Goal: Task Accomplishment & Management: Use online tool/utility

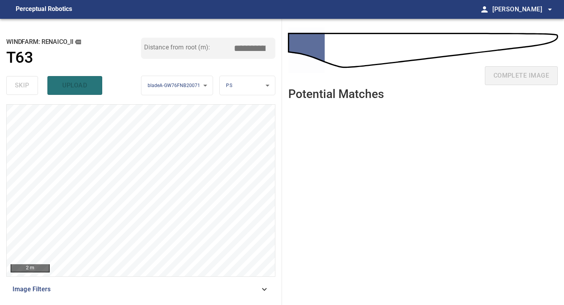
click at [310, 170] on ul at bounding box center [422, 199] width 269 height 186
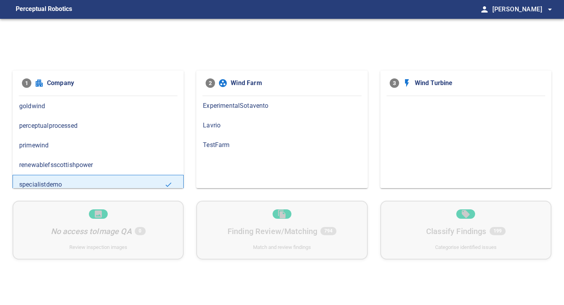
scroll to position [84, 0]
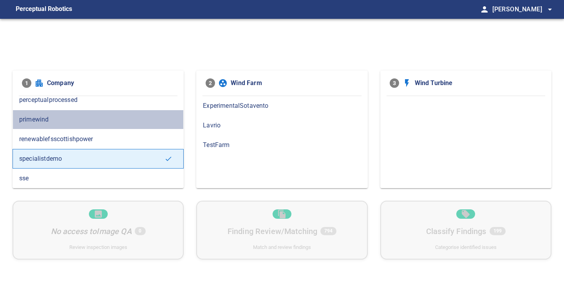
click at [78, 117] on span "primewind" at bounding box center [98, 119] width 158 height 9
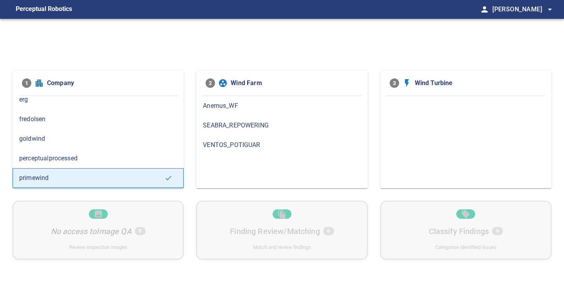
scroll to position [23, 0]
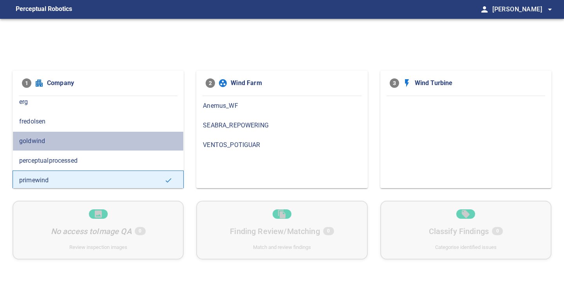
click at [76, 137] on span "goldwind" at bounding box center [98, 140] width 158 height 9
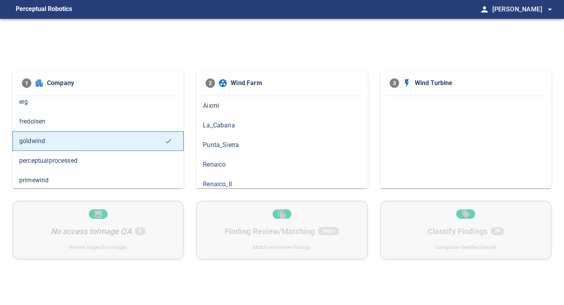
scroll to position [6, 0]
click at [229, 173] on div "Renaico_II" at bounding box center [281, 178] width 171 height 20
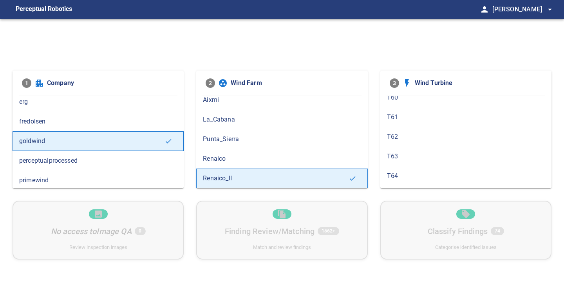
scroll to position [303, 0]
click at [399, 157] on span "T63" at bounding box center [466, 155] width 158 height 9
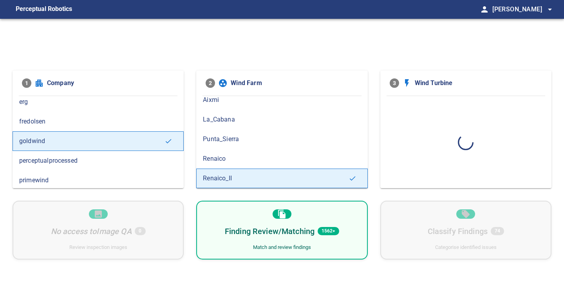
scroll to position [0, 0]
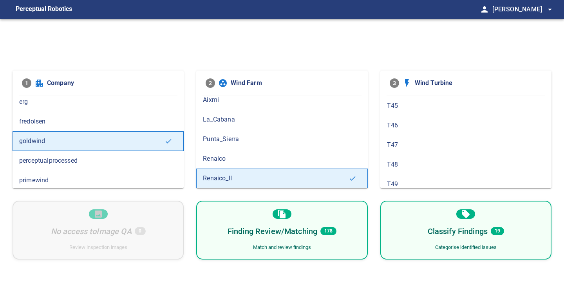
click at [327, 211] on div "Finding Review/Matching 178 Match and review findings" at bounding box center [281, 229] width 171 height 59
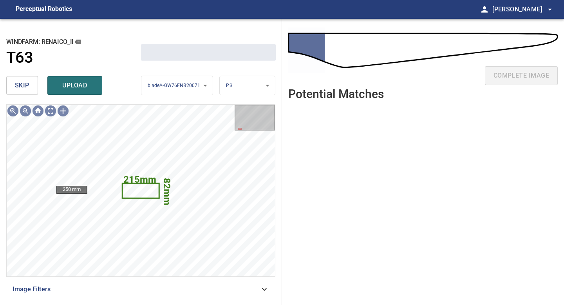
click at [19, 86] on span "skip" at bounding box center [22, 85] width 14 height 11
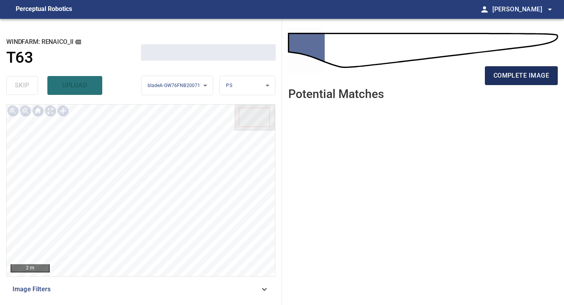
click at [513, 85] on button "complete image" at bounding box center [521, 75] width 73 height 19
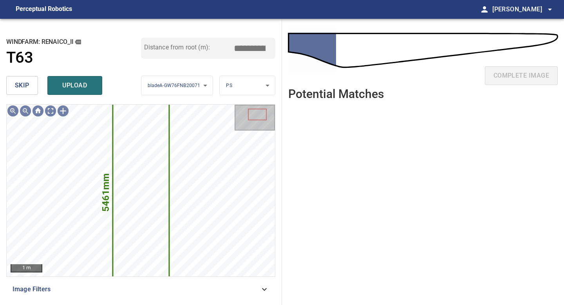
click at [26, 87] on span "skip" at bounding box center [22, 85] width 14 height 11
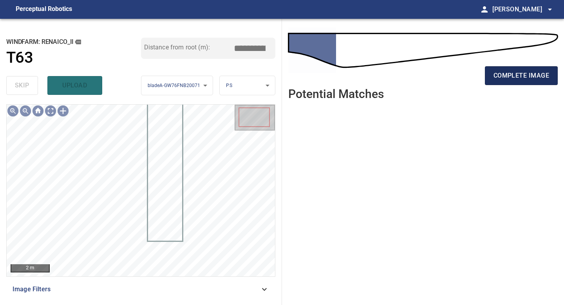
click at [516, 75] on span "complete image" at bounding box center [521, 75] width 56 height 11
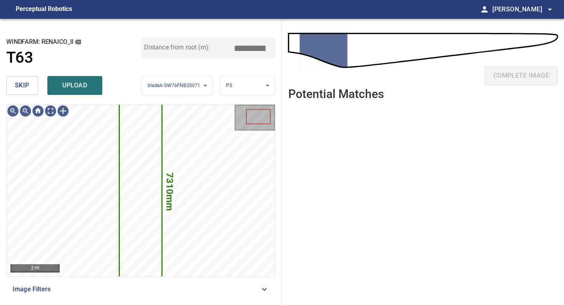
click at [28, 85] on span "skip" at bounding box center [22, 85] width 14 height 11
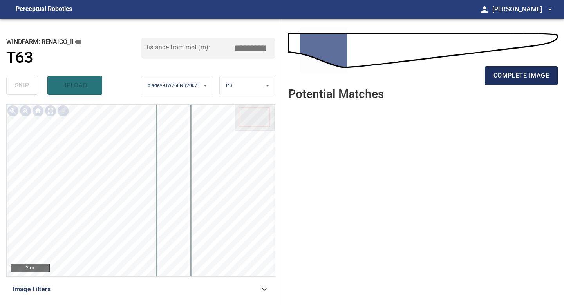
click at [529, 74] on span "complete image" at bounding box center [521, 75] width 56 height 11
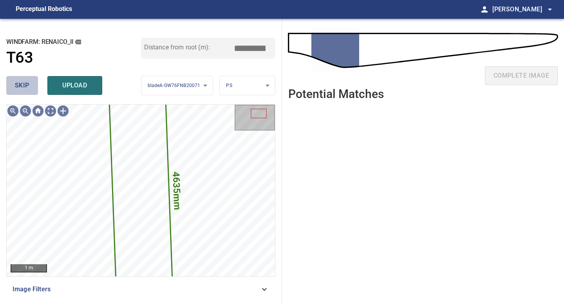
click at [18, 84] on span "skip" at bounding box center [22, 85] width 14 height 11
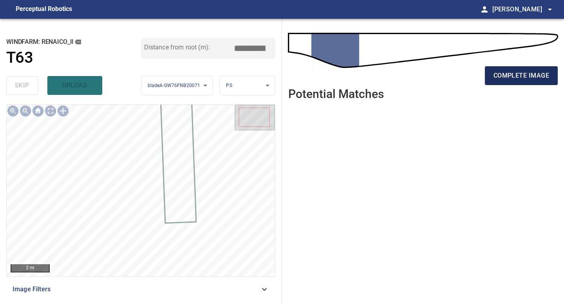
click at [530, 76] on span "complete image" at bounding box center [521, 75] width 56 height 11
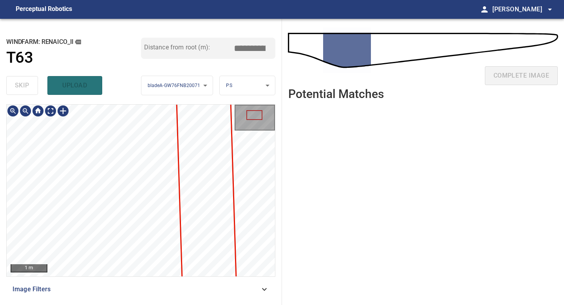
click at [139, 304] on div "**********" at bounding box center [141, 162] width 282 height 286
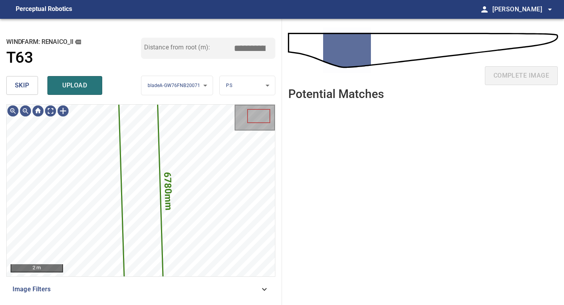
click at [14, 85] on button "skip" at bounding box center [22, 85] width 32 height 19
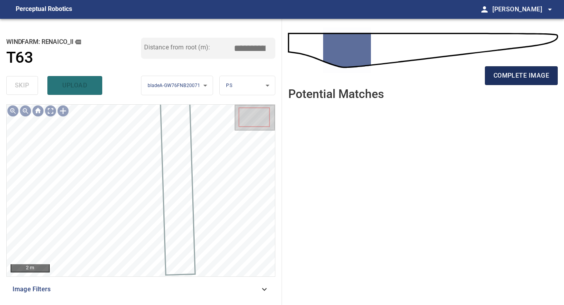
click at [495, 75] on span "complete image" at bounding box center [521, 75] width 56 height 11
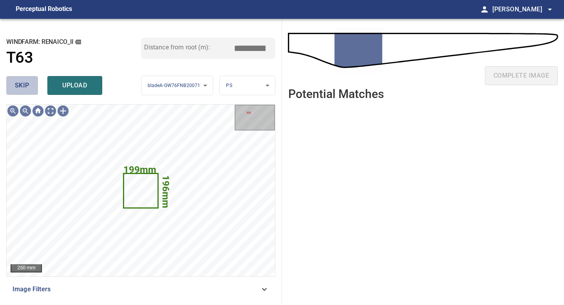
click at [23, 78] on button "skip" at bounding box center [22, 85] width 32 height 19
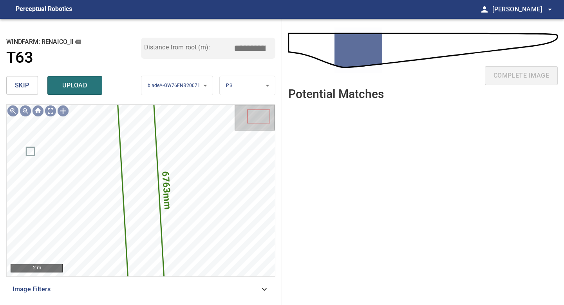
click at [21, 80] on span "skip" at bounding box center [22, 85] width 14 height 11
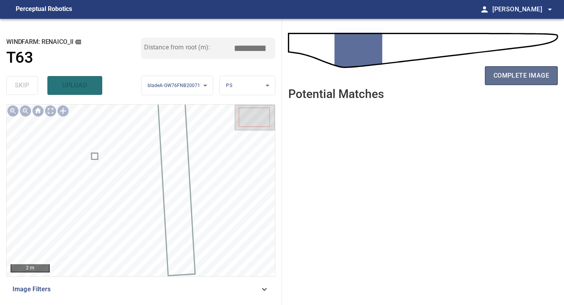
click at [526, 76] on span "complete image" at bounding box center [521, 75] width 56 height 11
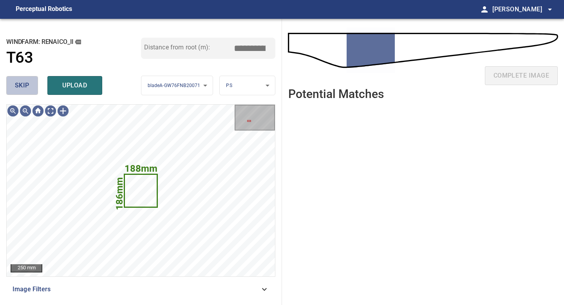
click at [19, 82] on span "skip" at bounding box center [22, 85] width 14 height 11
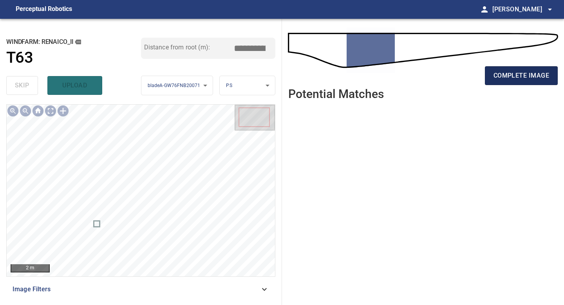
click at [519, 70] on span "complete image" at bounding box center [521, 75] width 56 height 11
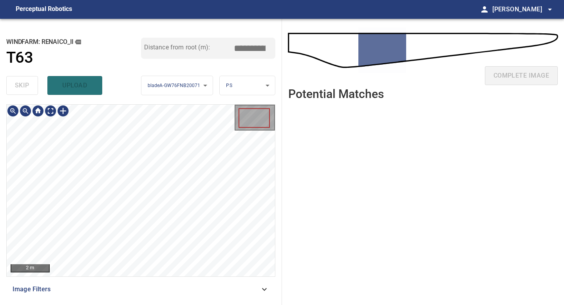
click at [149, 102] on div "**********" at bounding box center [141, 162] width 282 height 286
click at [95, 276] on div "2 m Image Filters" at bounding box center [140, 201] width 269 height 194
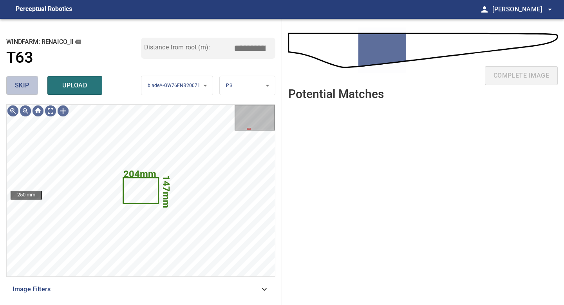
click at [24, 87] on span "skip" at bounding box center [22, 85] width 14 height 11
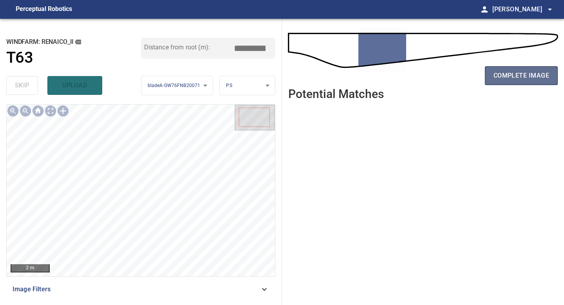
click at [495, 84] on button "complete image" at bounding box center [521, 75] width 73 height 19
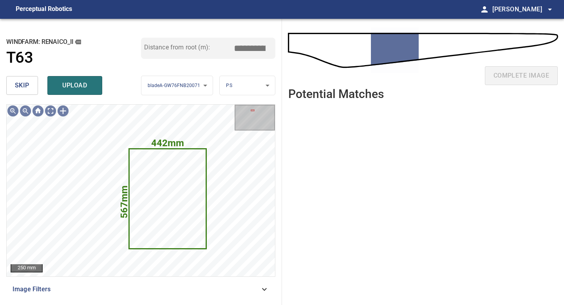
click at [20, 83] on span "skip" at bounding box center [22, 85] width 14 height 11
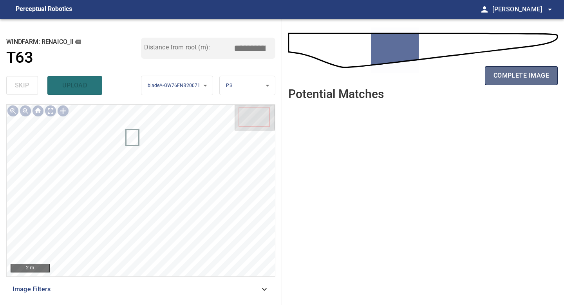
click at [515, 79] on span "complete image" at bounding box center [521, 75] width 56 height 11
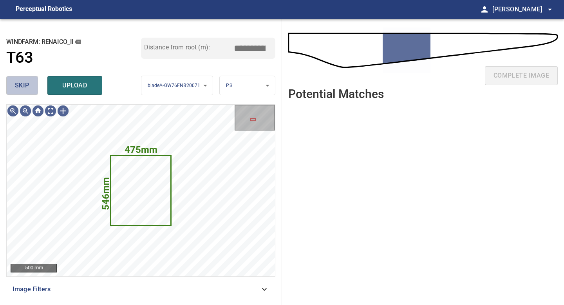
click at [17, 80] on span "skip" at bounding box center [22, 85] width 14 height 11
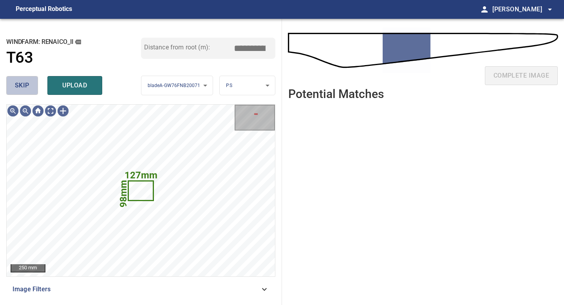
click at [18, 84] on span "skip" at bounding box center [22, 85] width 14 height 11
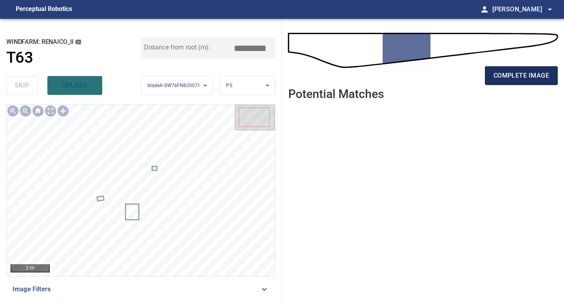
click at [516, 81] on button "complete image" at bounding box center [521, 75] width 73 height 19
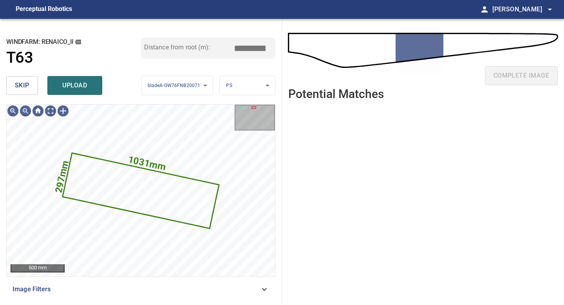
click at [26, 79] on button "skip" at bounding box center [22, 85] width 32 height 19
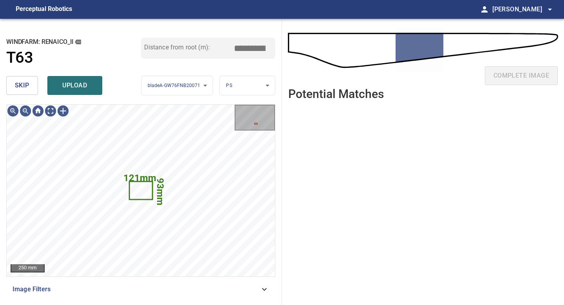
click at [26, 79] on button "skip" at bounding box center [22, 85] width 32 height 19
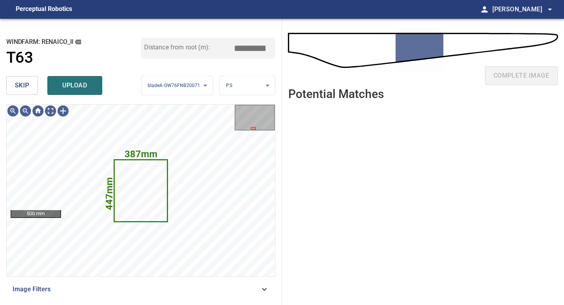
click at [26, 79] on button "skip" at bounding box center [22, 85] width 32 height 19
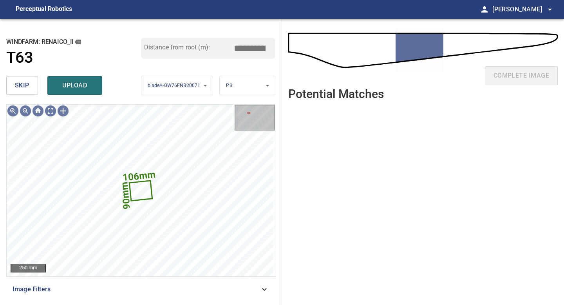
click at [25, 82] on span "skip" at bounding box center [22, 85] width 14 height 11
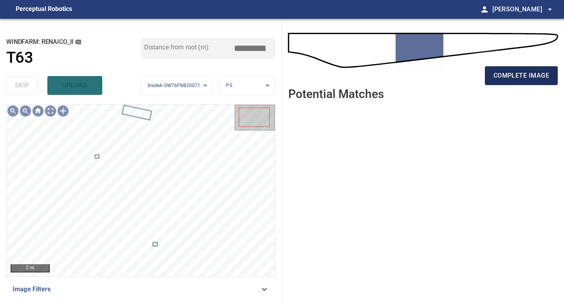
click at [522, 72] on span "complete image" at bounding box center [521, 75] width 56 height 11
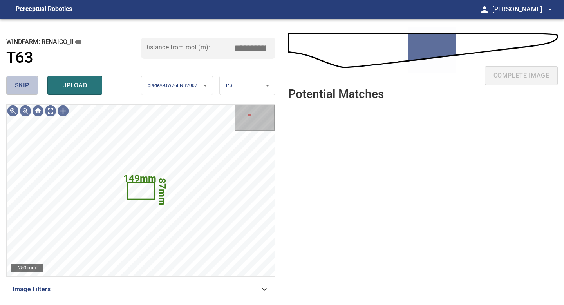
click at [13, 78] on button "skip" at bounding box center [22, 85] width 32 height 19
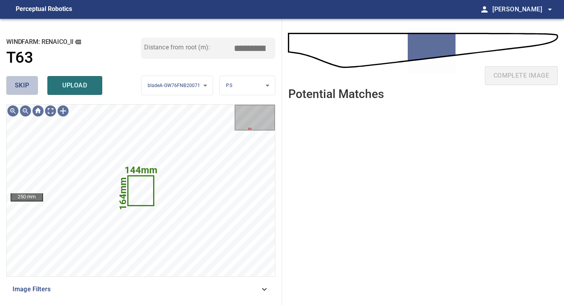
click at [27, 87] on span "skip" at bounding box center [22, 85] width 14 height 11
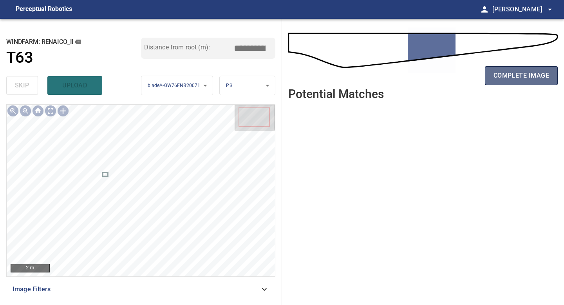
click at [499, 81] on button "complete image" at bounding box center [521, 75] width 73 height 19
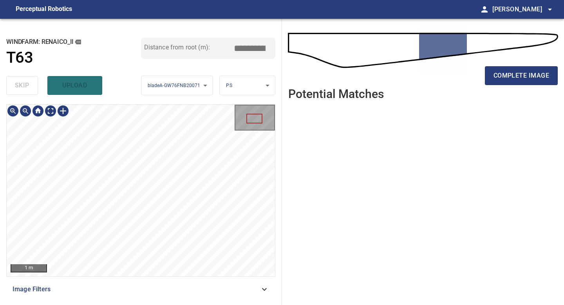
click at [143, 304] on div "**********" at bounding box center [141, 162] width 282 height 286
click at [132, 304] on div "**********" at bounding box center [141, 162] width 282 height 286
click at [531, 81] on button "complete image" at bounding box center [521, 75] width 73 height 19
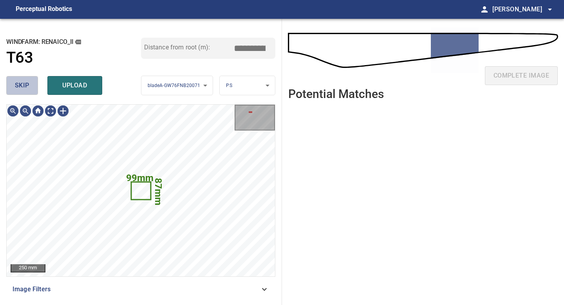
click at [30, 88] on button "skip" at bounding box center [22, 85] width 32 height 19
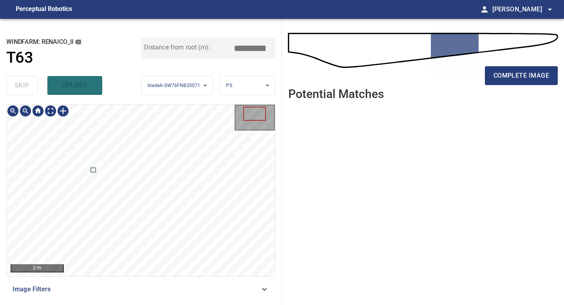
click at [151, 289] on div "2 m Image Filters" at bounding box center [140, 201] width 269 height 194
click at [174, 280] on div "2 m Image Filters" at bounding box center [140, 201] width 269 height 194
click at [525, 78] on span "complete image" at bounding box center [521, 75] width 56 height 11
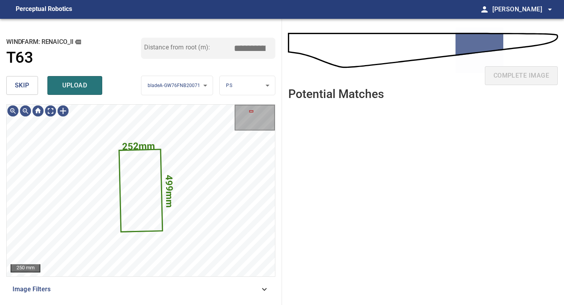
click at [13, 85] on button "skip" at bounding box center [22, 85] width 32 height 19
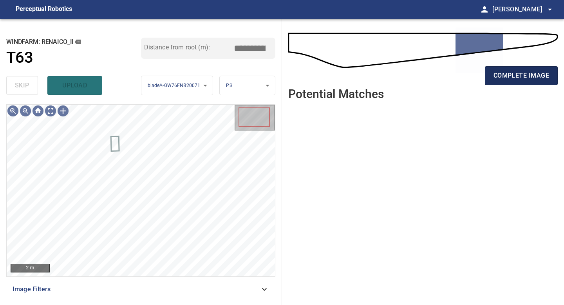
click at [520, 79] on span "complete image" at bounding box center [521, 75] width 56 height 11
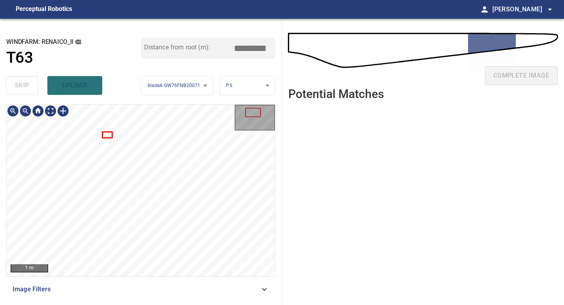
click at [132, 304] on div "**********" at bounding box center [141, 162] width 282 height 286
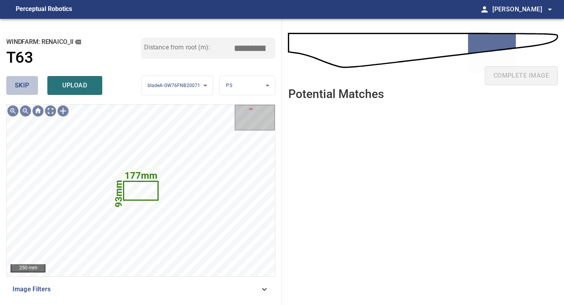
click at [20, 85] on span "skip" at bounding box center [22, 85] width 14 height 11
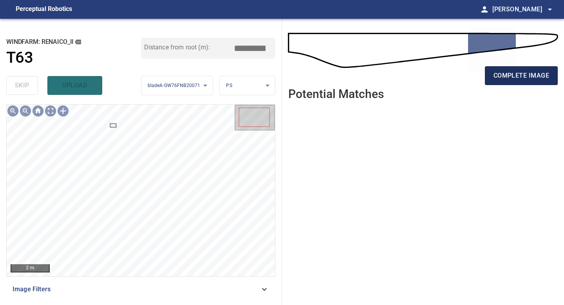
click at [509, 74] on span "complete image" at bounding box center [521, 75] width 56 height 11
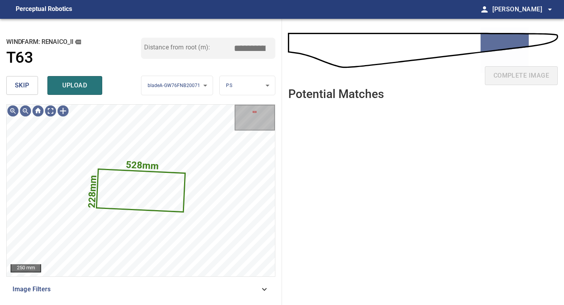
click at [36, 89] on button "skip" at bounding box center [22, 85] width 32 height 19
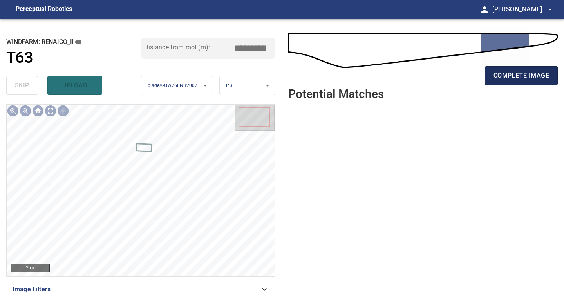
click at [525, 73] on span "complete image" at bounding box center [521, 75] width 56 height 11
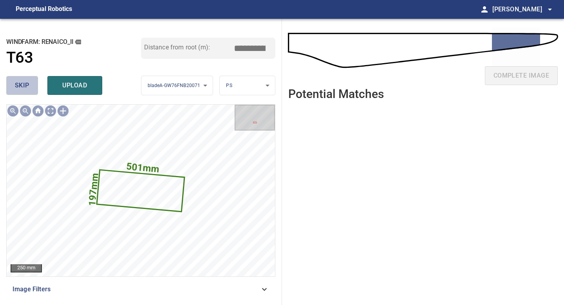
click at [20, 90] on span "skip" at bounding box center [22, 85] width 14 height 11
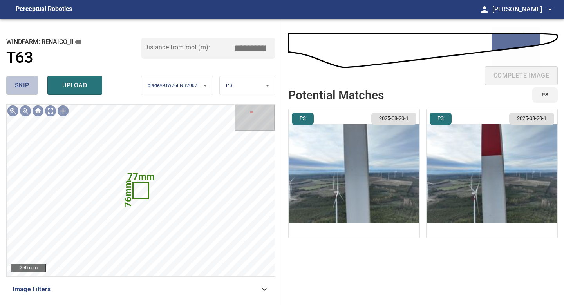
click at [20, 90] on span "skip" at bounding box center [22, 85] width 14 height 11
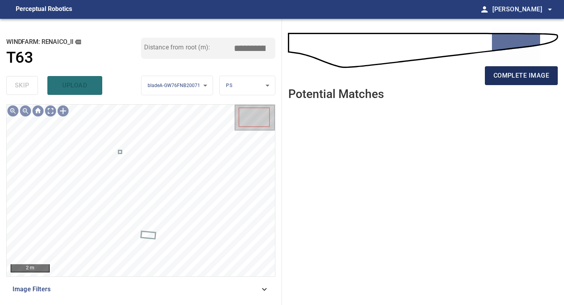
click at [509, 74] on span "complete image" at bounding box center [521, 75] width 56 height 11
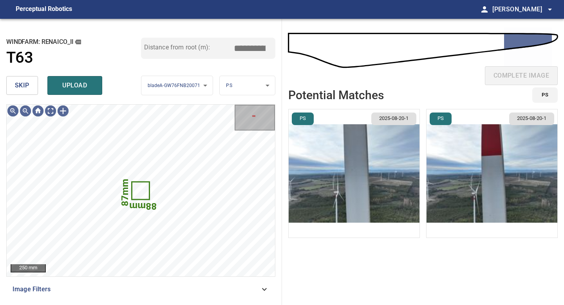
click at [25, 87] on span "skip" at bounding box center [22, 85] width 14 height 11
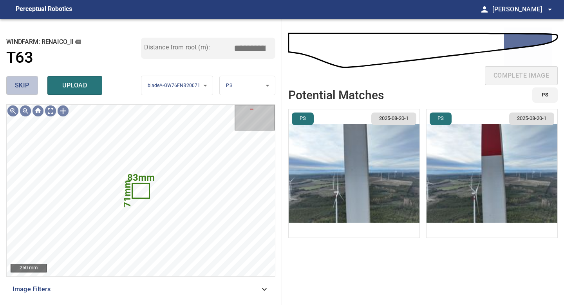
click at [25, 87] on span "skip" at bounding box center [22, 85] width 14 height 11
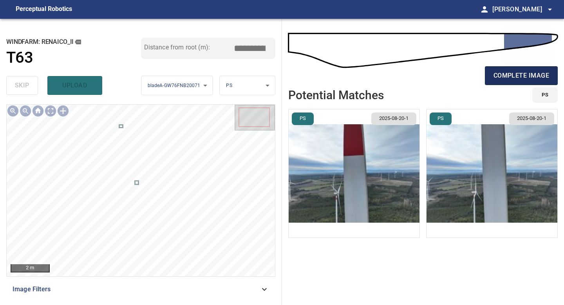
click at [525, 79] on span "complete image" at bounding box center [521, 75] width 56 height 11
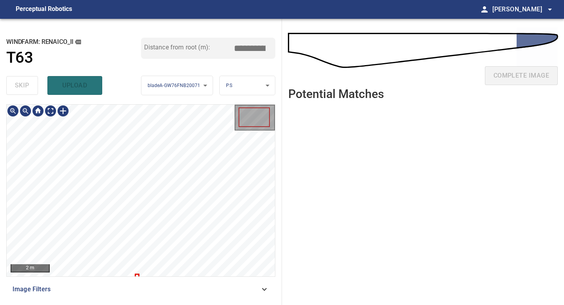
click at [150, 83] on div "**********" at bounding box center [141, 162] width 282 height 286
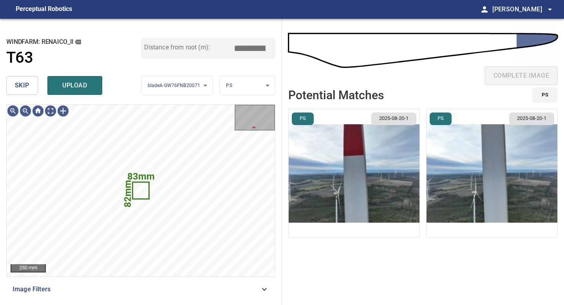
click at [26, 88] on span "skip" at bounding box center [22, 85] width 14 height 11
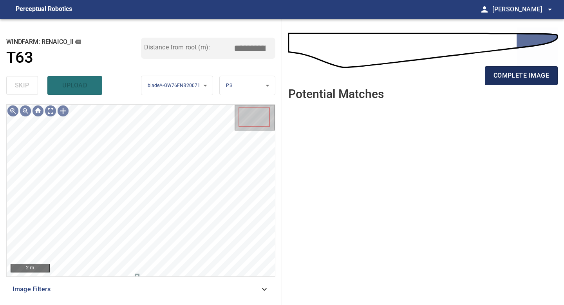
click at [529, 66] on button "complete image" at bounding box center [521, 75] width 73 height 19
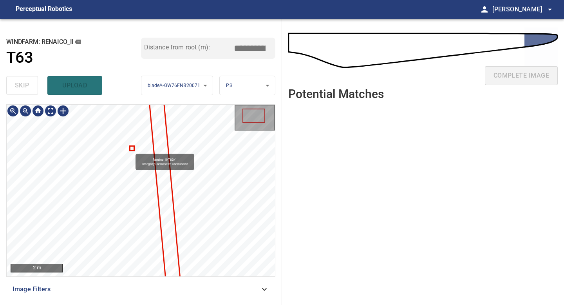
click at [132, 150] on div "Renaico_II/T63/1 Category unclassified unclassified" at bounding box center [141, 190] width 268 height 171
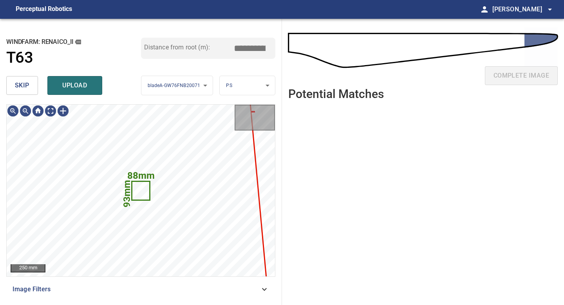
click at [33, 85] on button "skip" at bounding box center [22, 85] width 32 height 19
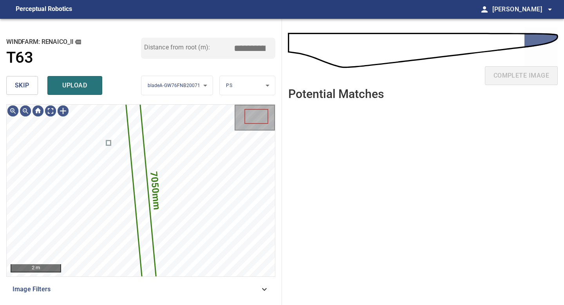
click at [33, 85] on button "skip" at bounding box center [22, 85] width 32 height 19
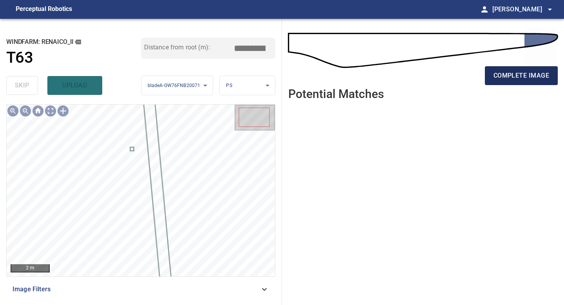
click at [513, 82] on button "complete image" at bounding box center [521, 75] width 73 height 19
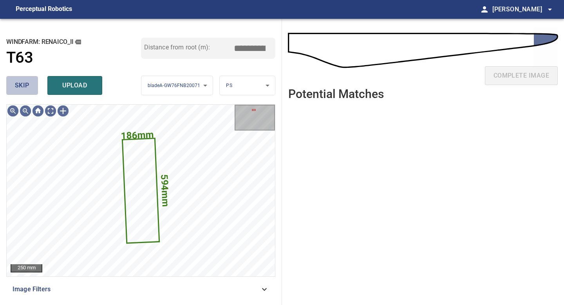
click at [16, 94] on button "skip" at bounding box center [22, 85] width 32 height 19
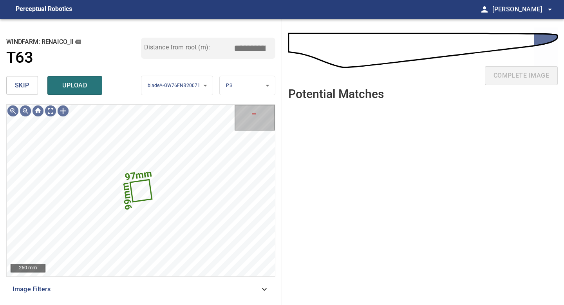
click at [16, 91] on button "skip" at bounding box center [22, 85] width 32 height 19
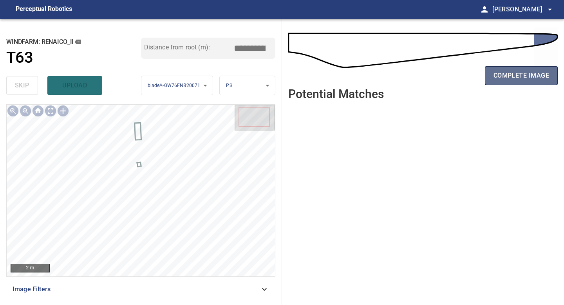
click at [498, 83] on button "complete image" at bounding box center [521, 75] width 73 height 19
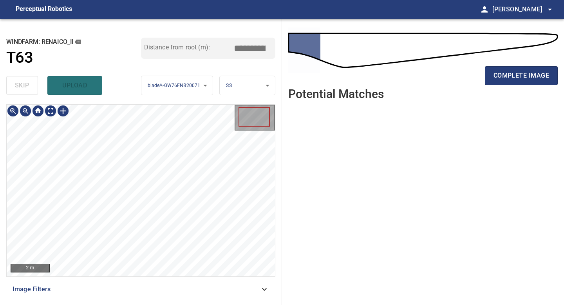
click at [126, 292] on div "2 m Image Filters" at bounding box center [140, 201] width 269 height 194
click at [489, 72] on button "complete image" at bounding box center [521, 75] width 73 height 19
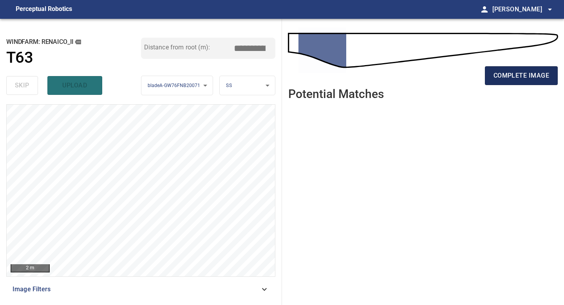
click at [522, 77] on span "complete image" at bounding box center [521, 75] width 56 height 11
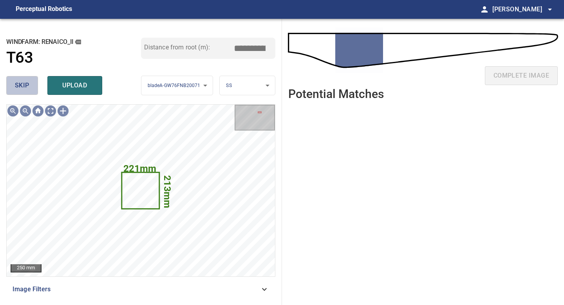
click at [24, 81] on span "skip" at bounding box center [22, 85] width 14 height 11
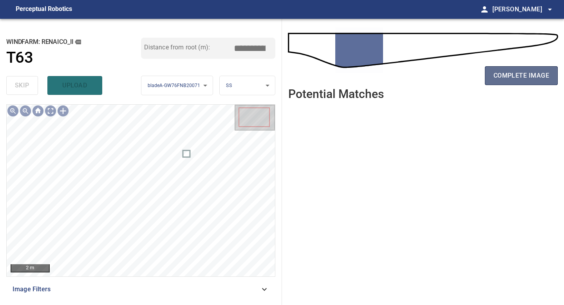
click at [528, 82] on button "complete image" at bounding box center [521, 75] width 73 height 19
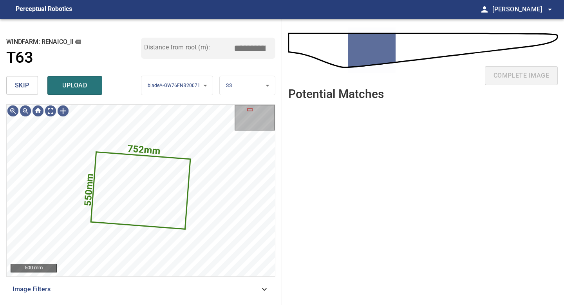
click at [26, 92] on button "skip" at bounding box center [22, 85] width 32 height 19
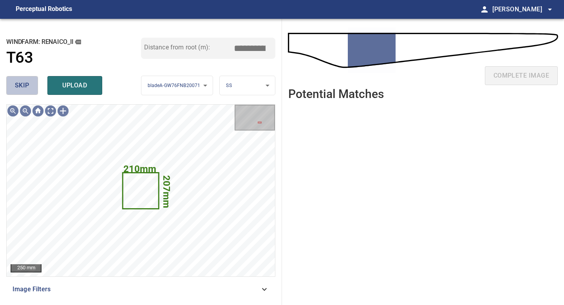
click at [26, 92] on button "skip" at bounding box center [22, 85] width 32 height 19
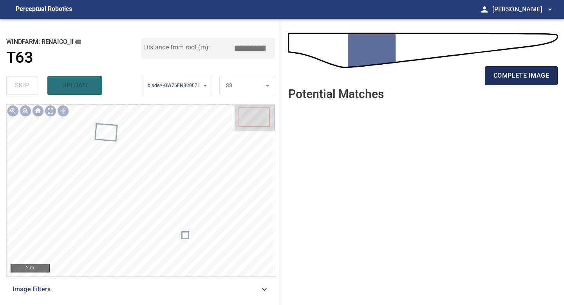
click at [524, 77] on span "complete image" at bounding box center [521, 75] width 56 height 11
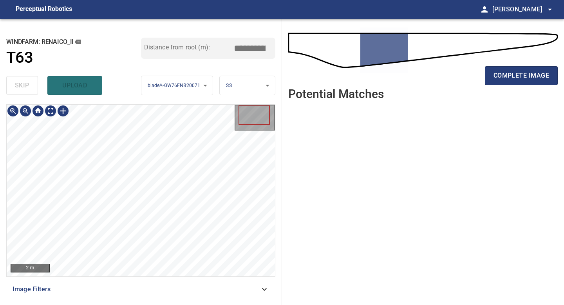
click at [223, 288] on div "2 m Image Filters" at bounding box center [140, 201] width 269 height 194
click at [523, 72] on span "complete image" at bounding box center [521, 75] width 56 height 11
click at [140, 101] on div "**********" at bounding box center [141, 162] width 282 height 286
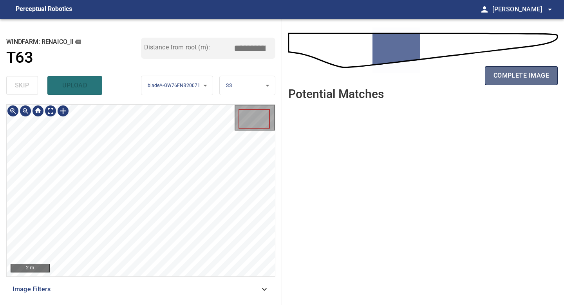
click at [517, 76] on span "complete image" at bounding box center [521, 75] width 56 height 11
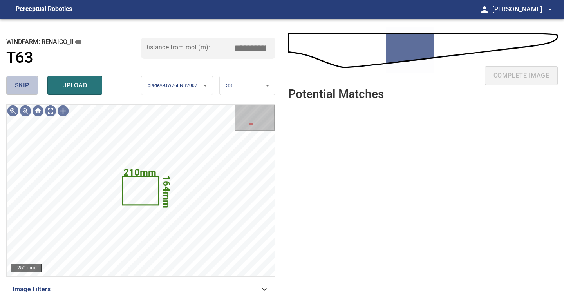
click at [20, 84] on span "skip" at bounding box center [22, 85] width 14 height 11
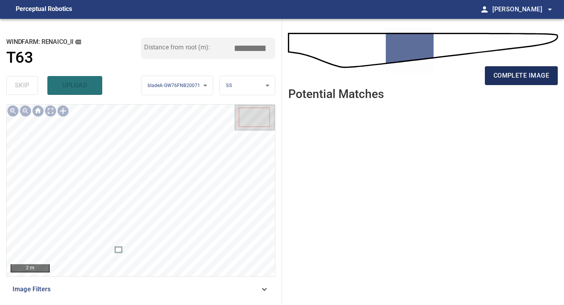
click at [519, 76] on span "complete image" at bounding box center [521, 75] width 56 height 11
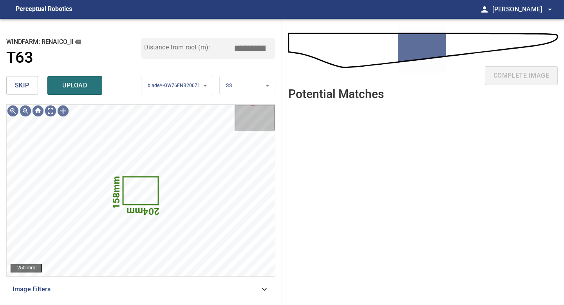
click at [24, 83] on span "skip" at bounding box center [22, 85] width 14 height 11
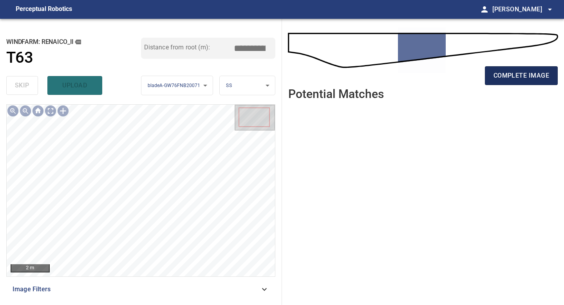
click at [512, 81] on span "complete image" at bounding box center [521, 75] width 56 height 11
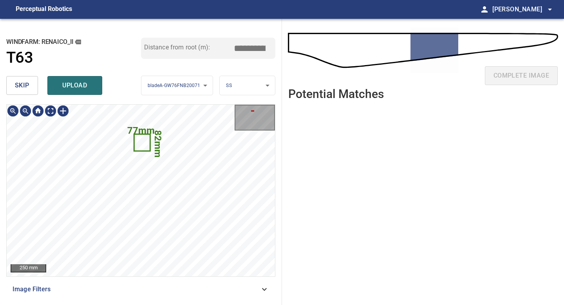
click at [18, 90] on span "skip" at bounding box center [22, 85] width 14 height 11
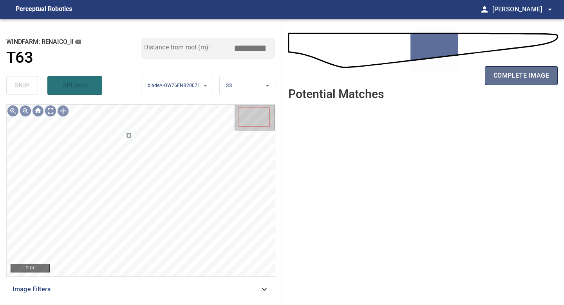
click at [516, 81] on button "complete image" at bounding box center [521, 75] width 73 height 19
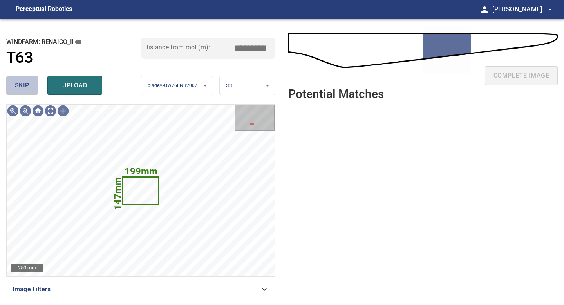
click at [29, 88] on button "skip" at bounding box center [22, 85] width 32 height 19
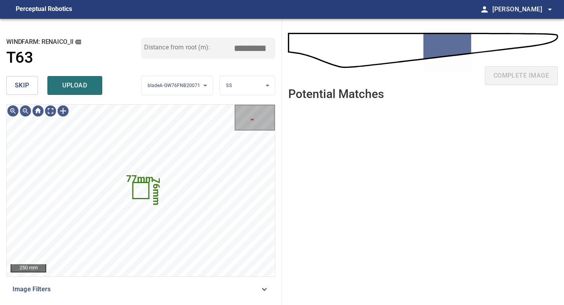
click at [28, 93] on button "skip" at bounding box center [22, 85] width 32 height 19
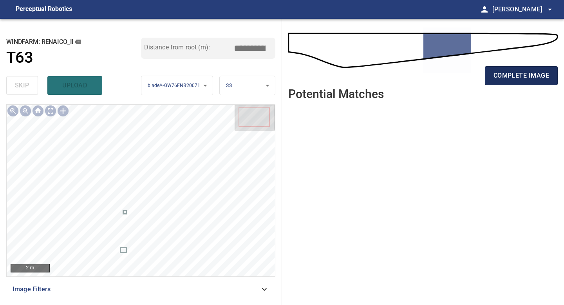
click at [530, 72] on span "complete image" at bounding box center [521, 75] width 56 height 11
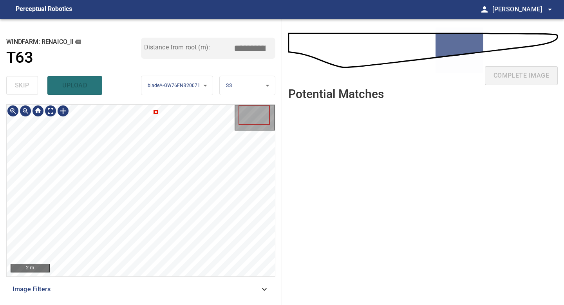
click at [155, 296] on div "2 m Image Filters" at bounding box center [140, 201] width 269 height 194
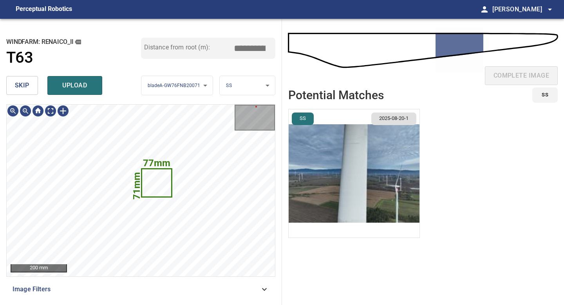
click at [341, 184] on img "button" at bounding box center [354, 173] width 131 height 128
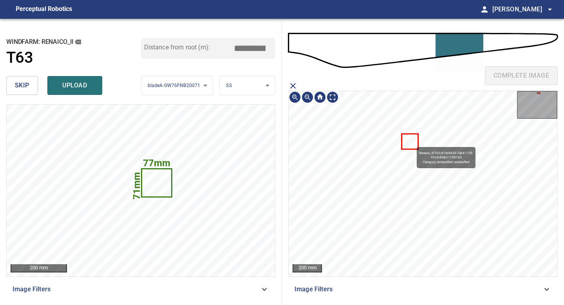
click at [413, 143] on icon at bounding box center [409, 141] width 15 height 14
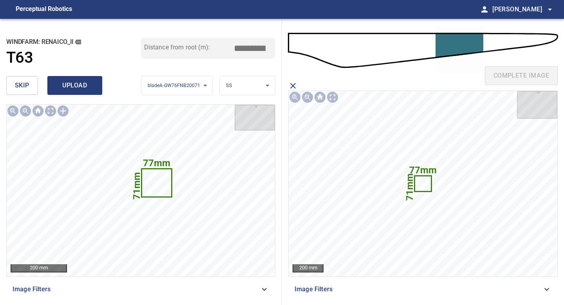
click at [73, 83] on span "upload" at bounding box center [75, 85] width 38 height 11
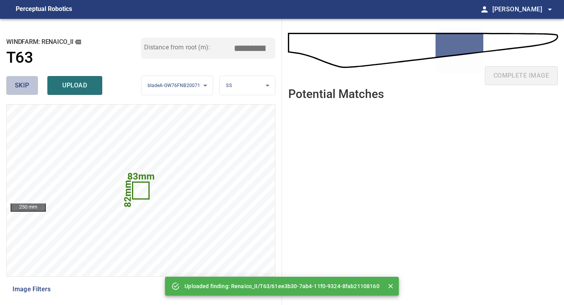
click at [34, 83] on button "skip" at bounding box center [22, 85] width 32 height 19
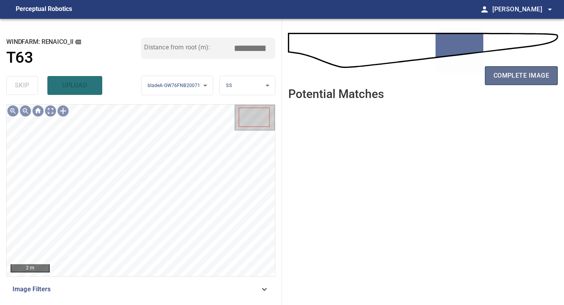
click at [507, 76] on span "complete image" at bounding box center [521, 75] width 56 height 11
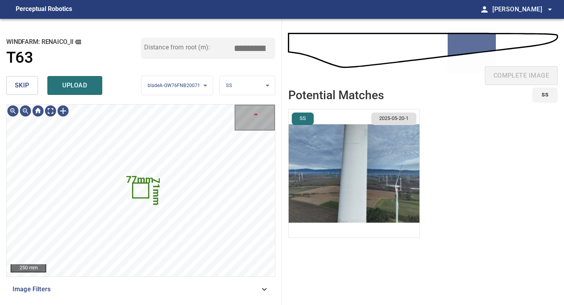
click at [22, 87] on span "skip" at bounding box center [22, 85] width 14 height 11
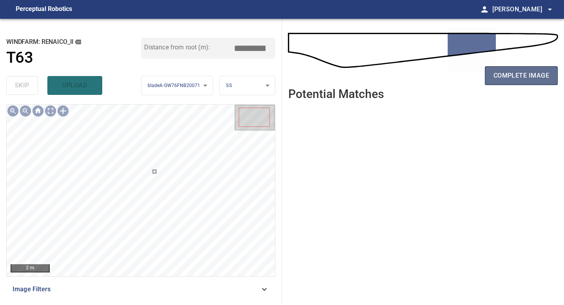
click at [519, 72] on span "complete image" at bounding box center [521, 75] width 56 height 11
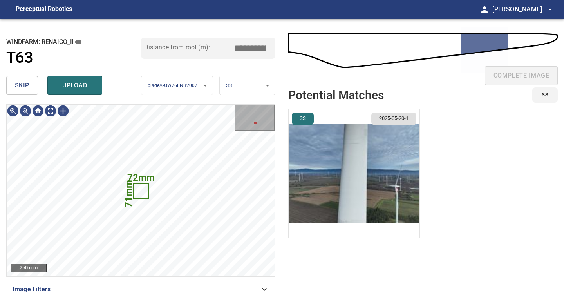
click at [34, 88] on button "skip" at bounding box center [22, 85] width 32 height 19
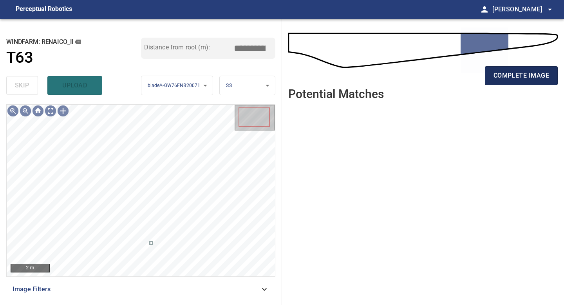
click at [504, 67] on button "complete image" at bounding box center [521, 75] width 73 height 19
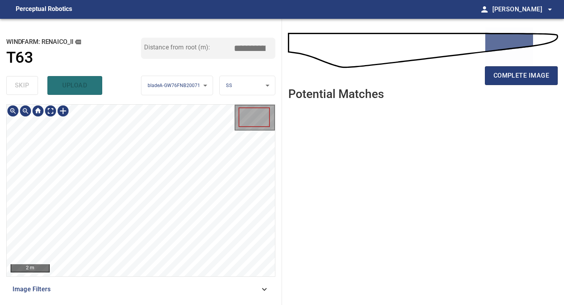
click at [140, 303] on div "**********" at bounding box center [141, 162] width 282 height 286
click at [516, 79] on span "complete image" at bounding box center [521, 75] width 56 height 11
click at [141, 296] on div "2 m Image Filters" at bounding box center [140, 201] width 269 height 194
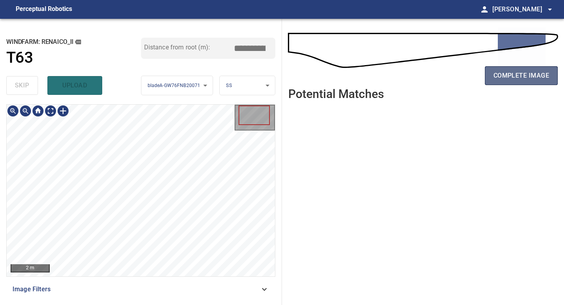
click at [499, 77] on span "complete image" at bounding box center [521, 75] width 56 height 11
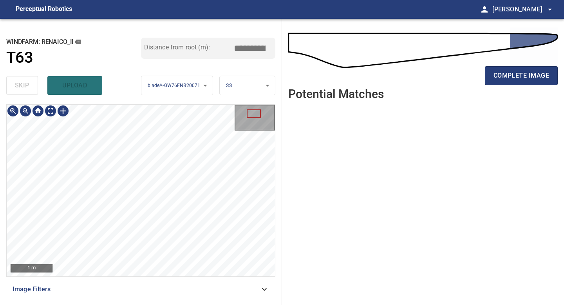
click at [136, 304] on div "**********" at bounding box center [141, 162] width 282 height 286
click at [159, 304] on div "**********" at bounding box center [141, 162] width 282 height 286
click at [520, 75] on span "complete image" at bounding box center [521, 75] width 56 height 11
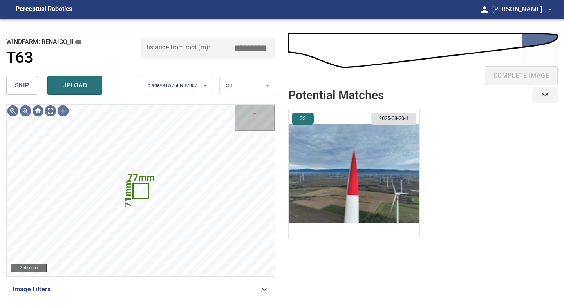
click at [20, 77] on button "skip" at bounding box center [22, 85] width 32 height 19
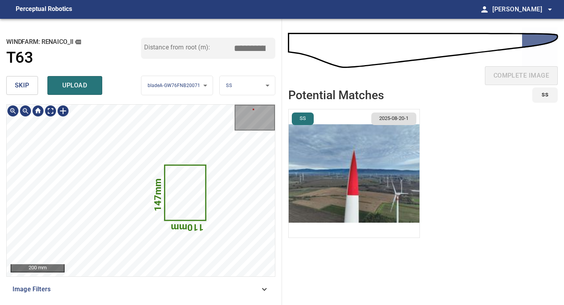
click at [390, 168] on img "button" at bounding box center [354, 173] width 131 height 128
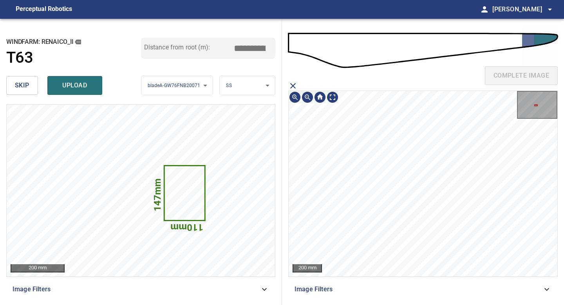
click at [378, 304] on div "complete image 200 mm Image Filters" at bounding box center [423, 162] width 282 height 286
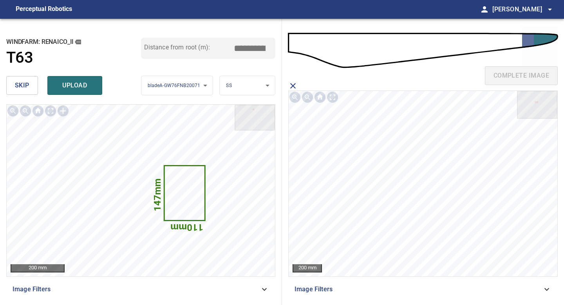
click at [16, 83] on span "skip" at bounding box center [22, 85] width 14 height 11
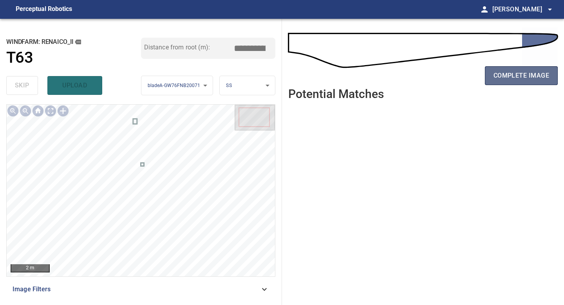
click at [528, 78] on span "complete image" at bounding box center [521, 75] width 56 height 11
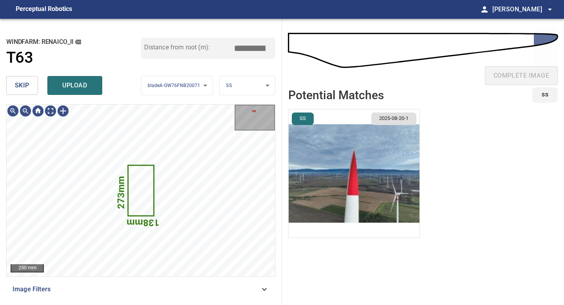
click at [29, 85] on button "skip" at bounding box center [22, 85] width 32 height 19
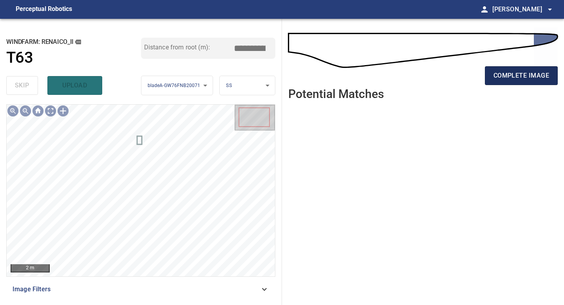
click at [531, 78] on span "complete image" at bounding box center [521, 75] width 56 height 11
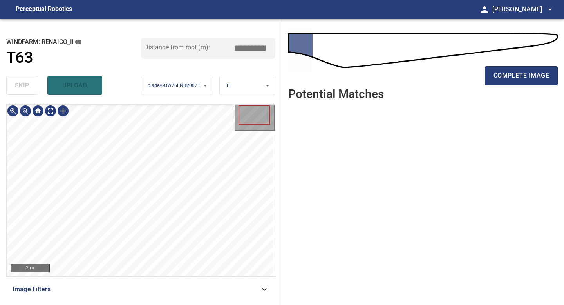
click at [522, 86] on div "complete image" at bounding box center [422, 78] width 269 height 31
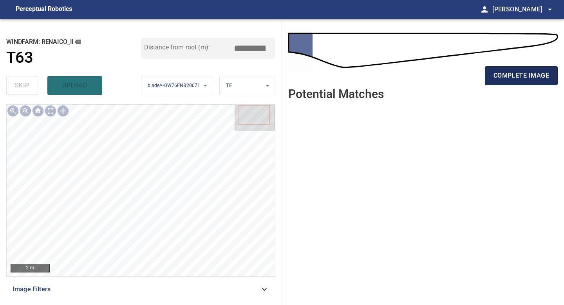
click at [523, 72] on span "complete image" at bounding box center [521, 75] width 56 height 11
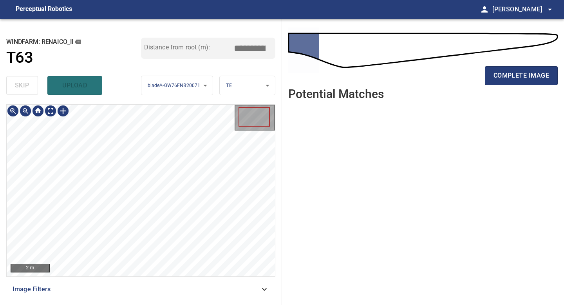
click at [191, 304] on div "**********" at bounding box center [141, 162] width 282 height 286
click at [530, 75] on span "complete image" at bounding box center [521, 75] width 56 height 11
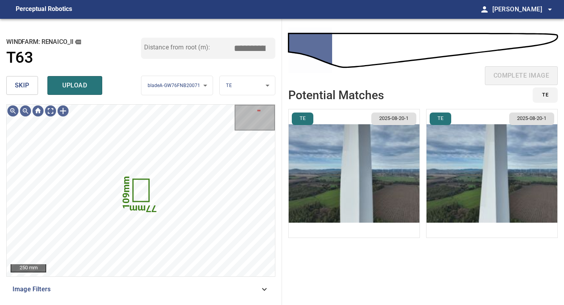
click at [31, 86] on button "skip" at bounding box center [22, 85] width 32 height 19
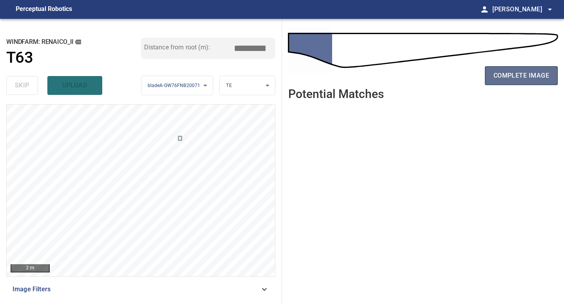
click at [512, 70] on span "complete image" at bounding box center [521, 75] width 56 height 11
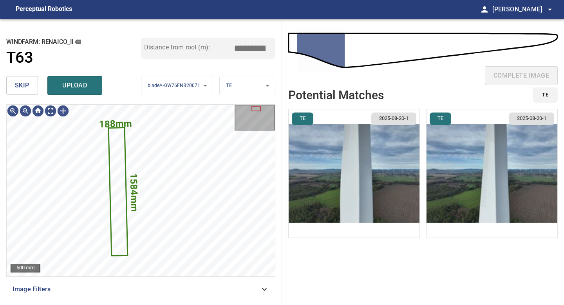
click at [19, 88] on span "skip" at bounding box center [22, 85] width 14 height 11
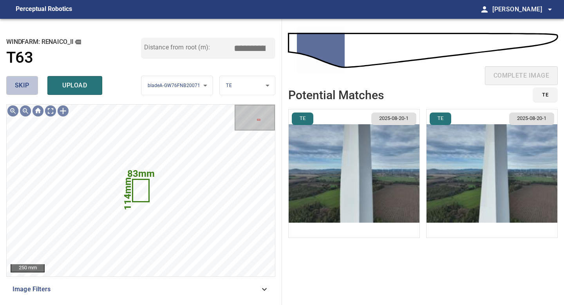
click at [19, 88] on span "skip" at bounding box center [22, 85] width 14 height 11
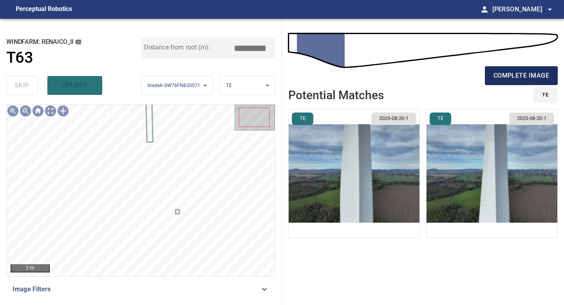
click at [526, 78] on span "complete image" at bounding box center [521, 75] width 56 height 11
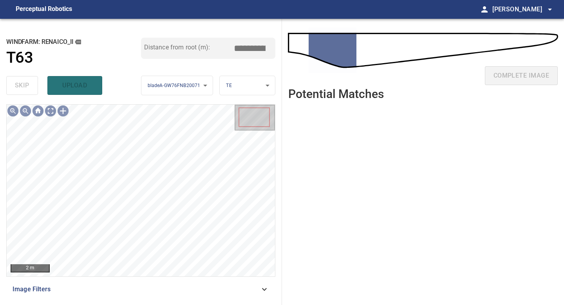
click at [116, 283] on div "2 m Image Filters" at bounding box center [140, 201] width 269 height 194
click at [139, 299] on div "**********" at bounding box center [141, 162] width 282 height 286
click at [147, 304] on div "**********" at bounding box center [141, 162] width 282 height 286
click at [206, 49] on div "**********" at bounding box center [141, 162] width 282 height 286
click at [179, 18] on main "**********" at bounding box center [282, 152] width 564 height 305
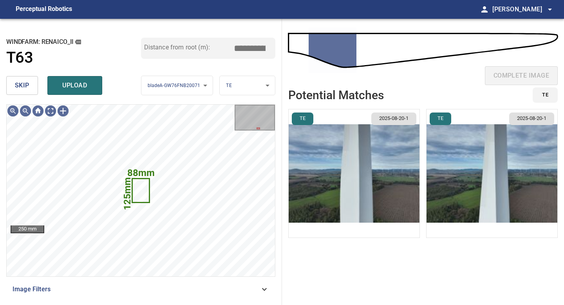
click at [20, 85] on span "skip" at bounding box center [22, 85] width 14 height 11
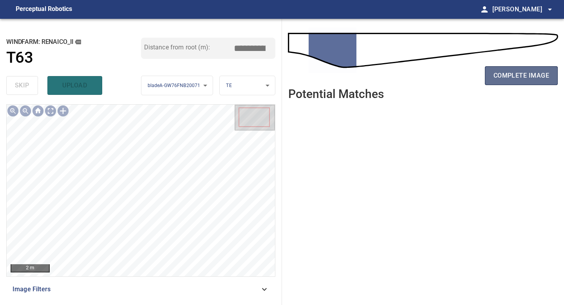
click at [519, 76] on span "complete image" at bounding box center [521, 75] width 56 height 11
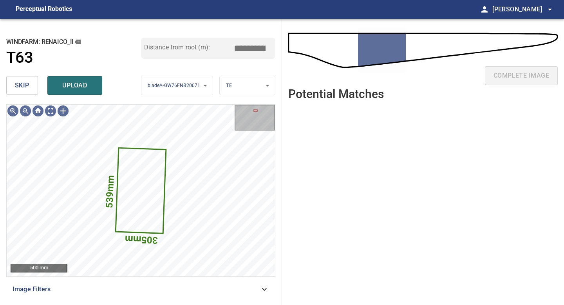
click at [23, 85] on span "skip" at bounding box center [22, 85] width 14 height 11
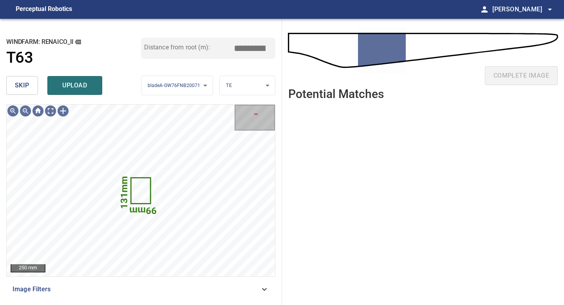
click at [25, 85] on span "skip" at bounding box center [22, 85] width 14 height 11
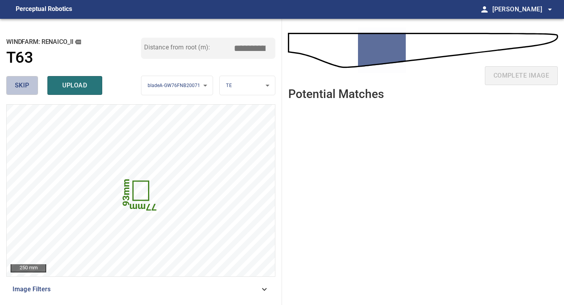
click at [25, 85] on span "skip" at bounding box center [22, 85] width 14 height 11
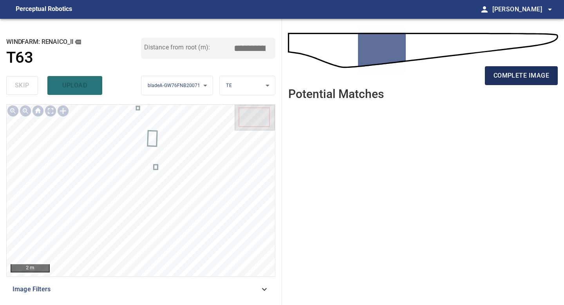
click at [520, 71] on span "complete image" at bounding box center [521, 75] width 56 height 11
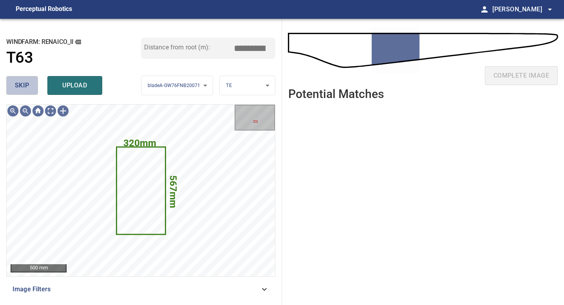
click at [24, 88] on span "skip" at bounding box center [22, 85] width 14 height 11
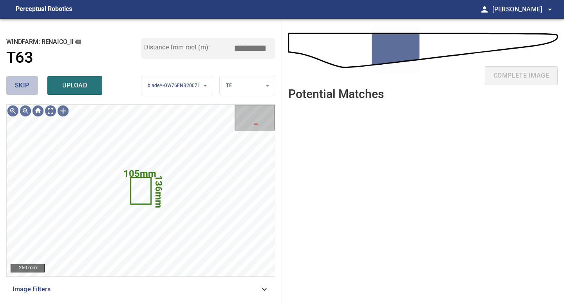
click at [24, 88] on span "skip" at bounding box center [22, 85] width 14 height 11
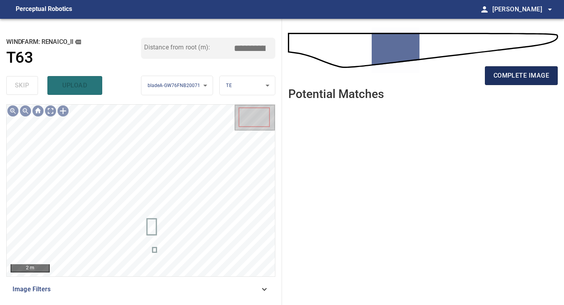
click at [505, 79] on span "complete image" at bounding box center [521, 75] width 56 height 11
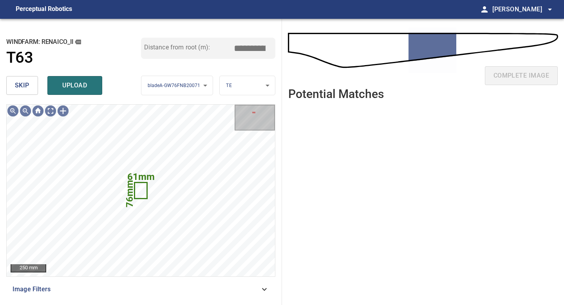
click at [23, 85] on span "skip" at bounding box center [22, 85] width 14 height 11
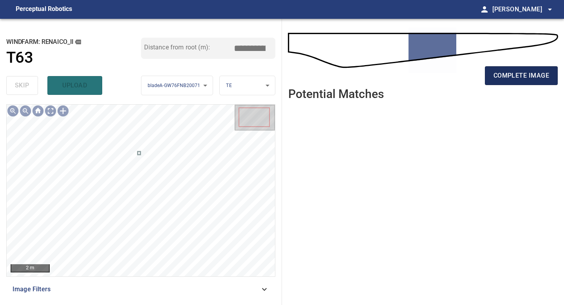
click at [511, 80] on span "complete image" at bounding box center [521, 75] width 56 height 11
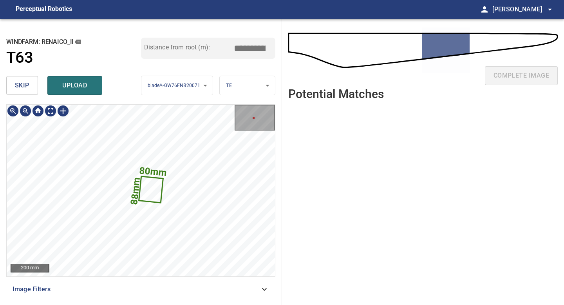
click at [114, 286] on div "80mm 88mm 200 mm Image Filters" at bounding box center [140, 201] width 269 height 194
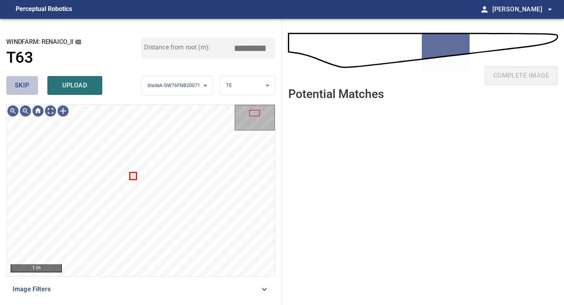
click at [30, 80] on button "skip" at bounding box center [22, 85] width 32 height 19
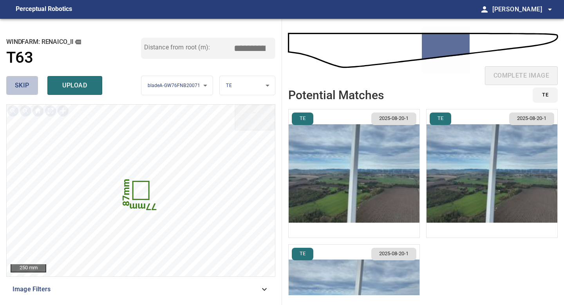
click at [29, 82] on button "skip" at bounding box center [22, 85] width 32 height 19
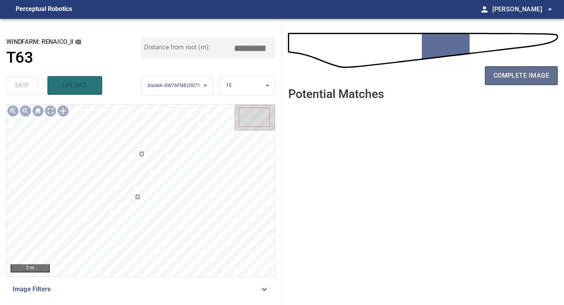
click at [507, 82] on button "complete image" at bounding box center [521, 75] width 73 height 19
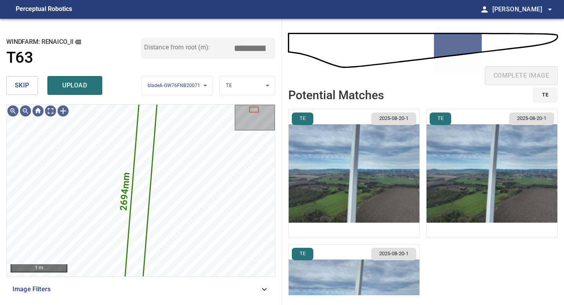
click at [22, 84] on span "skip" at bounding box center [22, 85] width 14 height 11
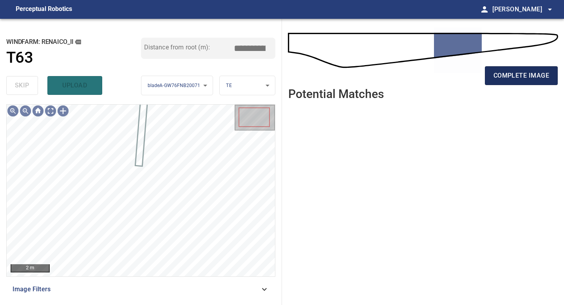
click at [497, 76] on span "complete image" at bounding box center [521, 75] width 56 height 11
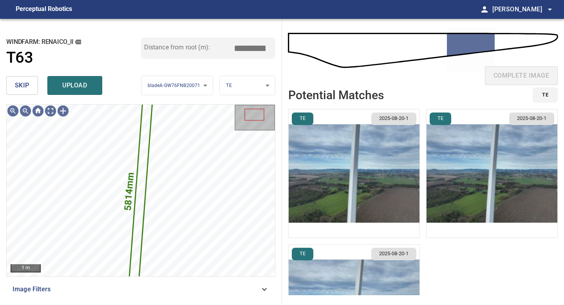
click at [19, 83] on span "skip" at bounding box center [22, 85] width 14 height 11
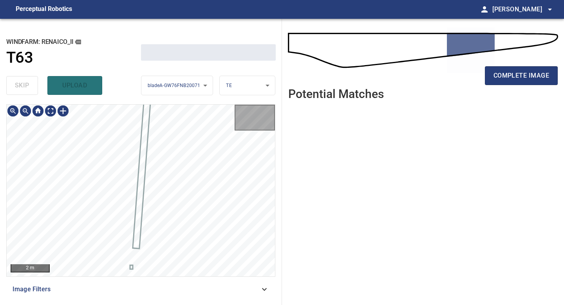
click at [19, 83] on div "skip upload" at bounding box center [73, 85] width 135 height 25
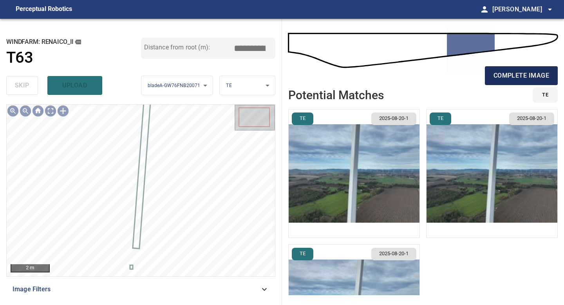
click at [531, 84] on button "complete image" at bounding box center [521, 75] width 73 height 19
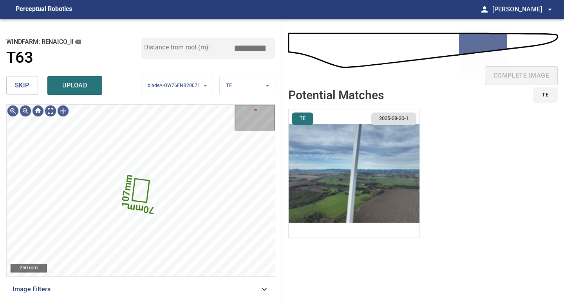
click at [30, 83] on button "skip" at bounding box center [22, 85] width 32 height 19
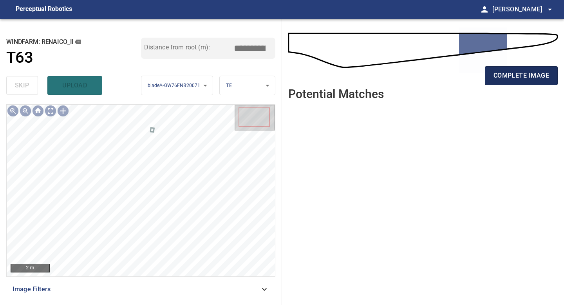
click at [522, 73] on span "complete image" at bounding box center [521, 75] width 56 height 11
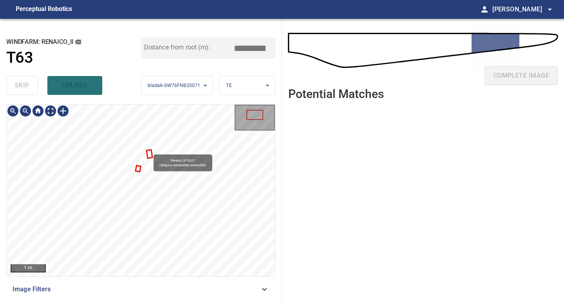
click at [149, 150] on div "Renaico_II/T63/2 Category unclassified unclassified" at bounding box center [141, 190] width 268 height 171
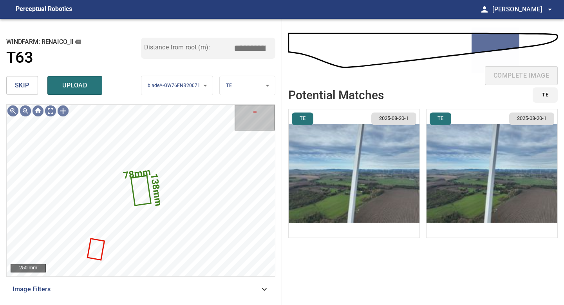
click at [32, 87] on button "skip" at bounding box center [22, 85] width 32 height 19
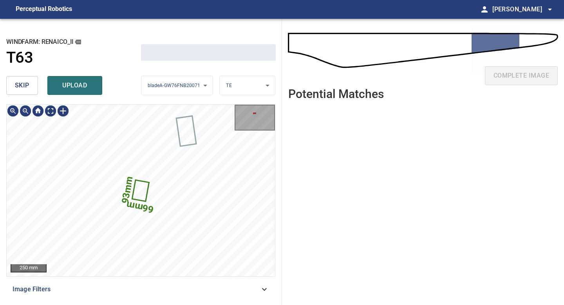
click at [32, 87] on button "skip" at bounding box center [22, 85] width 32 height 19
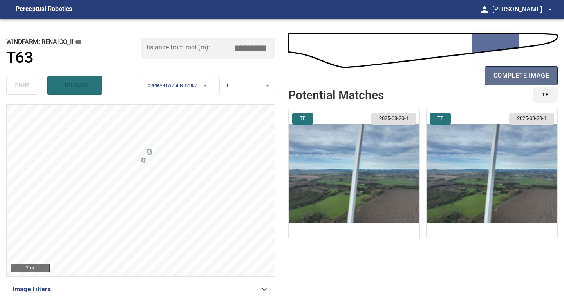
click at [494, 72] on span "complete image" at bounding box center [521, 75] width 56 height 11
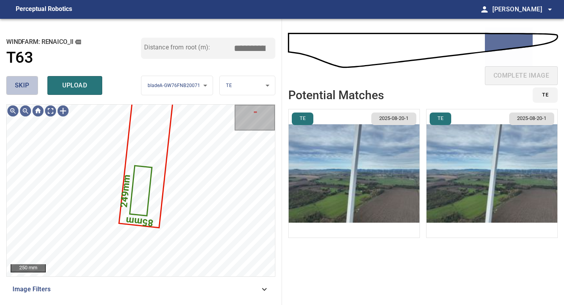
click at [31, 85] on button "skip" at bounding box center [22, 85] width 32 height 19
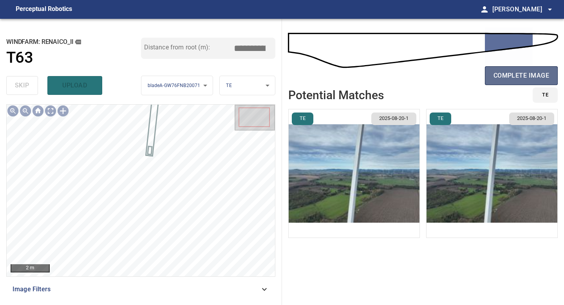
click at [530, 77] on span "complete image" at bounding box center [521, 75] width 56 height 11
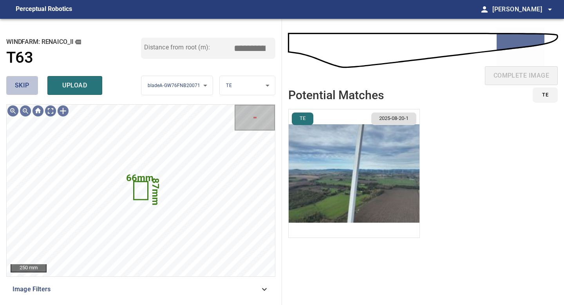
click at [28, 87] on span "skip" at bounding box center [22, 85] width 14 height 11
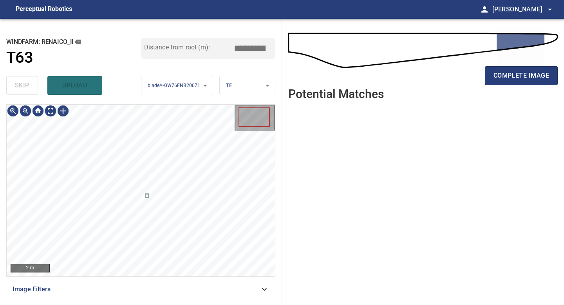
click at [28, 87] on div "skip upload" at bounding box center [73, 85] width 135 height 25
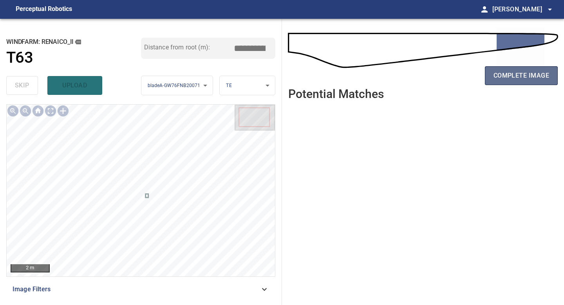
click at [507, 75] on span "complete image" at bounding box center [521, 75] width 56 height 11
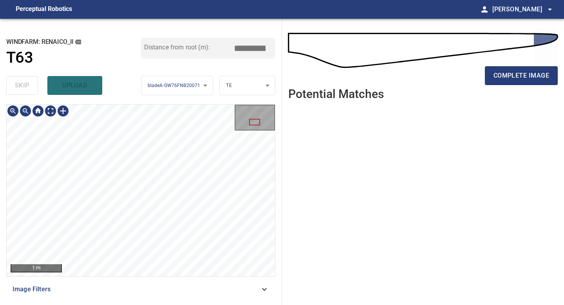
click at [152, 304] on div "**********" at bounding box center [141, 162] width 282 height 286
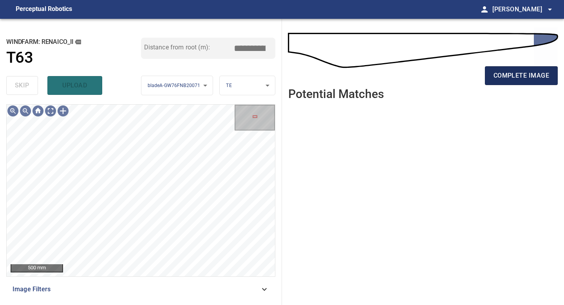
click at [511, 78] on span "complete image" at bounding box center [521, 75] width 56 height 11
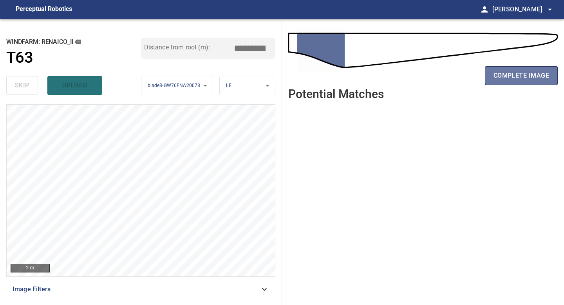
click at [511, 78] on span "complete image" at bounding box center [521, 75] width 56 height 11
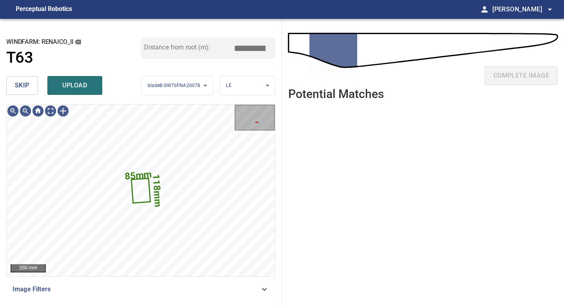
click at [22, 83] on span "skip" at bounding box center [22, 85] width 14 height 11
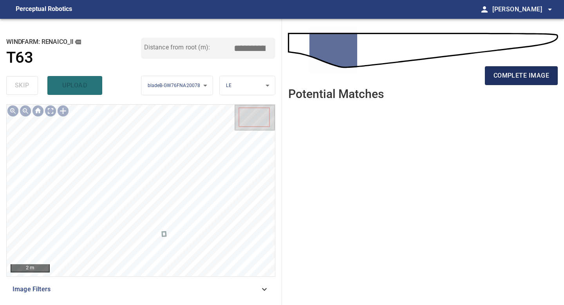
click at [523, 74] on span "complete image" at bounding box center [521, 75] width 56 height 11
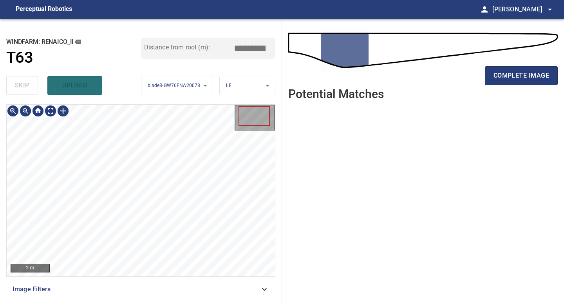
click at [120, 292] on div "2 m Image Filters" at bounding box center [140, 201] width 269 height 194
click at [503, 77] on span "complete image" at bounding box center [521, 75] width 56 height 11
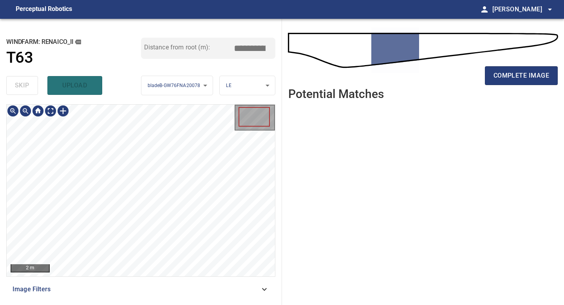
click at [160, 287] on div "2 m Image Filters" at bounding box center [140, 201] width 269 height 194
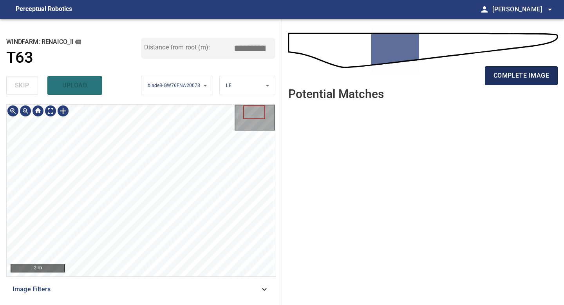
click at [528, 74] on span "complete image" at bounding box center [521, 75] width 56 height 11
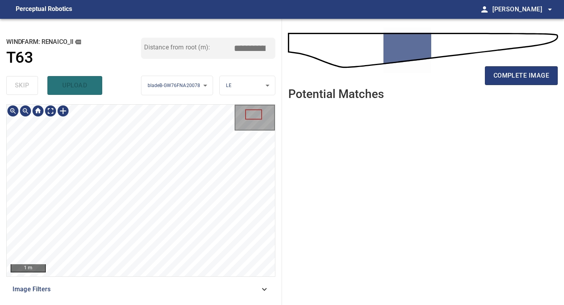
click at [132, 304] on div "**********" at bounding box center [141, 162] width 282 height 286
click at [146, 304] on div "**********" at bounding box center [141, 162] width 282 height 286
click at [151, 284] on div "1 m Image Filters" at bounding box center [140, 201] width 269 height 194
click at [504, 76] on span "complete image" at bounding box center [521, 75] width 56 height 11
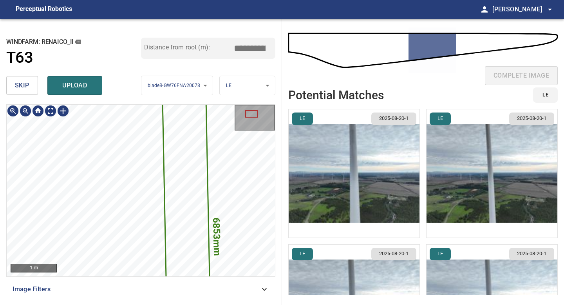
click at [82, 290] on div "6853mm 684mm 1 m Image Filters" at bounding box center [140, 201] width 269 height 194
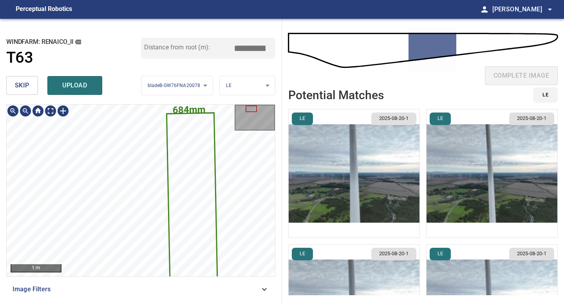
click at [150, 304] on div "**********" at bounding box center [141, 162] width 282 height 286
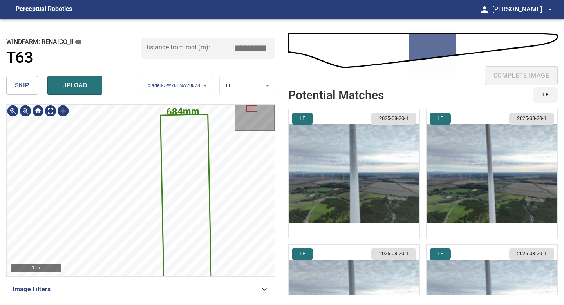
click at [29, 95] on div "skip upload" at bounding box center [73, 85] width 135 height 25
click at [32, 82] on button "skip" at bounding box center [22, 85] width 32 height 19
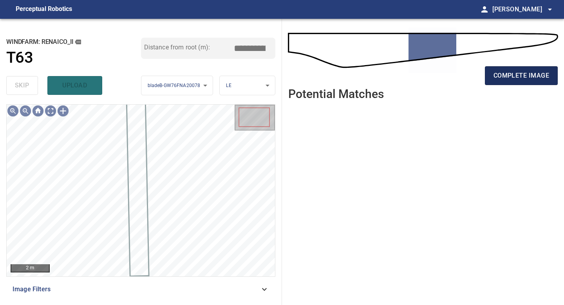
click at [507, 75] on span "complete image" at bounding box center [521, 75] width 56 height 11
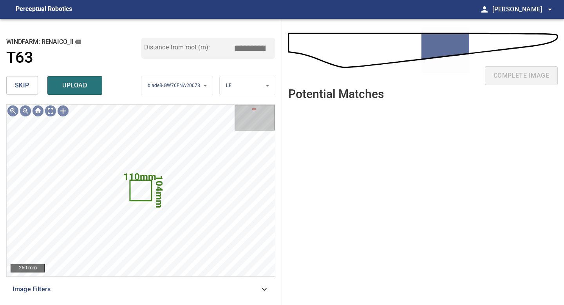
click at [35, 92] on button "skip" at bounding box center [22, 85] width 32 height 19
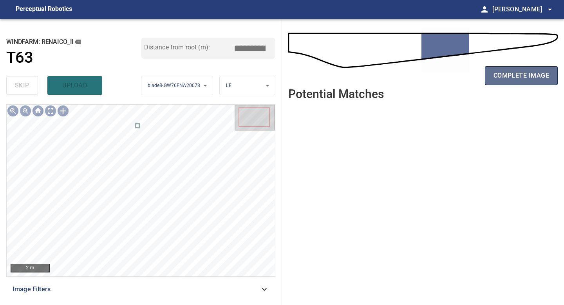
click at [517, 77] on span "complete image" at bounding box center [521, 75] width 56 height 11
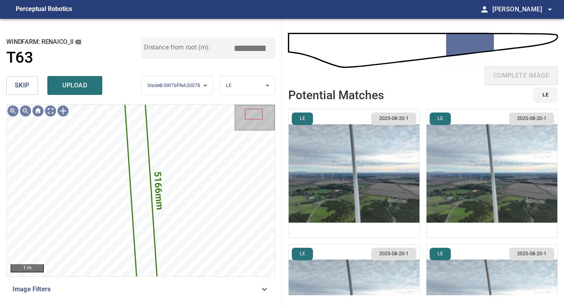
click at [30, 82] on button "skip" at bounding box center [22, 85] width 32 height 19
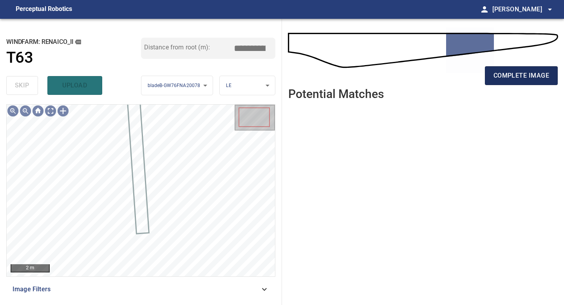
click at [501, 83] on button "complete image" at bounding box center [521, 75] width 73 height 19
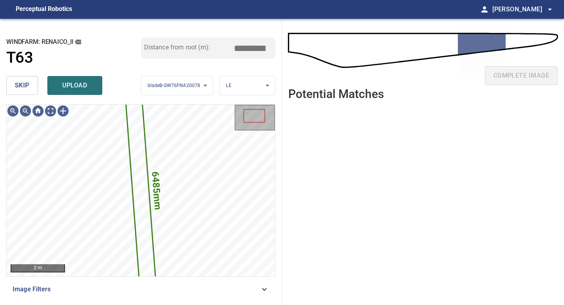
click at [27, 84] on span "skip" at bounding box center [22, 85] width 14 height 11
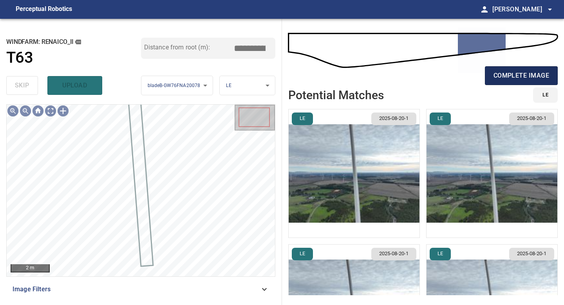
click at [525, 79] on span "complete image" at bounding box center [521, 75] width 56 height 11
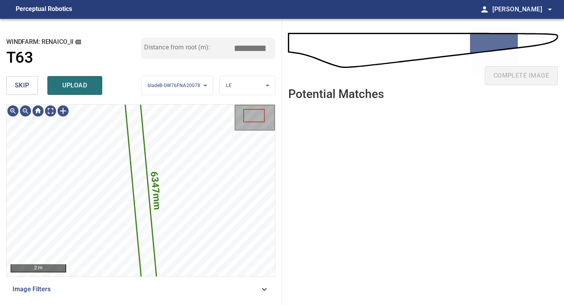
click at [23, 85] on span "skip" at bounding box center [22, 85] width 14 height 11
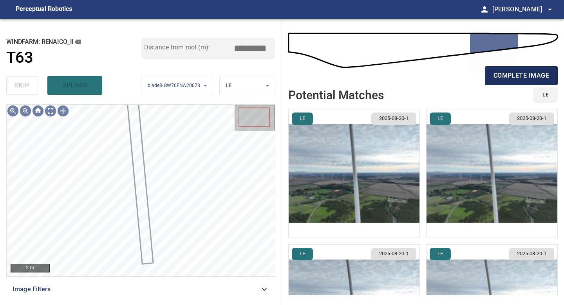
click at [502, 72] on span "complete image" at bounding box center [521, 75] width 56 height 11
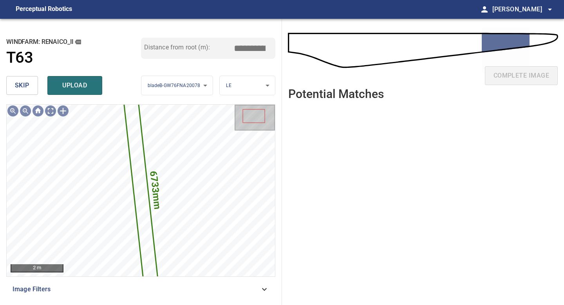
click at [23, 83] on span "skip" at bounding box center [22, 85] width 14 height 11
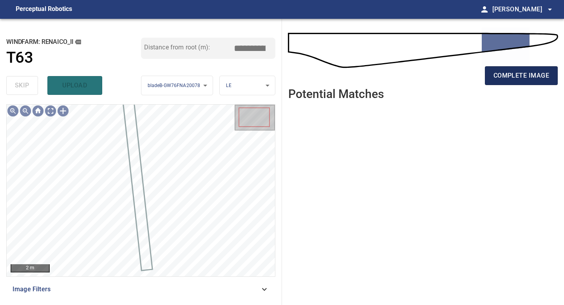
click at [506, 84] on button "complete image" at bounding box center [521, 75] width 73 height 19
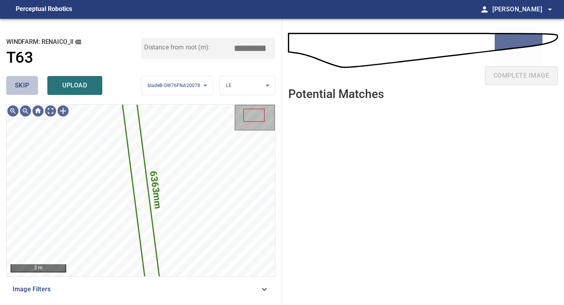
click at [21, 76] on button "skip" at bounding box center [22, 85] width 32 height 19
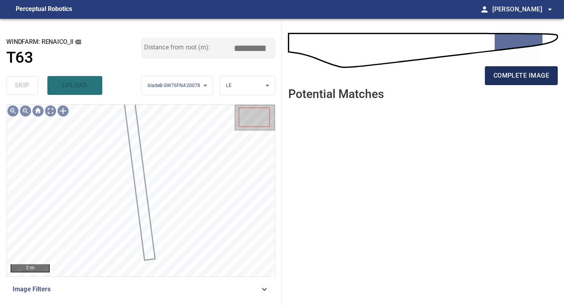
click at [513, 66] on button "complete image" at bounding box center [521, 75] width 73 height 19
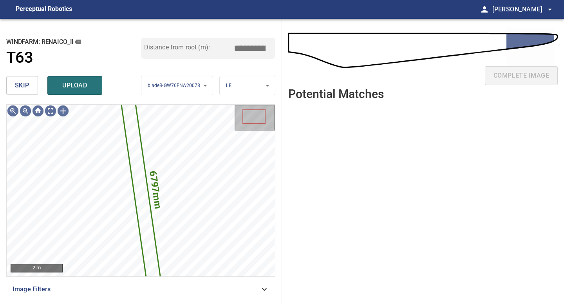
click at [22, 88] on span "skip" at bounding box center [22, 85] width 14 height 11
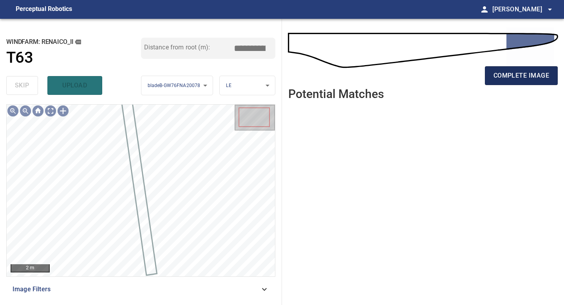
click at [511, 79] on span "complete image" at bounding box center [521, 75] width 56 height 11
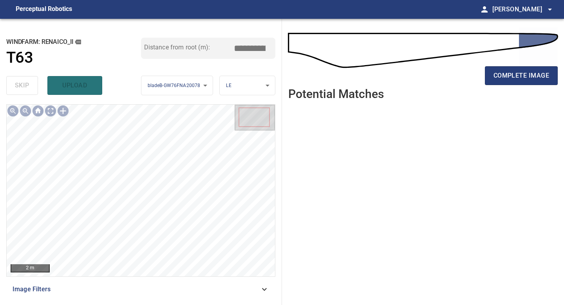
click at [137, 282] on div "2 m Image Filters" at bounding box center [140, 201] width 269 height 194
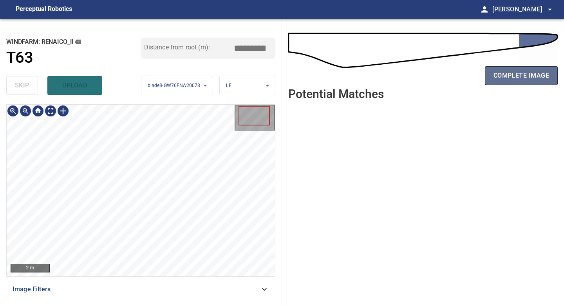
click at [519, 82] on button "complete image" at bounding box center [521, 75] width 73 height 19
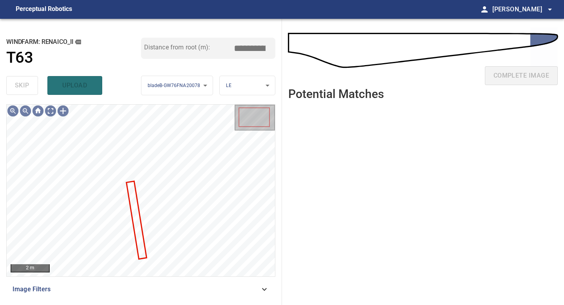
click at [129, 197] on div at bounding box center [141, 190] width 268 height 171
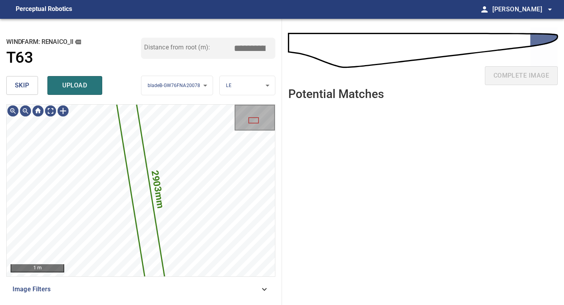
click at [27, 86] on span "skip" at bounding box center [22, 85] width 14 height 11
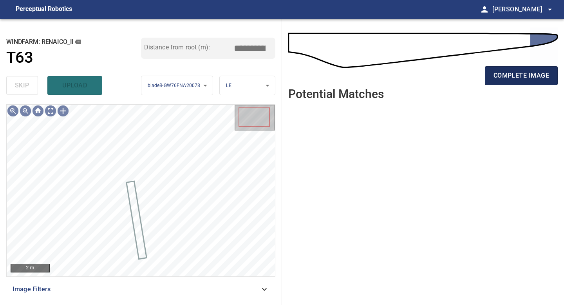
click at [512, 73] on span "complete image" at bounding box center [521, 75] width 56 height 11
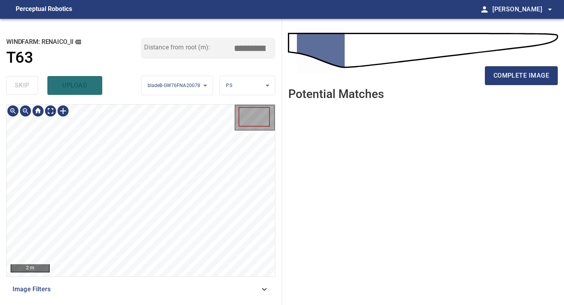
click at [164, 304] on div "**********" at bounding box center [141, 162] width 282 height 286
click at [511, 77] on span "complete image" at bounding box center [521, 75] width 56 height 11
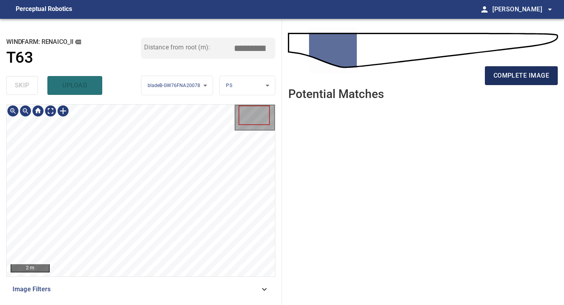
click at [512, 76] on span "complete image" at bounding box center [521, 75] width 56 height 11
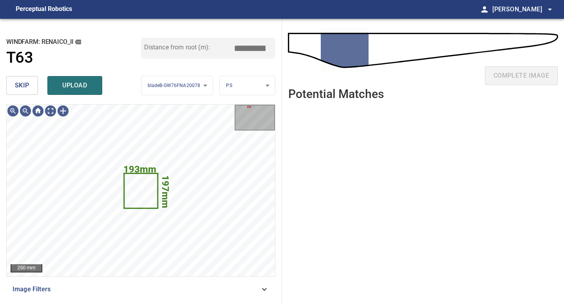
click at [27, 83] on span "skip" at bounding box center [22, 85] width 14 height 11
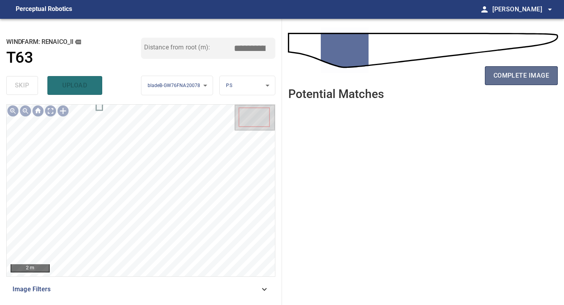
click at [500, 79] on span "complete image" at bounding box center [521, 75] width 56 height 11
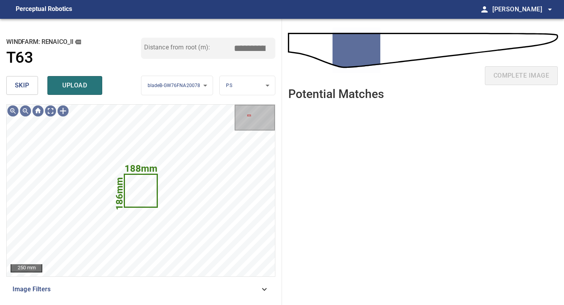
click at [28, 87] on span "skip" at bounding box center [22, 85] width 14 height 11
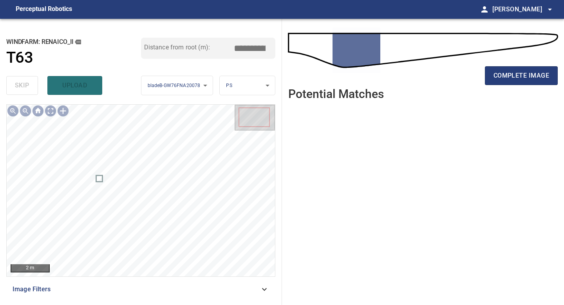
click at [508, 87] on div "complete image" at bounding box center [422, 78] width 269 height 31
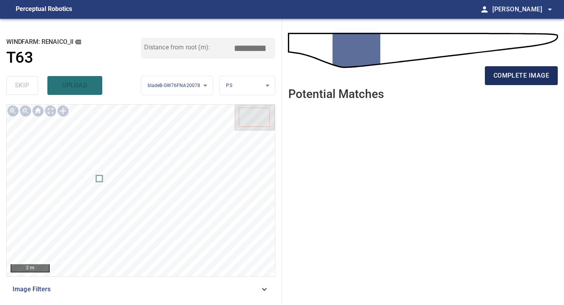
click at [511, 78] on span "complete image" at bounding box center [521, 75] width 56 height 11
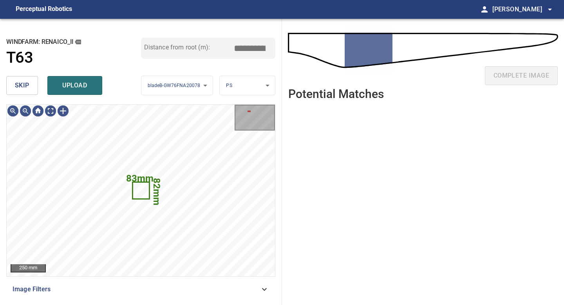
click at [23, 90] on span "skip" at bounding box center [22, 85] width 14 height 11
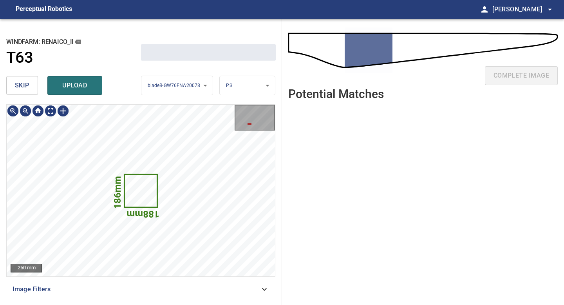
click at [23, 90] on span "skip" at bounding box center [22, 85] width 14 height 11
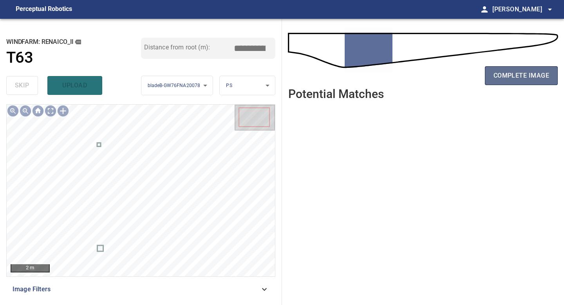
click at [508, 78] on span "complete image" at bounding box center [521, 75] width 56 height 11
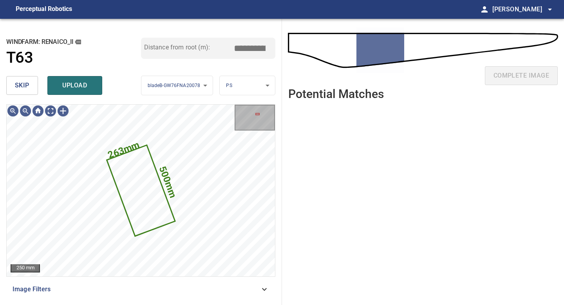
click at [34, 87] on button "skip" at bounding box center [22, 85] width 32 height 19
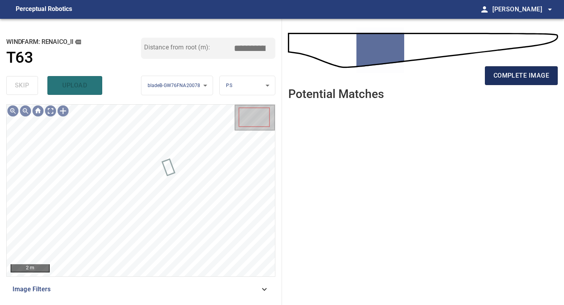
click at [506, 72] on span "complete image" at bounding box center [521, 75] width 56 height 11
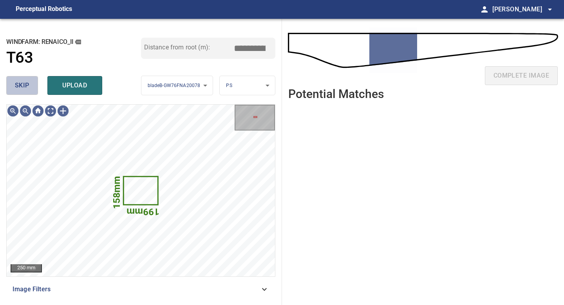
click at [26, 85] on span "skip" at bounding box center [22, 85] width 14 height 11
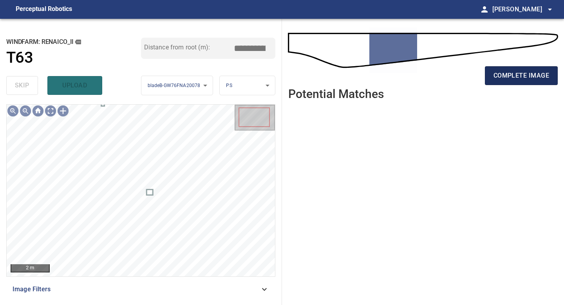
click at [500, 79] on span "complete image" at bounding box center [521, 75] width 56 height 11
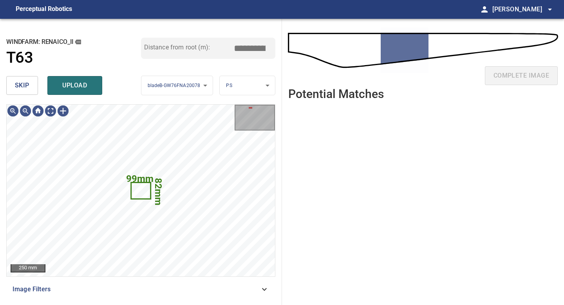
click at [33, 95] on div "skip upload" at bounding box center [73, 85] width 135 height 25
click at [32, 86] on button "skip" at bounding box center [22, 85] width 32 height 19
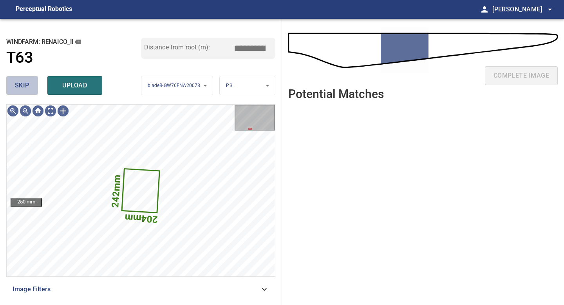
click at [26, 85] on span "skip" at bounding box center [22, 85] width 14 height 11
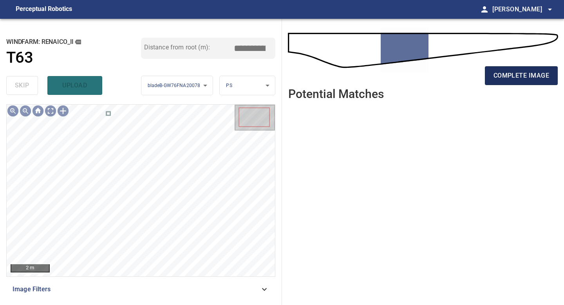
click at [518, 70] on button "complete image" at bounding box center [521, 75] width 73 height 19
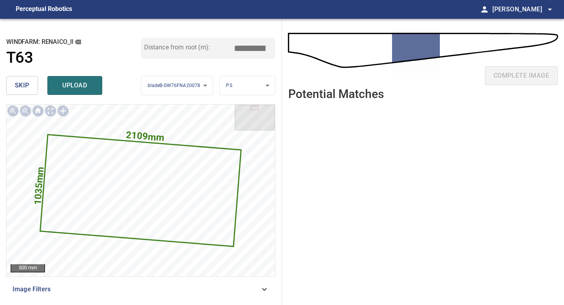
click at [25, 87] on span "skip" at bounding box center [22, 85] width 14 height 11
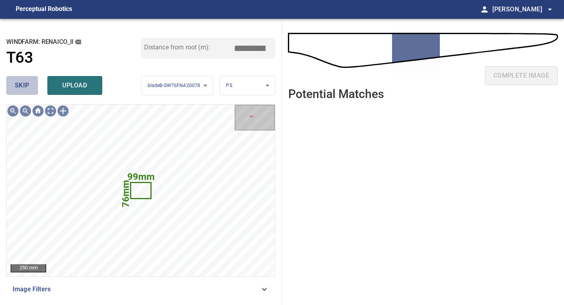
click at [25, 87] on span "skip" at bounding box center [22, 85] width 14 height 11
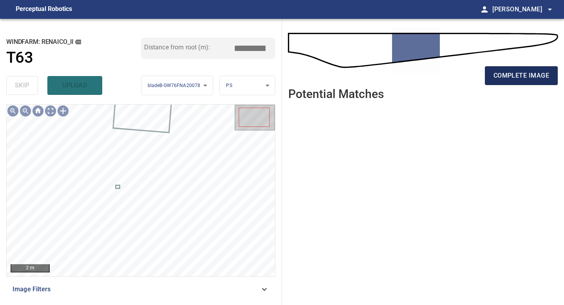
click at [529, 81] on button "complete image" at bounding box center [521, 75] width 73 height 19
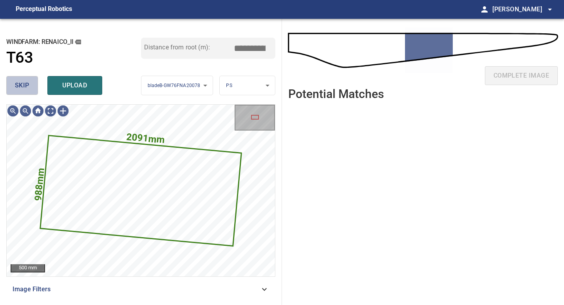
click at [21, 88] on span "skip" at bounding box center [22, 85] width 14 height 11
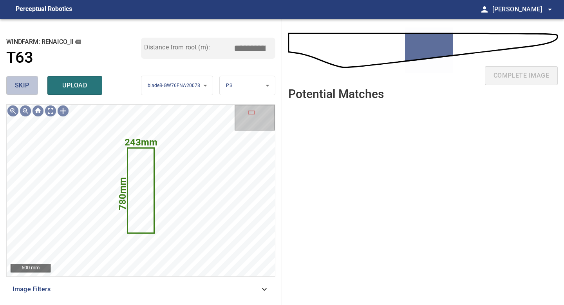
click at [21, 88] on span "skip" at bounding box center [22, 85] width 14 height 11
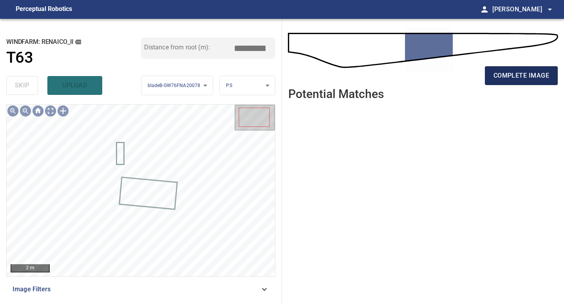
click at [512, 76] on span "complete image" at bounding box center [521, 75] width 56 height 11
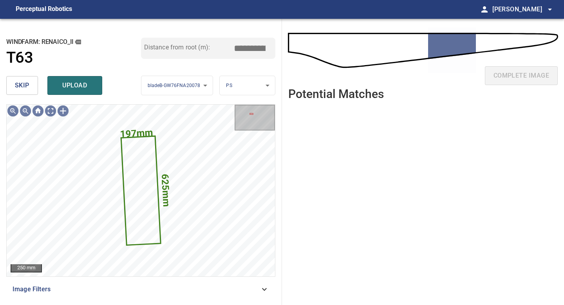
click at [18, 78] on button "skip" at bounding box center [22, 85] width 32 height 19
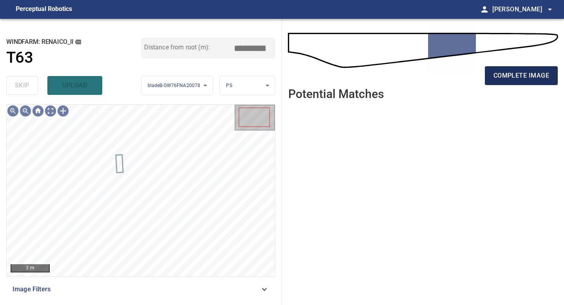
click at [510, 74] on span "complete image" at bounding box center [521, 75] width 56 height 11
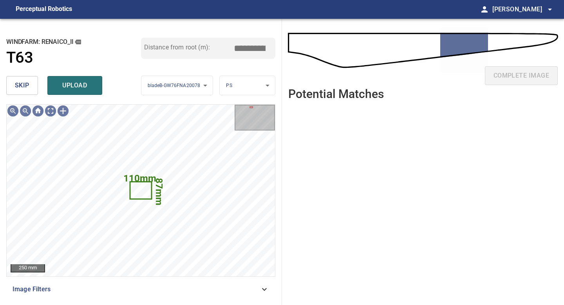
click at [20, 85] on span "skip" at bounding box center [22, 85] width 14 height 11
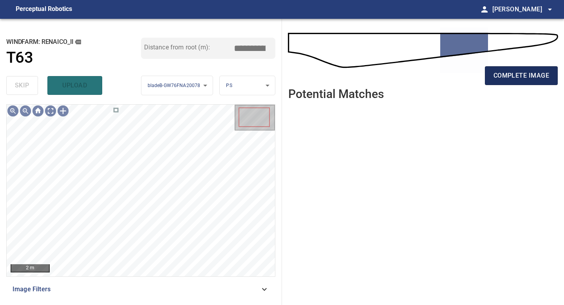
click at [523, 79] on span "complete image" at bounding box center [521, 75] width 56 height 11
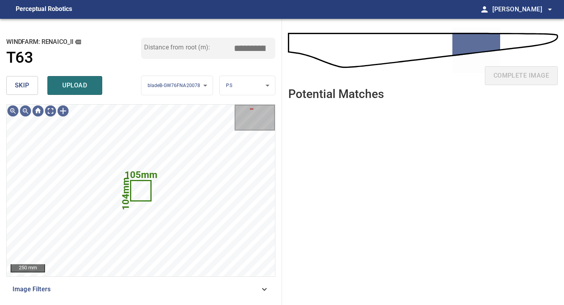
click at [26, 85] on span "skip" at bounding box center [22, 85] width 14 height 11
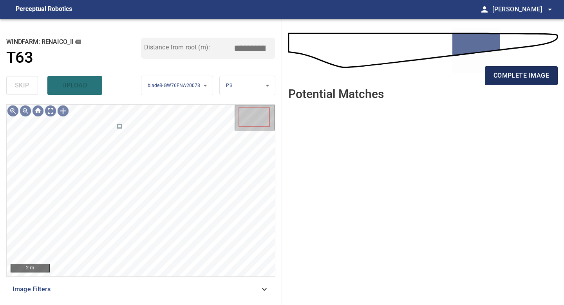
click at [536, 79] on span "complete image" at bounding box center [521, 75] width 56 height 11
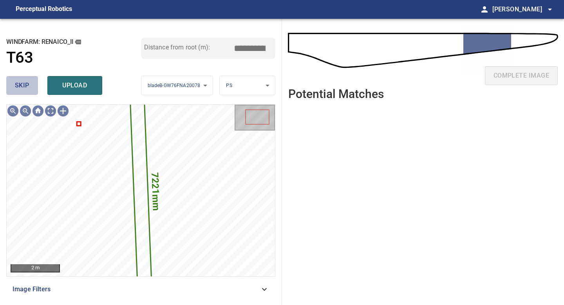
click at [27, 85] on span "skip" at bounding box center [22, 85] width 14 height 11
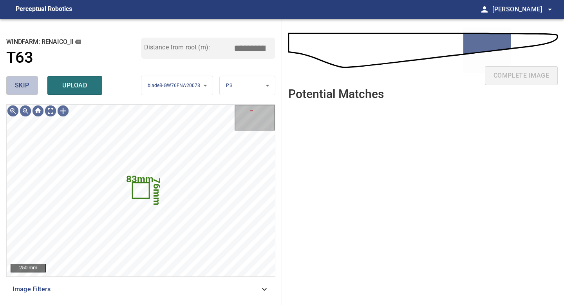
click at [27, 85] on span "skip" at bounding box center [22, 85] width 14 height 11
click at [29, 85] on button "skip" at bounding box center [22, 85] width 32 height 19
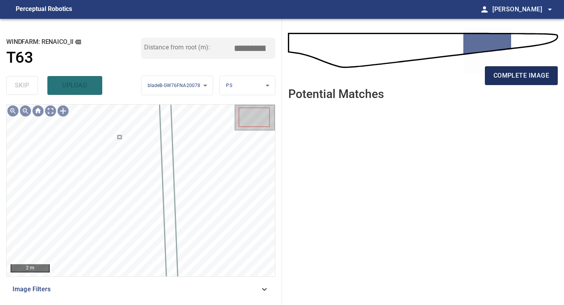
click at [510, 78] on span "complete image" at bounding box center [521, 75] width 56 height 11
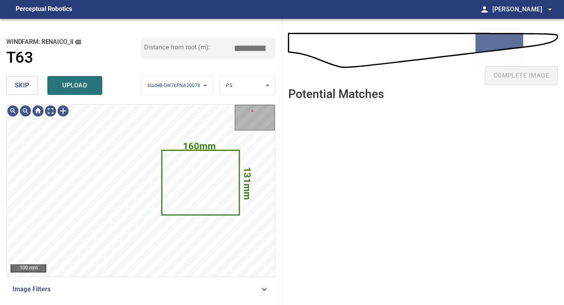
click at [32, 85] on button "skip" at bounding box center [22, 85] width 32 height 19
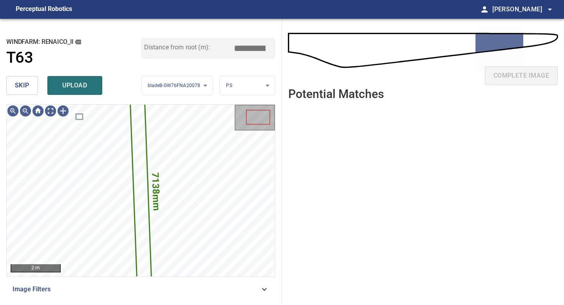
click at [32, 85] on button "skip" at bounding box center [22, 85] width 32 height 19
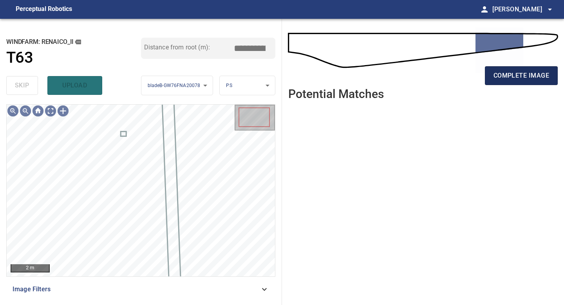
click at [493, 73] on span "complete image" at bounding box center [521, 75] width 56 height 11
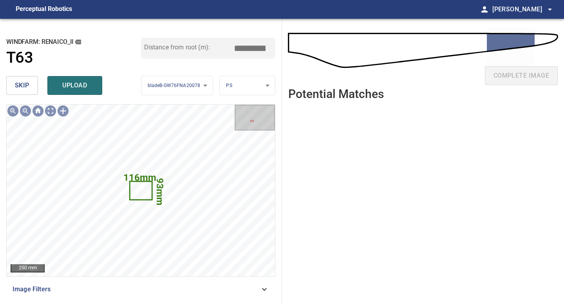
click at [30, 81] on button "skip" at bounding box center [22, 85] width 32 height 19
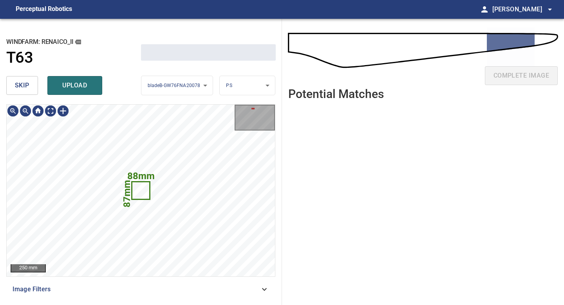
click at [30, 81] on button "skip" at bounding box center [22, 85] width 32 height 19
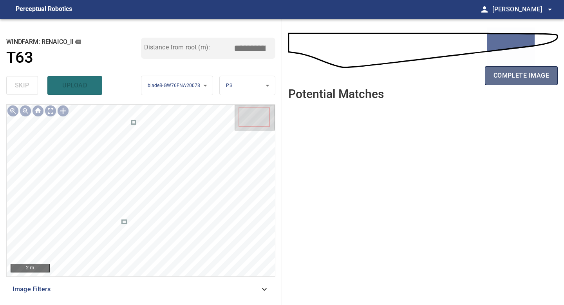
click at [498, 71] on span "complete image" at bounding box center [521, 75] width 56 height 11
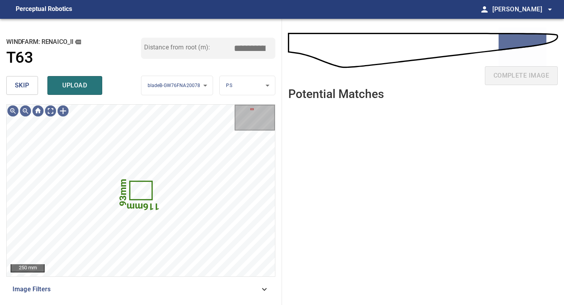
click at [20, 91] on button "skip" at bounding box center [22, 85] width 32 height 19
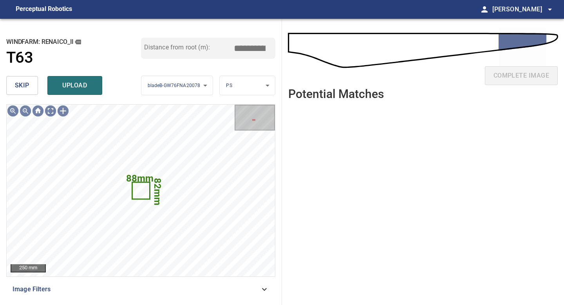
click at [20, 91] on button "skip" at bounding box center [22, 85] width 32 height 19
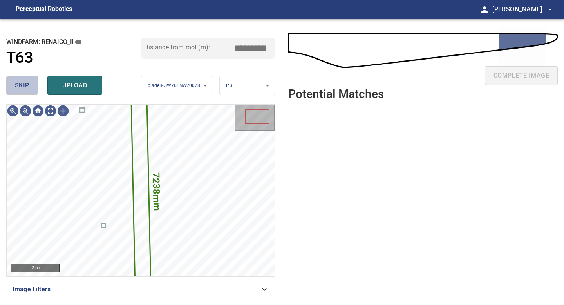
click at [20, 91] on button "skip" at bounding box center [22, 85] width 32 height 19
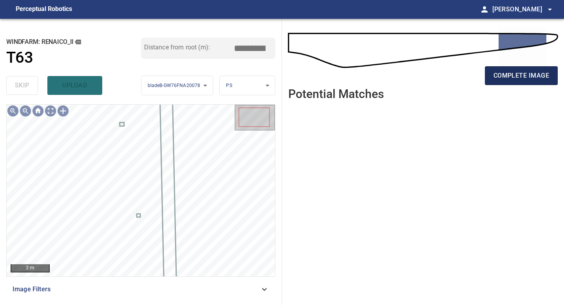
click at [518, 81] on button "complete image" at bounding box center [521, 75] width 73 height 19
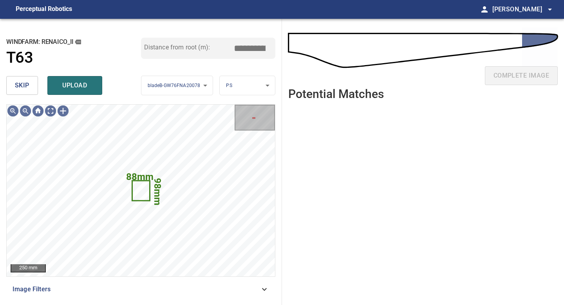
click at [21, 85] on span "skip" at bounding box center [22, 85] width 14 height 11
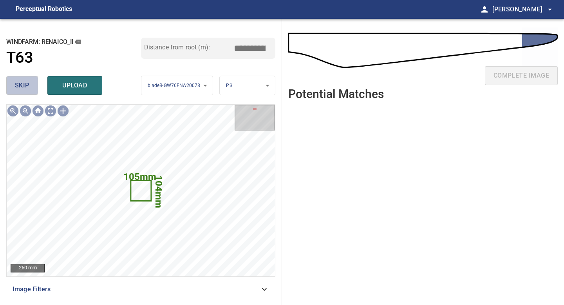
click at [21, 85] on span "skip" at bounding box center [22, 85] width 14 height 11
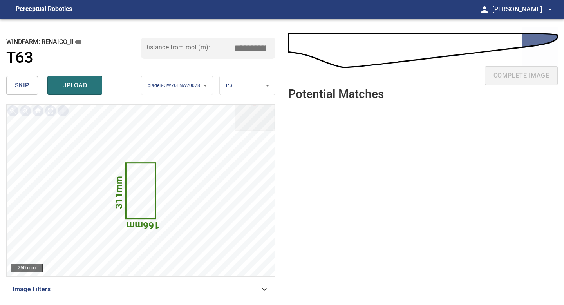
click at [33, 80] on button "skip" at bounding box center [22, 85] width 32 height 19
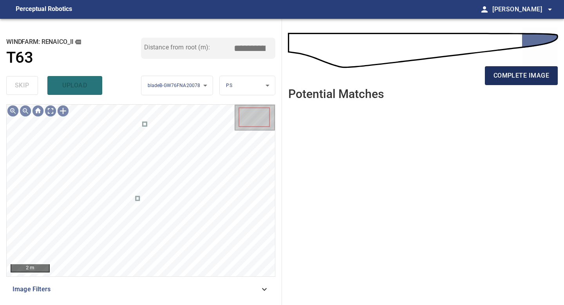
click at [511, 74] on span "complete image" at bounding box center [521, 75] width 56 height 11
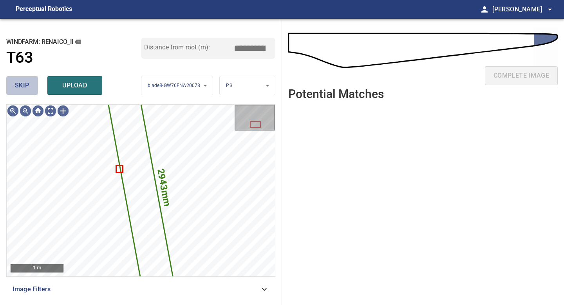
click at [28, 88] on span "skip" at bounding box center [22, 85] width 14 height 11
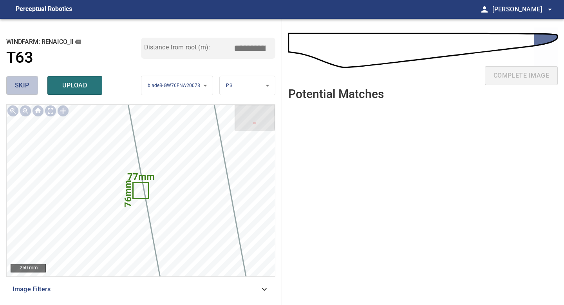
click at [28, 88] on span "skip" at bounding box center [22, 85] width 14 height 11
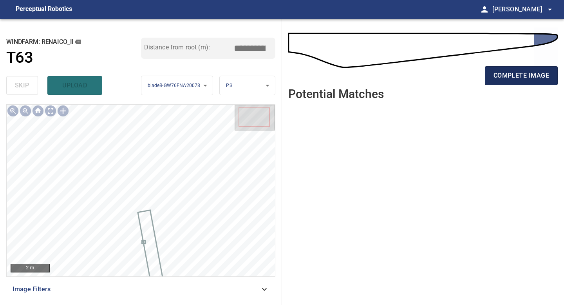
click at [526, 76] on span "complete image" at bounding box center [521, 75] width 56 height 11
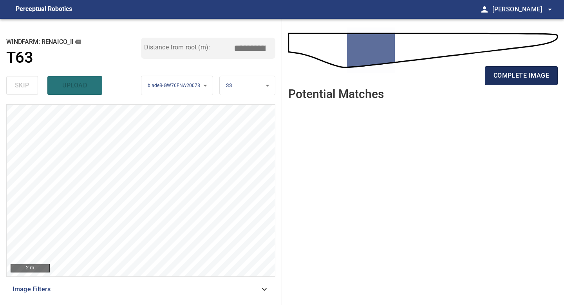
click at [538, 74] on span "complete image" at bounding box center [521, 75] width 56 height 11
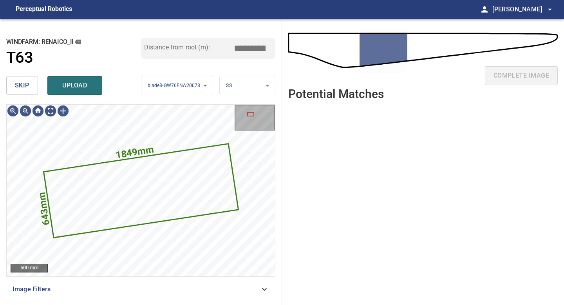
click at [22, 87] on span "skip" at bounding box center [22, 85] width 14 height 11
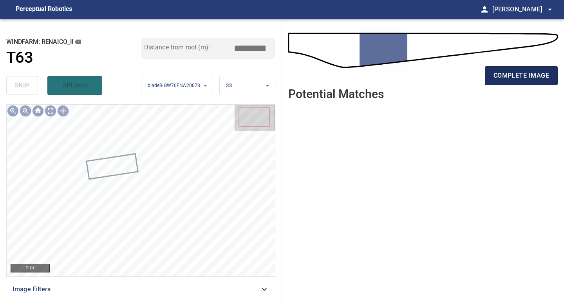
click at [535, 79] on span "complete image" at bounding box center [521, 75] width 56 height 11
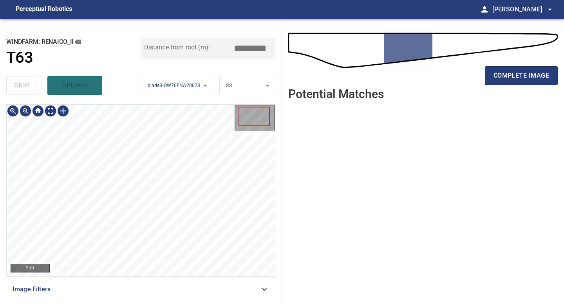
click at [141, 304] on div "**********" at bounding box center [141, 162] width 282 height 286
click at [494, 85] on div "complete image" at bounding box center [422, 78] width 269 height 31
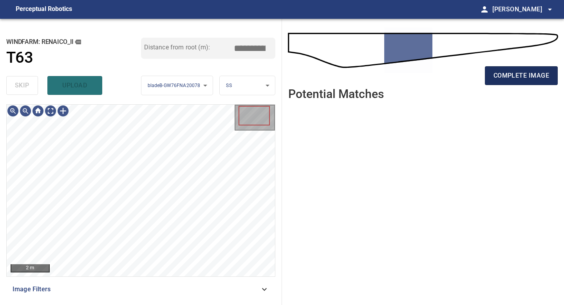
click at [503, 74] on span "complete image" at bounding box center [521, 75] width 56 height 11
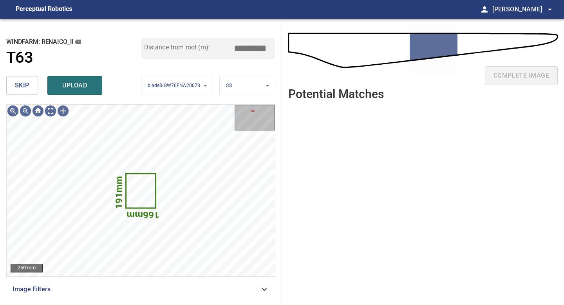
click at [5, 79] on div "**********" at bounding box center [141, 162] width 282 height 286
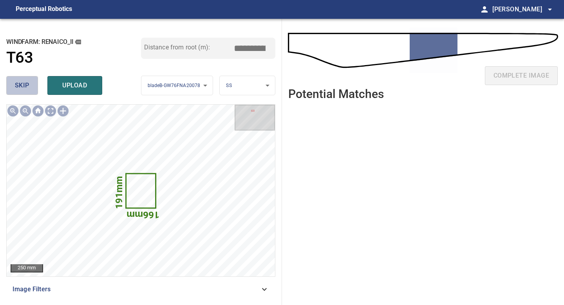
click at [25, 82] on span "skip" at bounding box center [22, 85] width 14 height 11
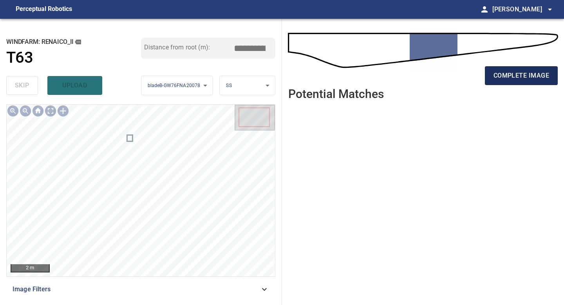
click at [523, 78] on span "complete image" at bounding box center [521, 75] width 56 height 11
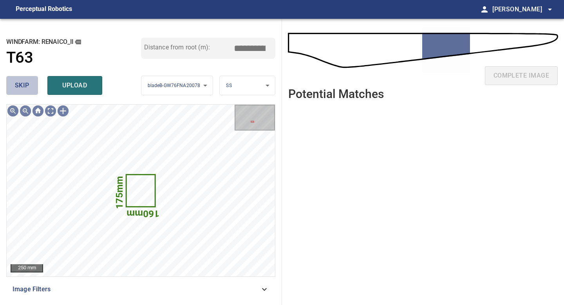
click at [22, 85] on span "skip" at bounding box center [22, 85] width 14 height 11
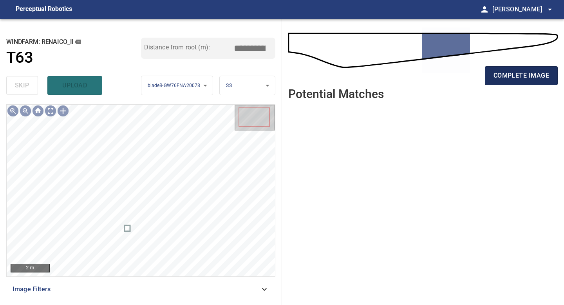
click at [511, 74] on span "complete image" at bounding box center [521, 75] width 56 height 11
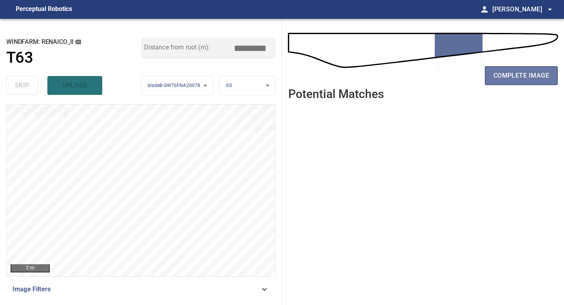
click at [511, 74] on span "complete image" at bounding box center [521, 75] width 56 height 11
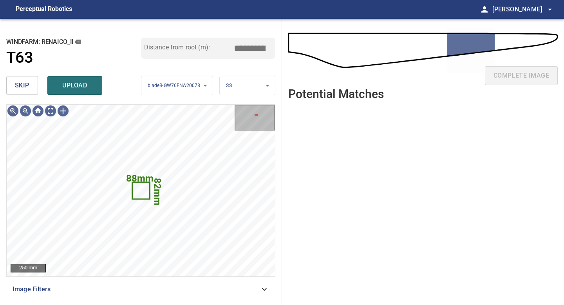
click at [21, 84] on span "skip" at bounding box center [22, 85] width 14 height 11
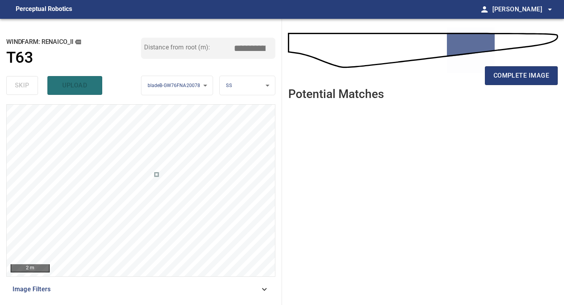
click at [538, 88] on div "complete image" at bounding box center [422, 78] width 269 height 31
click at [530, 81] on span "complete image" at bounding box center [521, 75] width 56 height 11
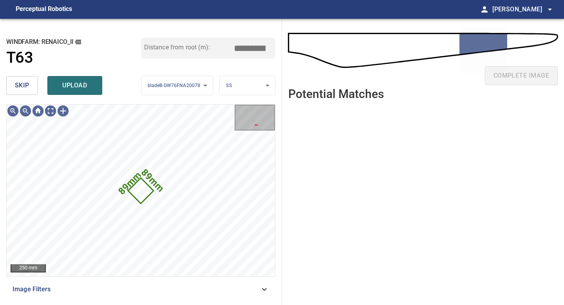
click at [15, 81] on span "skip" at bounding box center [22, 85] width 14 height 11
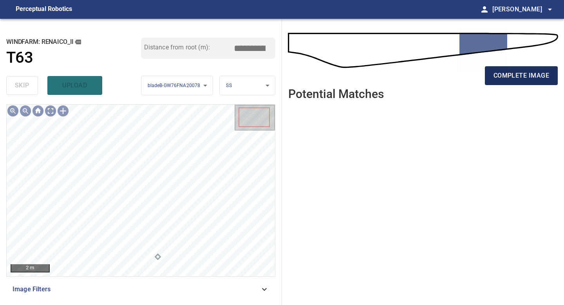
click at [529, 72] on span "complete image" at bounding box center [521, 75] width 56 height 11
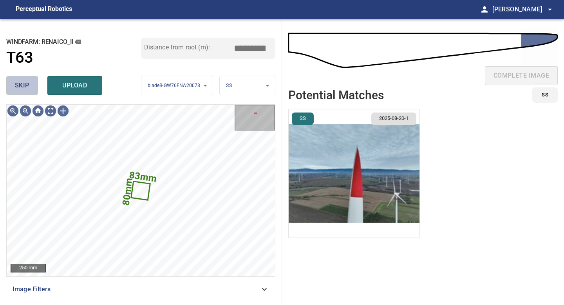
click at [17, 79] on button "skip" at bounding box center [22, 85] width 32 height 19
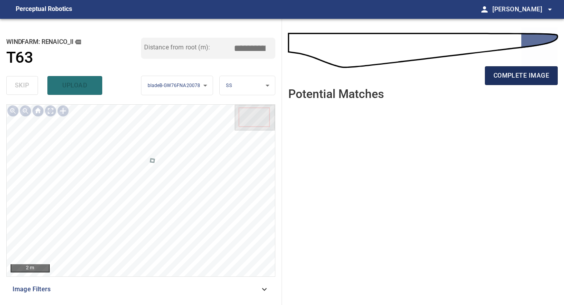
click at [499, 74] on span "complete image" at bounding box center [521, 75] width 56 height 11
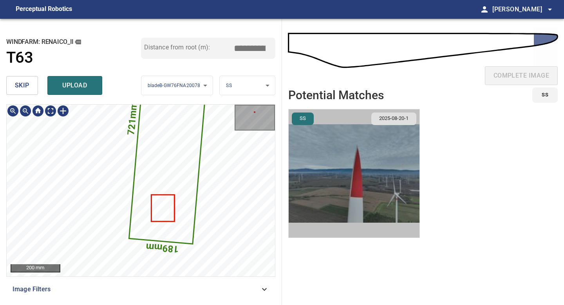
click at [384, 175] on img "button" at bounding box center [354, 173] width 131 height 128
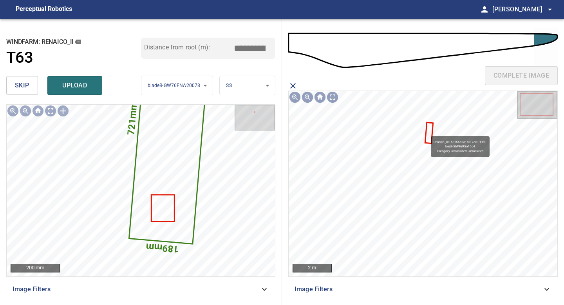
click at [427, 132] on icon at bounding box center [429, 132] width 7 height 19
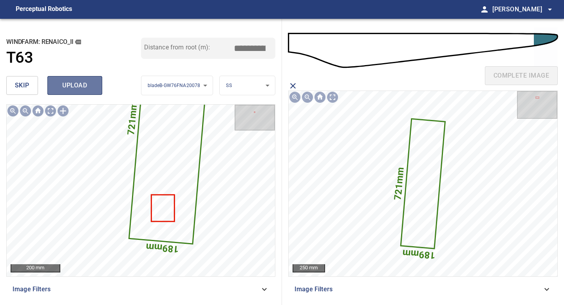
click at [82, 83] on span "upload" at bounding box center [75, 85] width 38 height 11
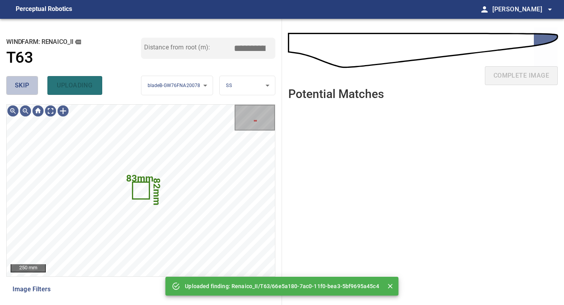
click at [16, 82] on span "skip" at bounding box center [22, 85] width 14 height 11
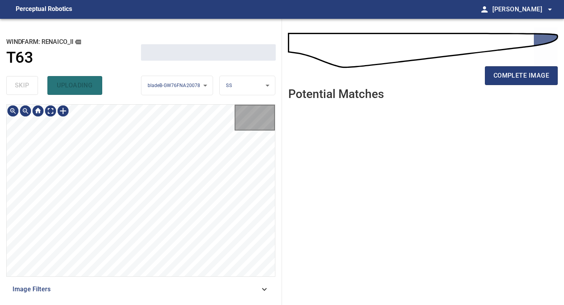
click at [16, 82] on div "skip uploading" at bounding box center [73, 85] width 135 height 25
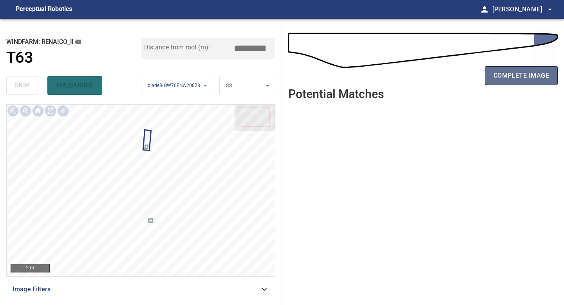
click at [508, 77] on span "complete image" at bounding box center [521, 75] width 56 height 11
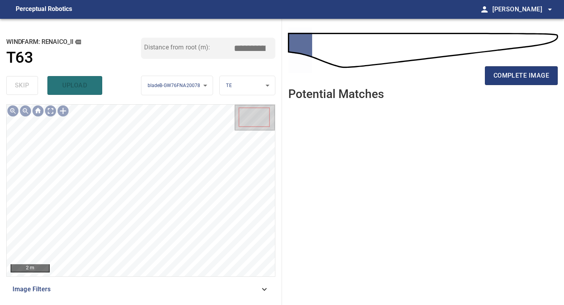
click at [130, 289] on div "2 m Image Filters" at bounding box center [140, 201] width 269 height 194
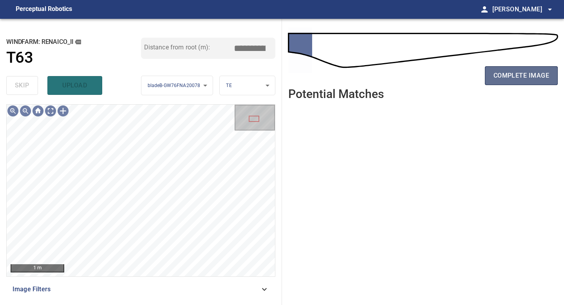
click at [518, 77] on span "complete image" at bounding box center [521, 75] width 56 height 11
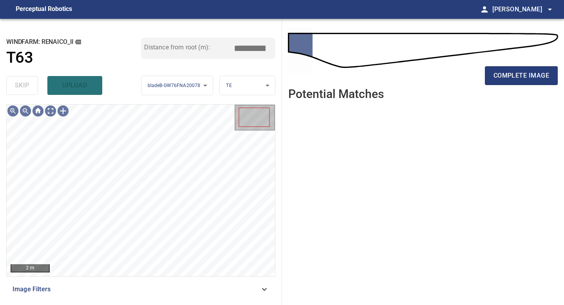
click at [518, 77] on span "complete image" at bounding box center [521, 75] width 56 height 11
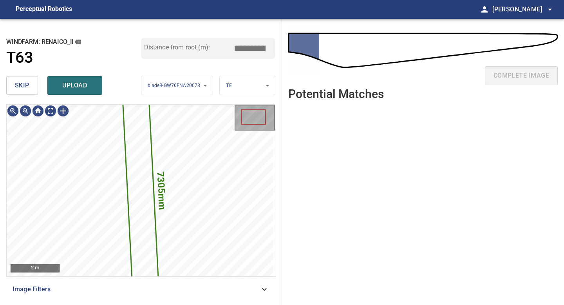
click at [16, 80] on span "skip" at bounding box center [22, 85] width 14 height 11
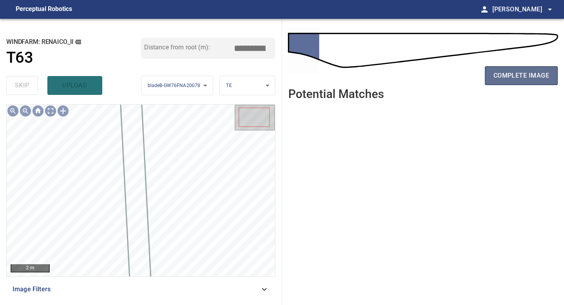
click at [536, 70] on span "complete image" at bounding box center [521, 75] width 56 height 11
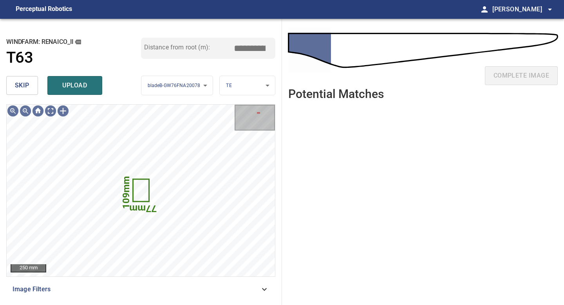
click at [27, 84] on span "skip" at bounding box center [22, 85] width 14 height 11
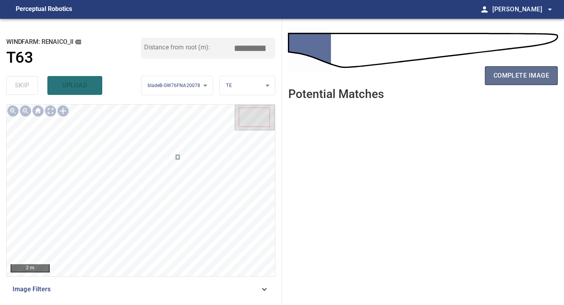
click at [522, 67] on button "complete image" at bounding box center [521, 75] width 73 height 19
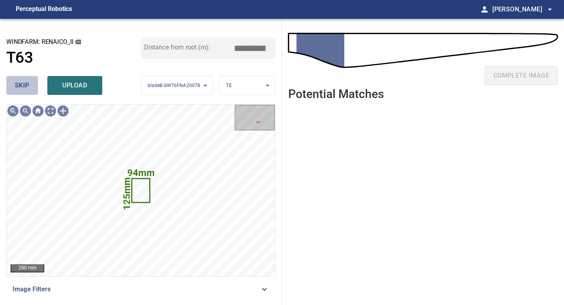
click at [31, 88] on button "skip" at bounding box center [22, 85] width 32 height 19
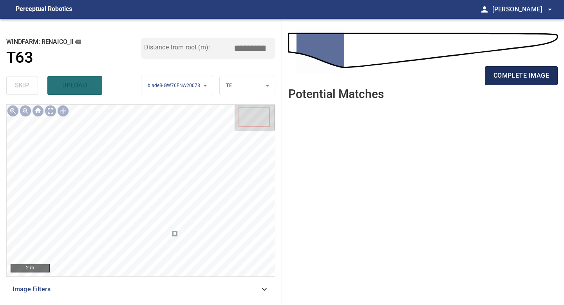
click at [522, 76] on span "complete image" at bounding box center [521, 75] width 56 height 11
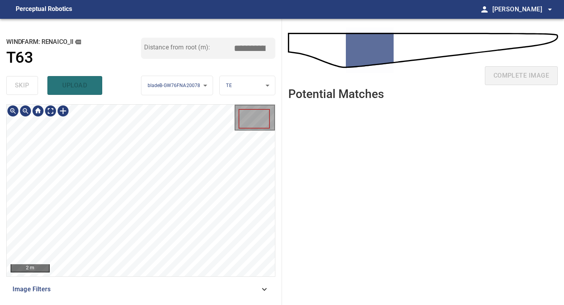
click at [176, 298] on div "2 m Image Filters" at bounding box center [140, 201] width 269 height 194
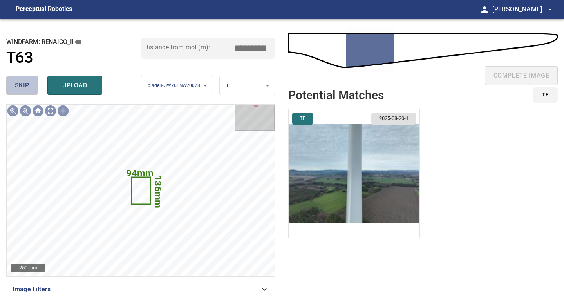
click at [30, 85] on button "skip" at bounding box center [22, 85] width 32 height 19
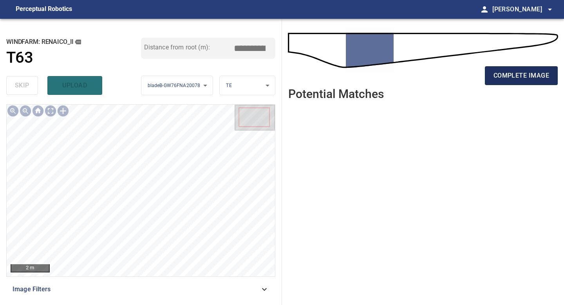
click at [511, 75] on span "complete image" at bounding box center [521, 75] width 56 height 11
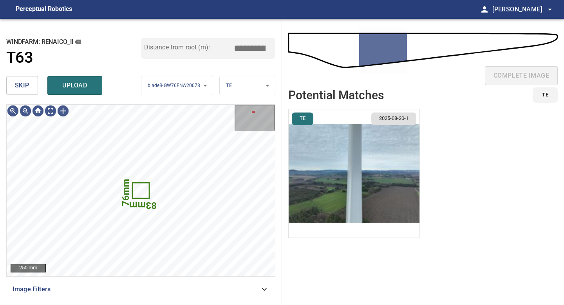
click at [27, 86] on span "skip" at bounding box center [22, 85] width 14 height 11
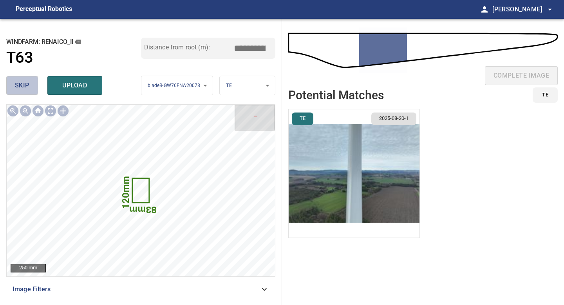
click at [27, 86] on span "skip" at bounding box center [22, 85] width 14 height 11
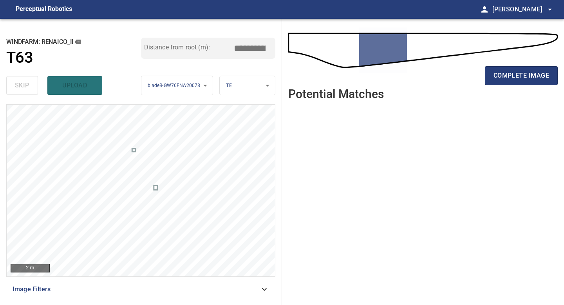
click at [482, 81] on div "complete image" at bounding box center [422, 78] width 269 height 31
click at [494, 78] on span "complete image" at bounding box center [521, 75] width 56 height 11
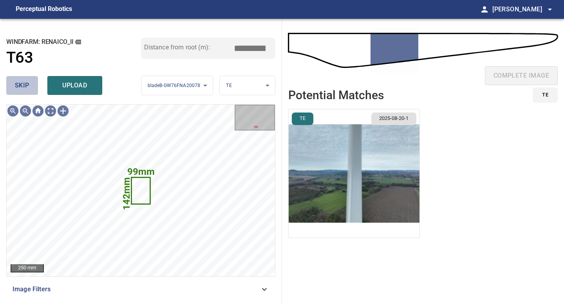
click at [18, 90] on span "skip" at bounding box center [22, 85] width 14 height 11
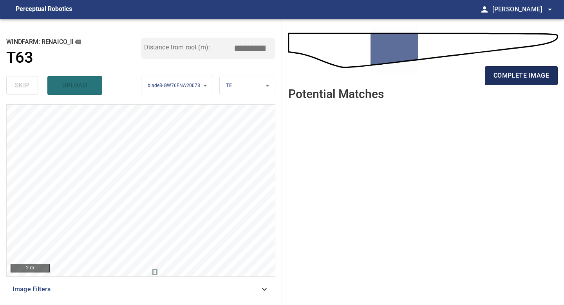
click at [536, 77] on span "complete image" at bounding box center [521, 75] width 56 height 11
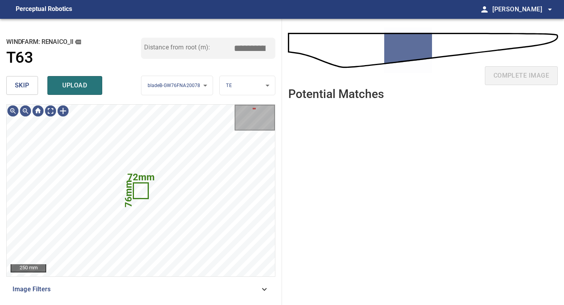
click at [19, 90] on span "skip" at bounding box center [22, 85] width 14 height 11
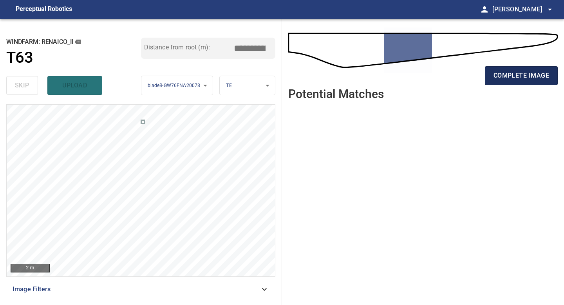
click at [506, 77] on span "complete image" at bounding box center [521, 75] width 56 height 11
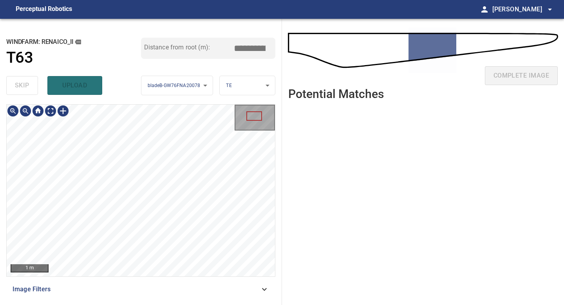
click at [139, 304] on div "**********" at bounding box center [141, 162] width 282 height 286
click at [163, 7] on main "**********" at bounding box center [282, 152] width 564 height 305
click at [163, 0] on html "**********" at bounding box center [282, 152] width 564 height 305
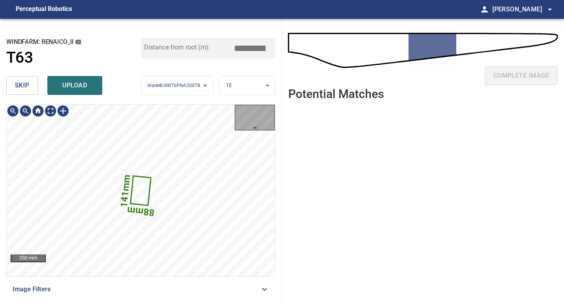
click at [25, 87] on span "skip" at bounding box center [22, 85] width 14 height 11
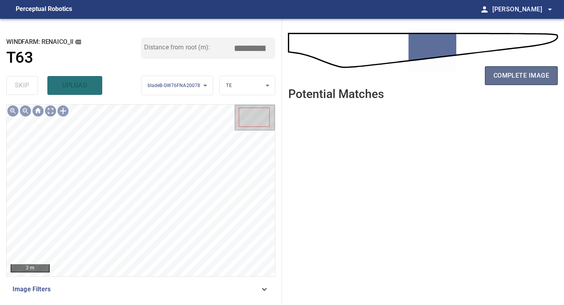
click at [516, 76] on span "complete image" at bounding box center [521, 75] width 56 height 11
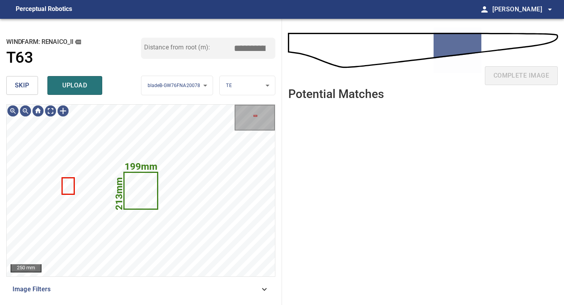
click at [32, 88] on button "skip" at bounding box center [22, 85] width 32 height 19
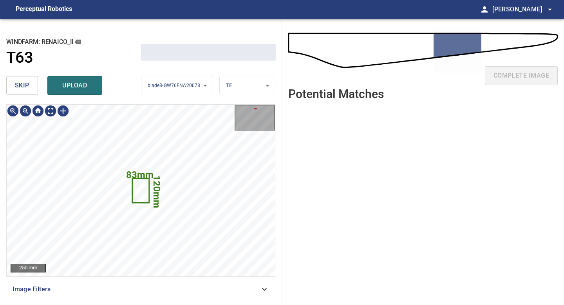
click at [32, 88] on button "skip" at bounding box center [22, 85] width 32 height 19
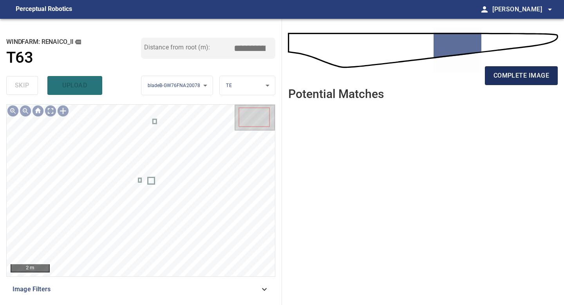
click at [523, 72] on span "complete image" at bounding box center [521, 75] width 56 height 11
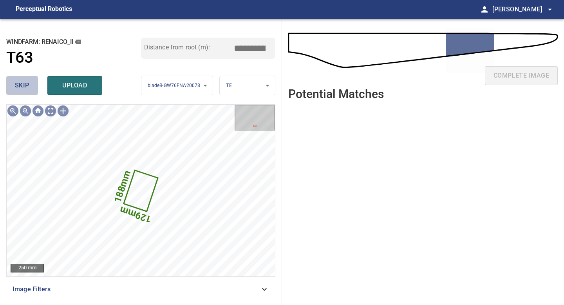
click at [31, 82] on button "skip" at bounding box center [22, 85] width 32 height 19
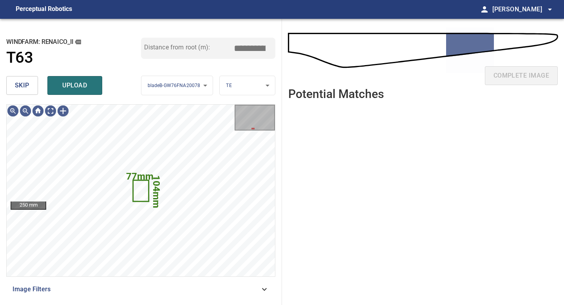
click at [29, 85] on span "skip" at bounding box center [22, 85] width 14 height 11
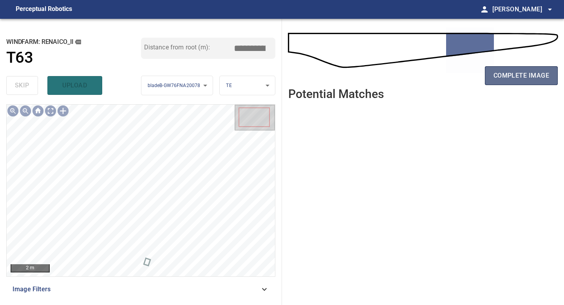
click at [511, 78] on span "complete image" at bounding box center [521, 75] width 56 height 11
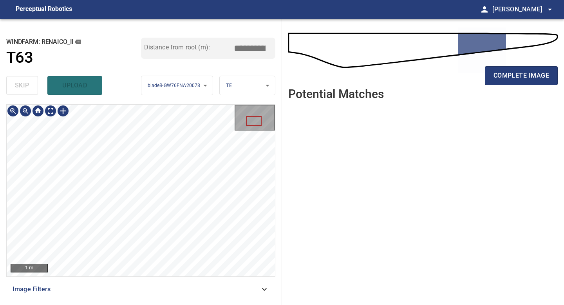
click at [157, 304] on div "**********" at bounding box center [141, 162] width 282 height 286
click at [156, 303] on div "**********" at bounding box center [141, 162] width 282 height 286
click at [165, 304] on div "**********" at bounding box center [141, 162] width 282 height 286
click at [518, 74] on span "complete image" at bounding box center [521, 75] width 56 height 11
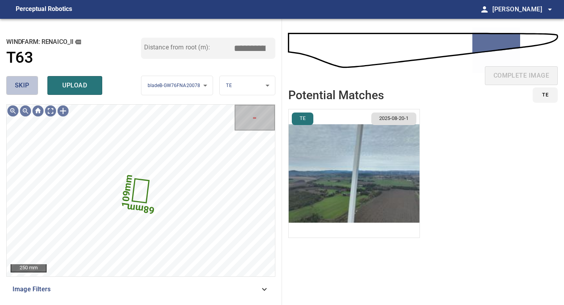
click at [29, 85] on span "skip" at bounding box center [22, 85] width 14 height 11
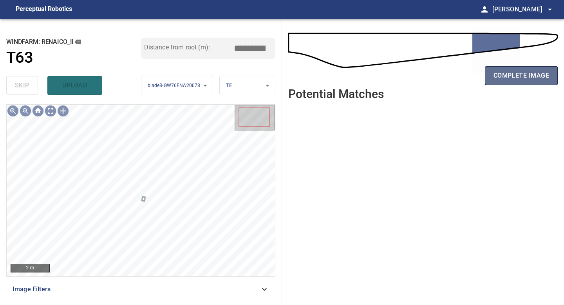
click at [533, 69] on button "complete image" at bounding box center [521, 75] width 73 height 19
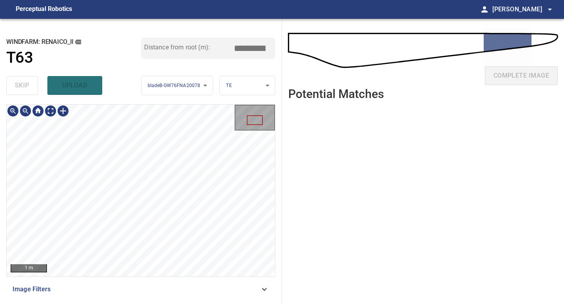
click at [154, 304] on div "**********" at bounding box center [141, 162] width 282 height 286
click at [160, 304] on div "**********" at bounding box center [141, 162] width 282 height 286
click at [173, 284] on div "1 m Image Filters" at bounding box center [140, 201] width 269 height 194
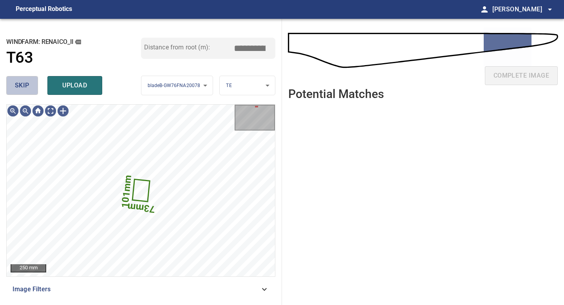
click at [13, 88] on button "skip" at bounding box center [22, 85] width 32 height 19
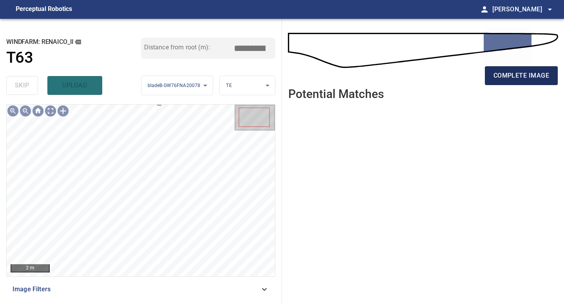
click at [505, 78] on span "complete image" at bounding box center [521, 75] width 56 height 11
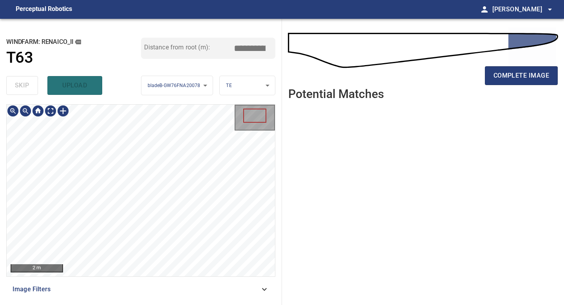
click at [137, 304] on div "**********" at bounding box center [141, 162] width 282 height 286
click at [526, 76] on span "complete image" at bounding box center [521, 75] width 56 height 11
click at [149, 304] on div "**********" at bounding box center [141, 162] width 282 height 286
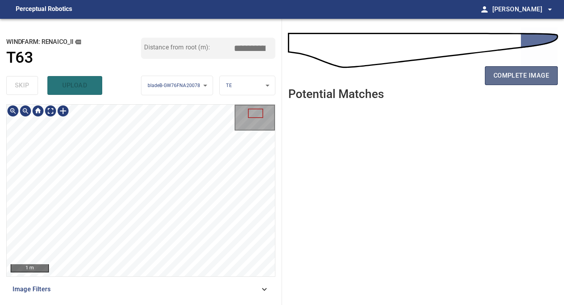
click at [518, 74] on span "complete image" at bounding box center [521, 75] width 56 height 11
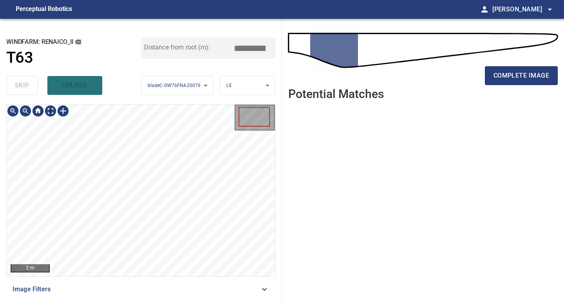
click at [166, 304] on div "**********" at bounding box center [141, 162] width 282 height 286
click at [493, 80] on span "complete image" at bounding box center [521, 75] width 56 height 11
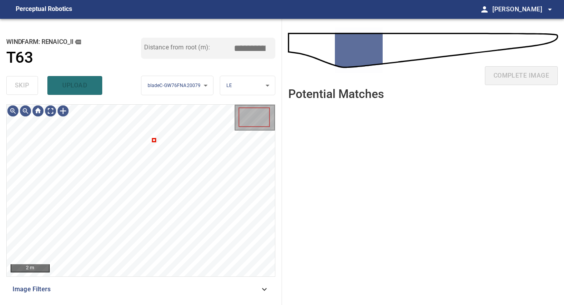
click at [498, 76] on div "complete image" at bounding box center [422, 78] width 269 height 31
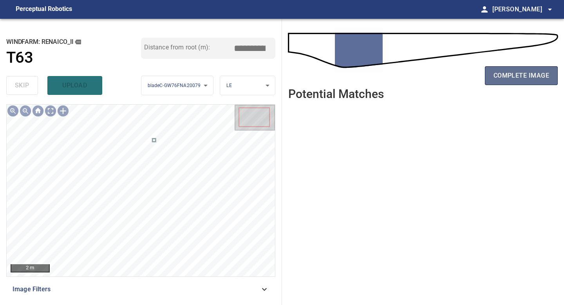
click at [508, 72] on span "complete image" at bounding box center [521, 75] width 56 height 11
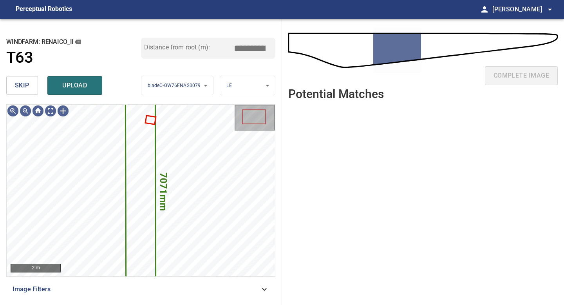
click at [25, 83] on span "skip" at bounding box center [22, 85] width 14 height 11
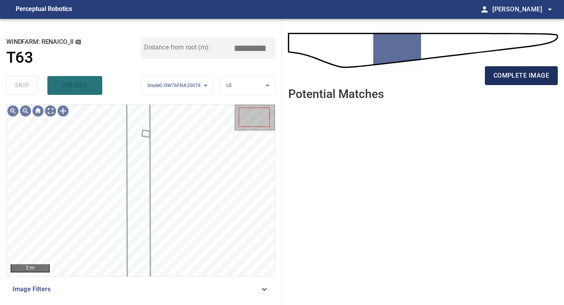
click at [522, 70] on span "complete image" at bounding box center [521, 75] width 56 height 11
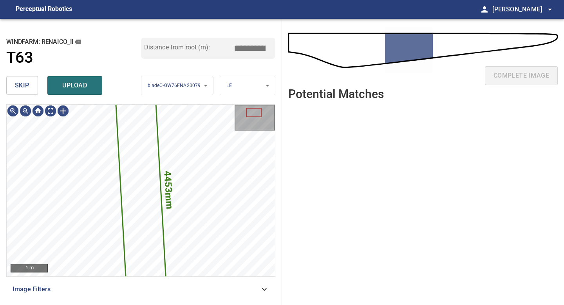
click at [22, 86] on span "skip" at bounding box center [22, 85] width 14 height 11
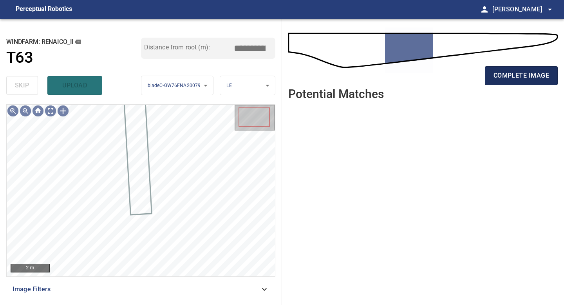
click at [511, 71] on span "complete image" at bounding box center [521, 75] width 56 height 11
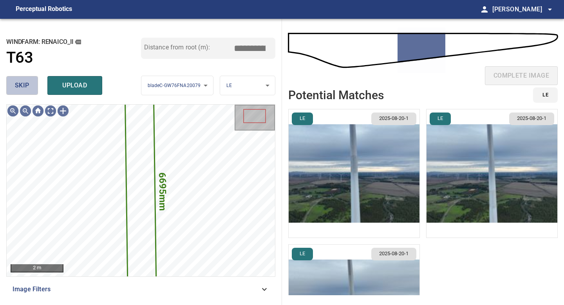
click at [30, 86] on button "skip" at bounding box center [22, 85] width 32 height 19
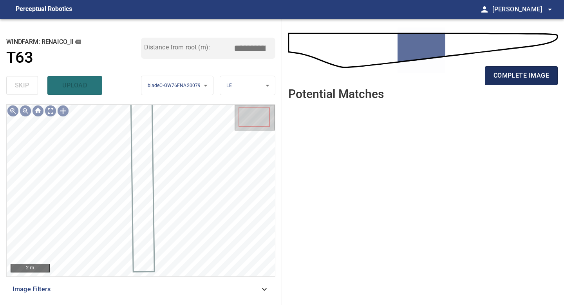
click at [525, 67] on button "complete image" at bounding box center [521, 75] width 73 height 19
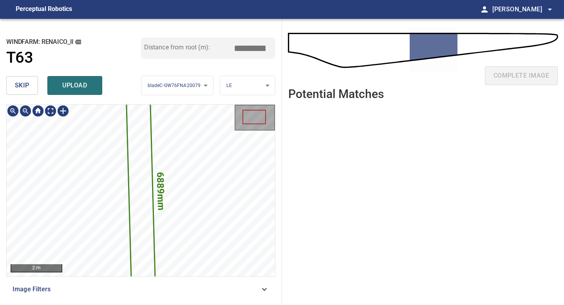
click at [133, 152] on icon at bounding box center [140, 190] width 29 height 240
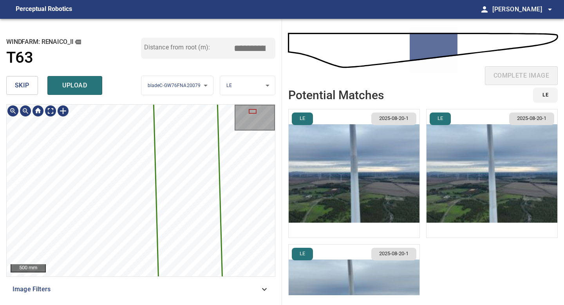
click at [104, 285] on div "6889mm 664mm 500 mm Image Filters" at bounding box center [140, 201] width 269 height 194
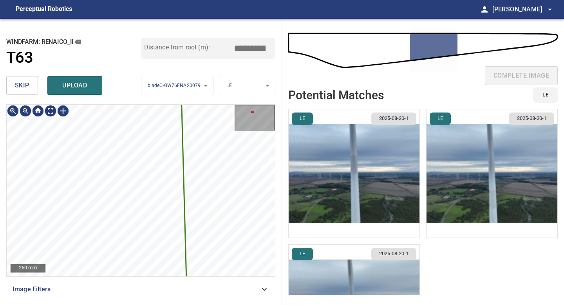
click at [24, 92] on button "skip" at bounding box center [22, 85] width 32 height 19
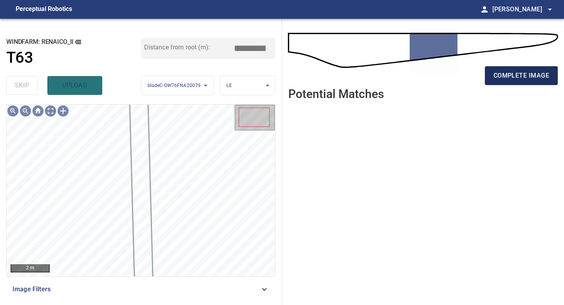
click at [516, 74] on span "complete image" at bounding box center [521, 75] width 56 height 11
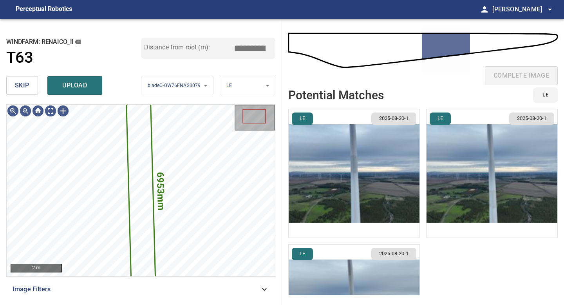
click at [18, 83] on span "skip" at bounding box center [22, 85] width 14 height 11
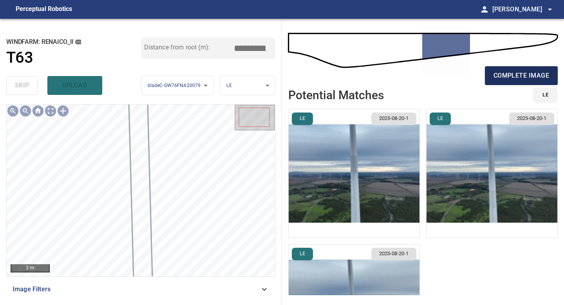
click at [532, 72] on span "complete image" at bounding box center [521, 75] width 56 height 11
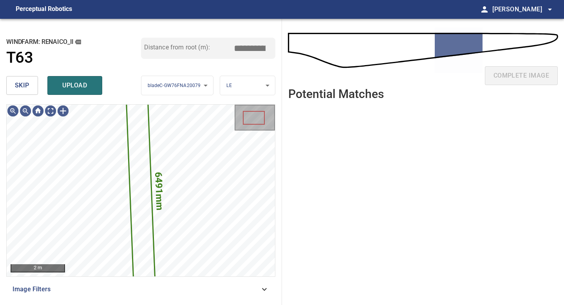
click at [23, 89] on span "skip" at bounding box center [22, 85] width 14 height 11
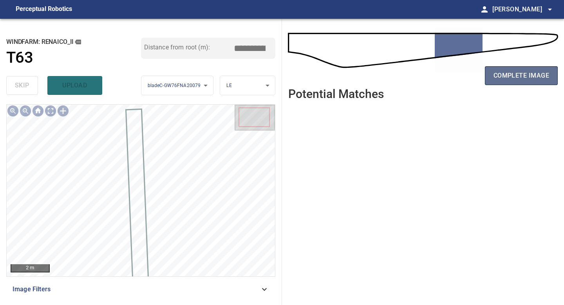
click at [501, 84] on button "complete image" at bounding box center [521, 75] width 73 height 19
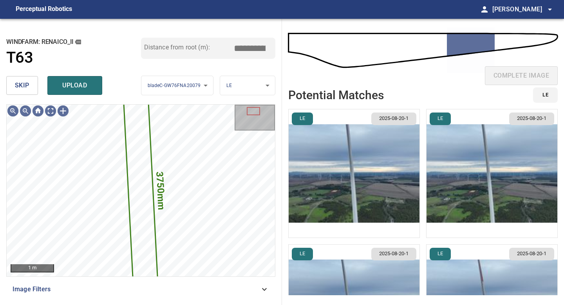
click at [20, 88] on span "skip" at bounding box center [22, 85] width 14 height 11
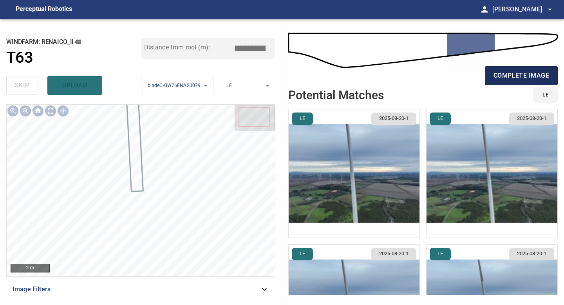
click at [504, 79] on span "complete image" at bounding box center [521, 75] width 56 height 11
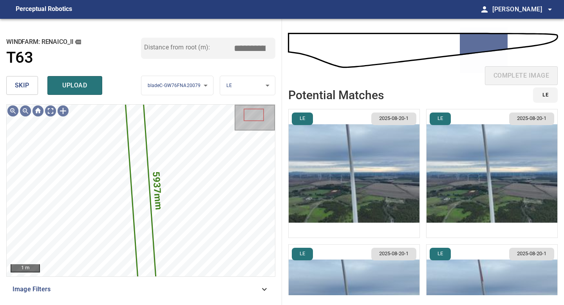
click at [29, 85] on button "skip" at bounding box center [22, 85] width 32 height 19
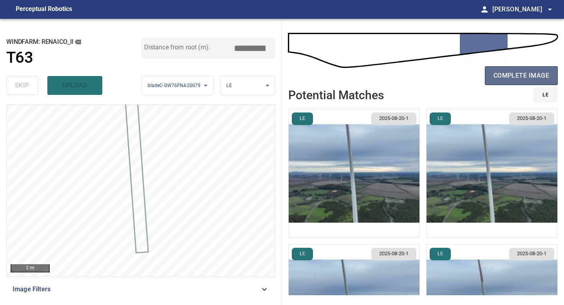
click at [516, 75] on span "complete image" at bounding box center [521, 75] width 56 height 11
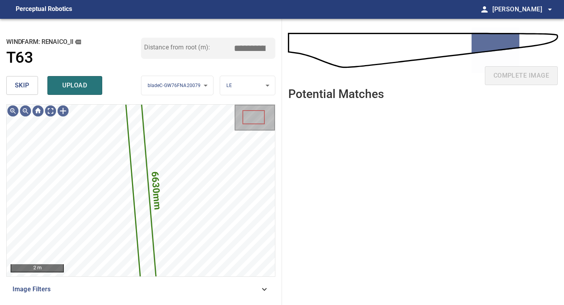
click at [20, 89] on span "skip" at bounding box center [22, 85] width 14 height 11
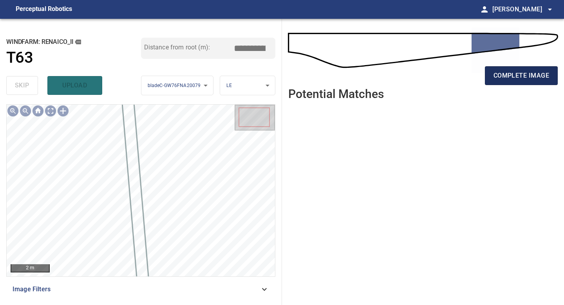
click at [513, 70] on button "complete image" at bounding box center [521, 75] width 73 height 19
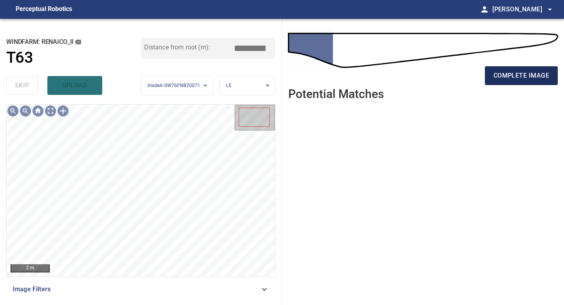
click at [515, 74] on span "complete image" at bounding box center [521, 75] width 56 height 11
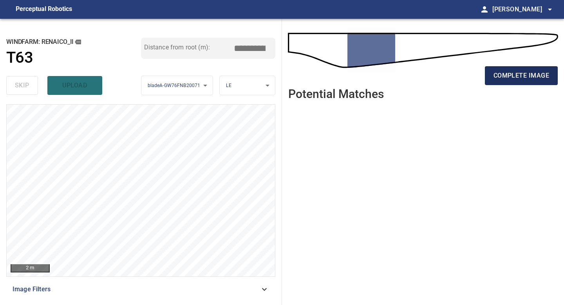
click at [500, 78] on span "complete image" at bounding box center [521, 75] width 56 height 11
click at [496, 71] on span "complete image" at bounding box center [521, 75] width 56 height 11
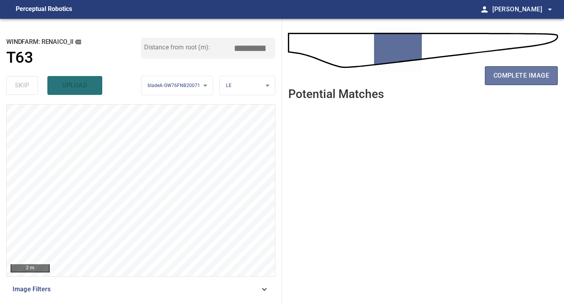
click at [496, 71] on span "complete image" at bounding box center [521, 75] width 56 height 11
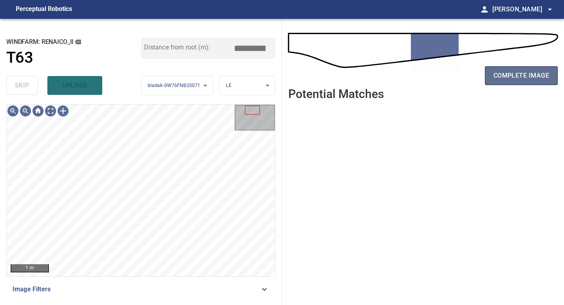
click at [533, 75] on span "complete image" at bounding box center [521, 75] width 56 height 11
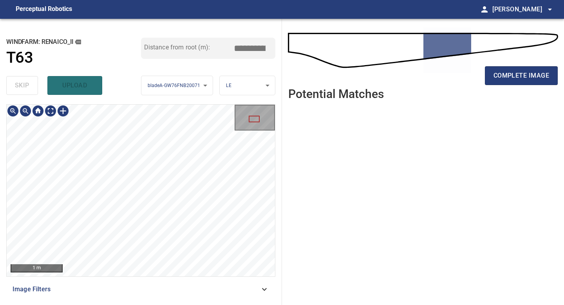
click at [167, 304] on div "**********" at bounding box center [141, 162] width 282 height 286
click at [151, 298] on div "1 m Image Filters" at bounding box center [140, 201] width 269 height 194
click at [158, 304] on div "**********" at bounding box center [141, 162] width 282 height 286
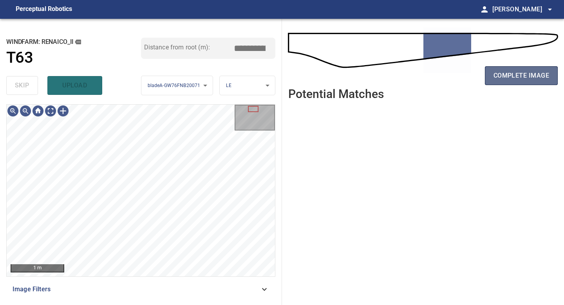
click at [518, 73] on span "complete image" at bounding box center [521, 75] width 56 height 11
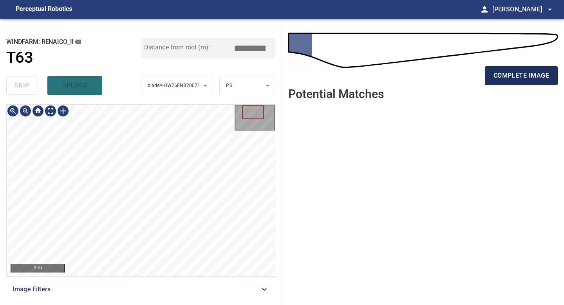
click at [523, 76] on span "complete image" at bounding box center [521, 75] width 56 height 11
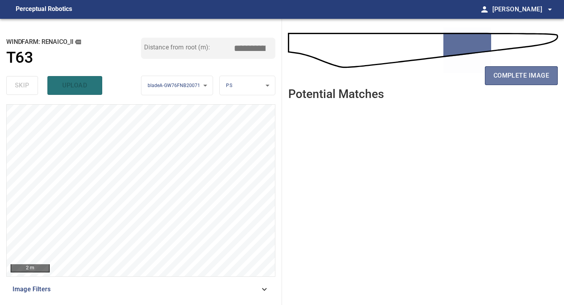
click at [523, 76] on span "complete image" at bounding box center [521, 75] width 56 height 11
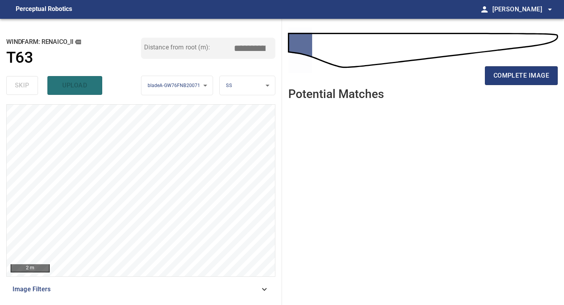
click at [523, 76] on span "complete image" at bounding box center [521, 75] width 56 height 11
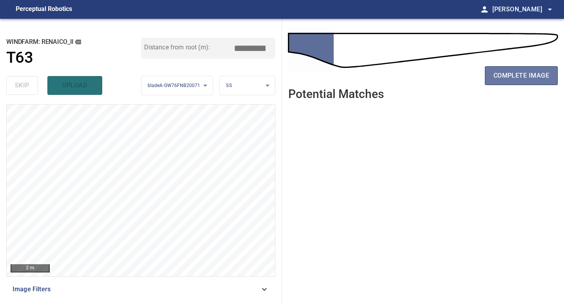
click at [523, 76] on span "complete image" at bounding box center [521, 75] width 56 height 11
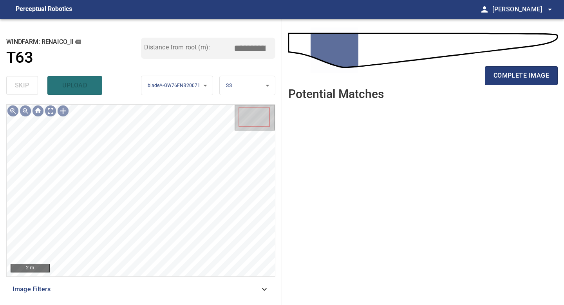
click at [523, 76] on span "complete image" at bounding box center [521, 75] width 56 height 11
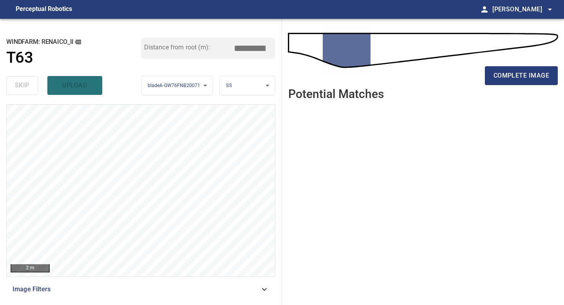
click at [523, 76] on span "complete image" at bounding box center [521, 75] width 56 height 11
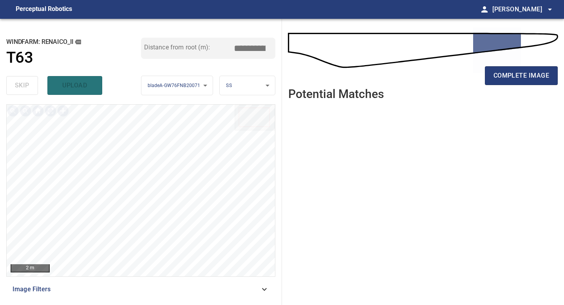
click at [523, 76] on span "complete image" at bounding box center [521, 75] width 56 height 11
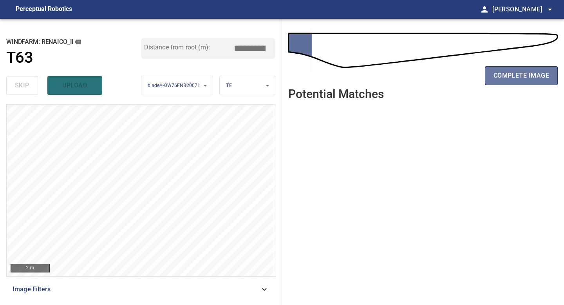
click at [523, 76] on span "complete image" at bounding box center [521, 75] width 56 height 11
click at [532, 76] on span "complete image" at bounding box center [521, 75] width 56 height 11
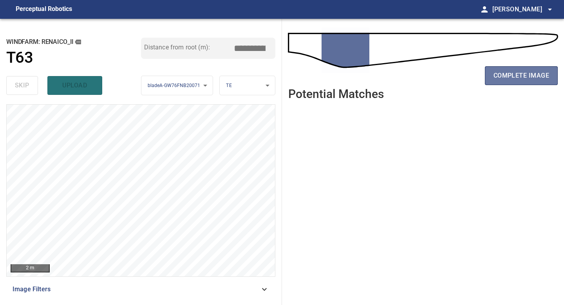
click at [532, 76] on span "complete image" at bounding box center [521, 75] width 56 height 11
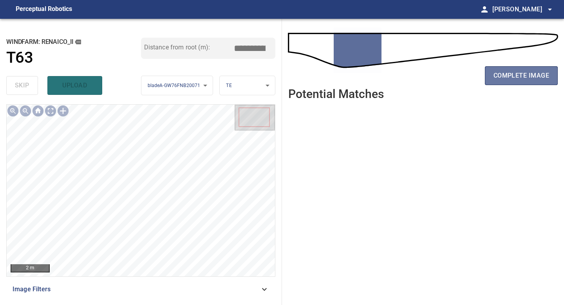
click at [532, 76] on span "complete image" at bounding box center [521, 75] width 56 height 11
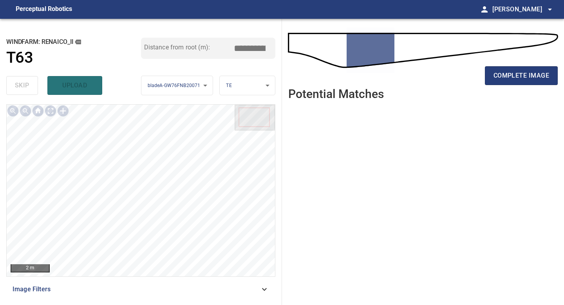
click at [532, 76] on span "complete image" at bounding box center [521, 75] width 56 height 11
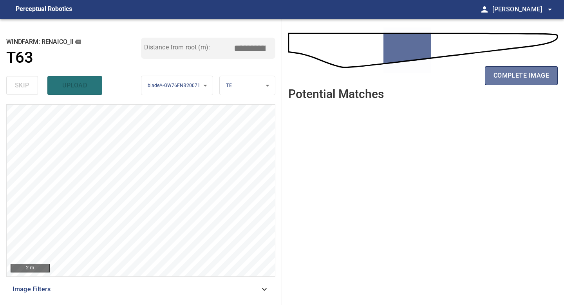
click at [532, 76] on span "complete image" at bounding box center [521, 75] width 56 height 11
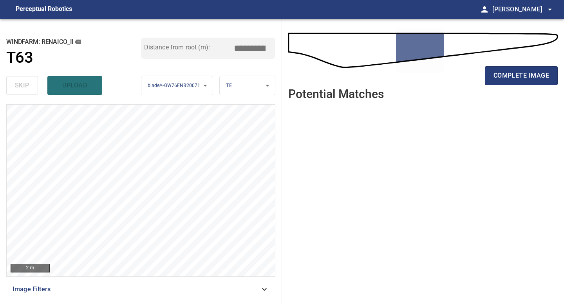
click at [532, 76] on span "complete image" at bounding box center [521, 75] width 56 height 11
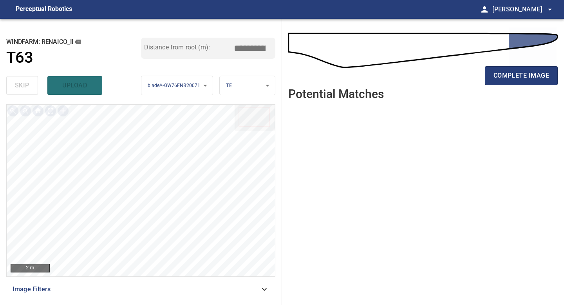
click at [532, 76] on span "complete image" at bounding box center [521, 75] width 56 height 11
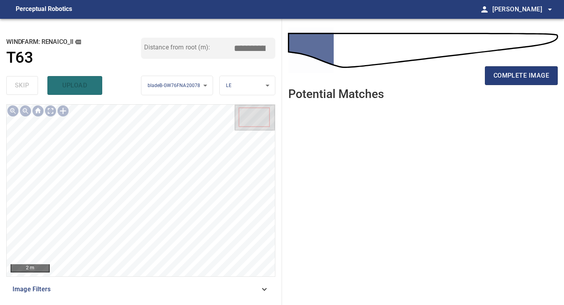
click at [532, 76] on span "complete image" at bounding box center [521, 75] width 56 height 11
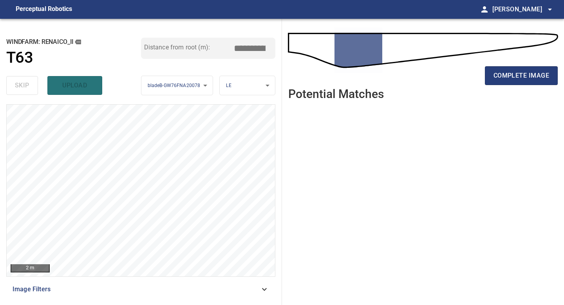
click at [532, 76] on span "complete image" at bounding box center [521, 75] width 56 height 11
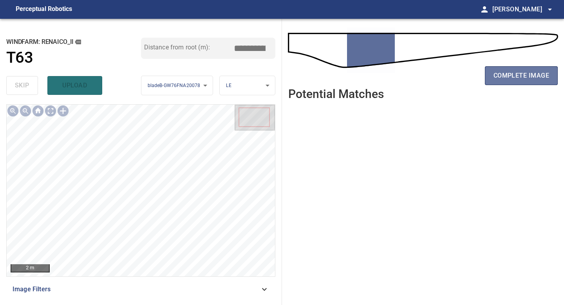
click at [532, 76] on span "complete image" at bounding box center [521, 75] width 56 height 11
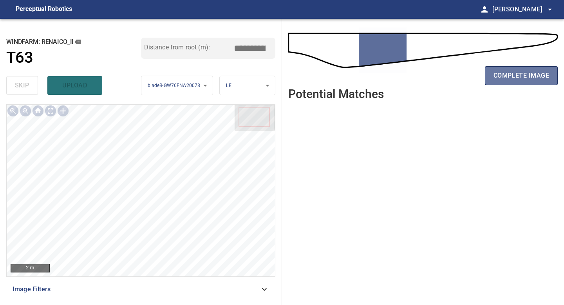
click at [532, 76] on span "complete image" at bounding box center [521, 75] width 56 height 11
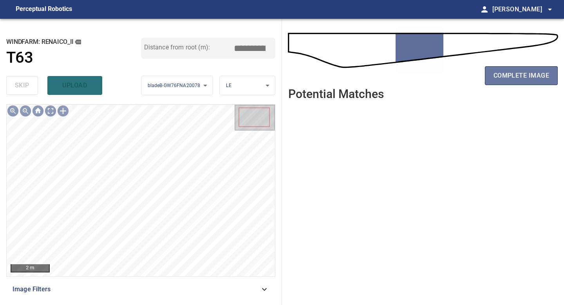
click at [532, 76] on span "complete image" at bounding box center [521, 75] width 56 height 11
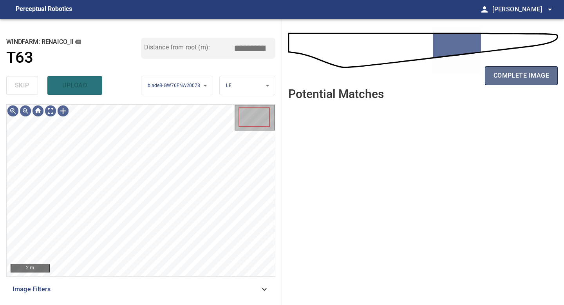
click at [523, 77] on span "complete image" at bounding box center [521, 75] width 56 height 11
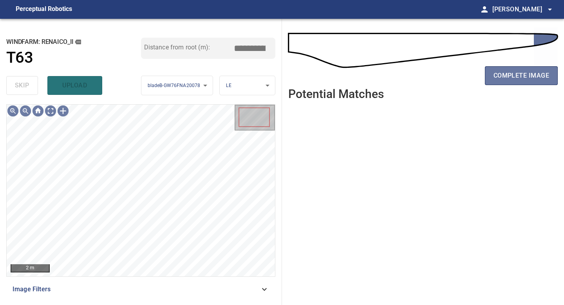
click at [523, 77] on span "complete image" at bounding box center [521, 75] width 56 height 11
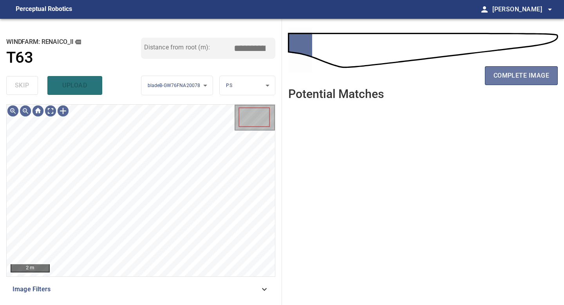
click at [523, 77] on span "complete image" at bounding box center [521, 75] width 56 height 11
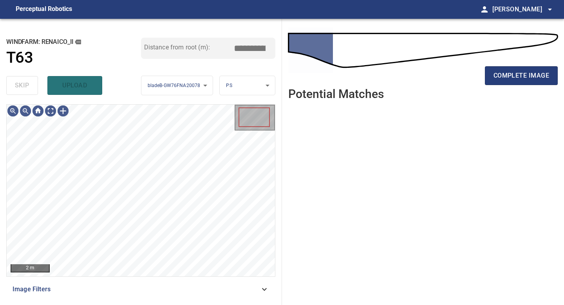
click at [523, 77] on span "complete image" at bounding box center [521, 75] width 56 height 11
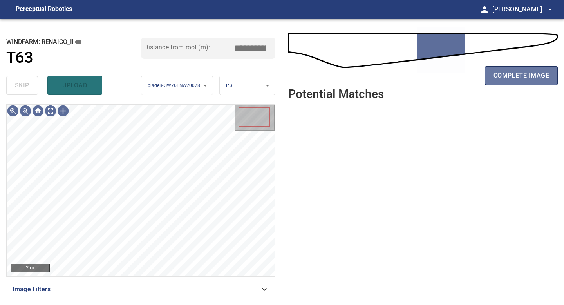
click at [523, 77] on span "complete image" at bounding box center [521, 75] width 56 height 11
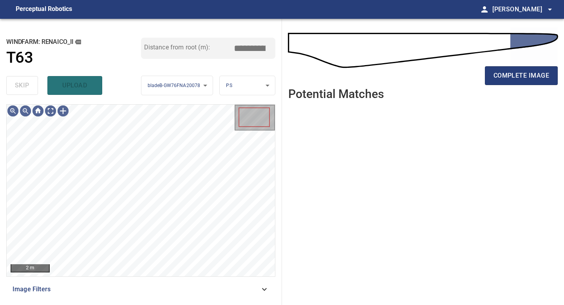
click at [523, 77] on span "complete image" at bounding box center [521, 75] width 56 height 11
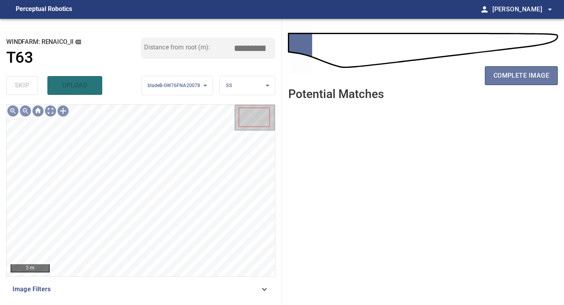
click at [523, 77] on span "complete image" at bounding box center [521, 75] width 56 height 11
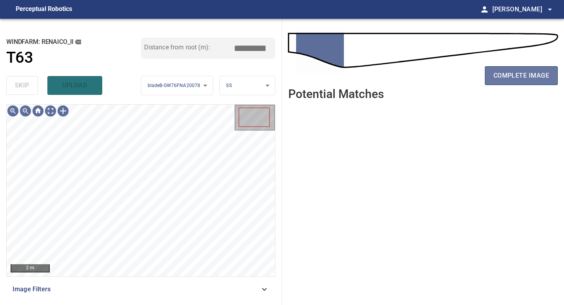
click at [523, 77] on span "complete image" at bounding box center [521, 75] width 56 height 11
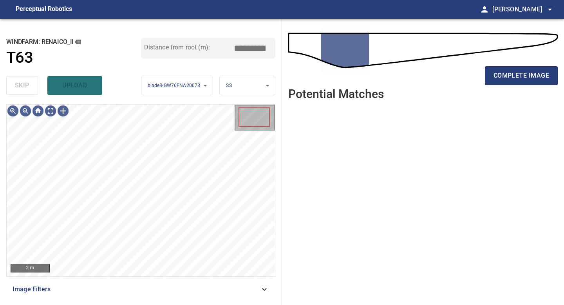
click at [523, 77] on span "complete image" at bounding box center [521, 75] width 56 height 11
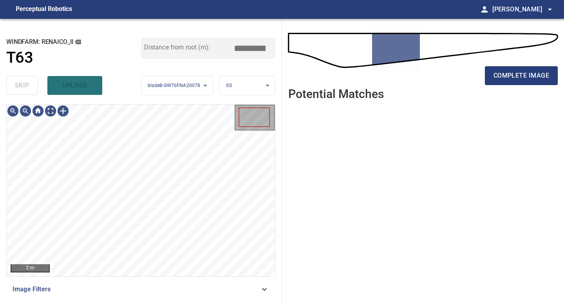
click at [523, 77] on span "complete image" at bounding box center [521, 75] width 56 height 11
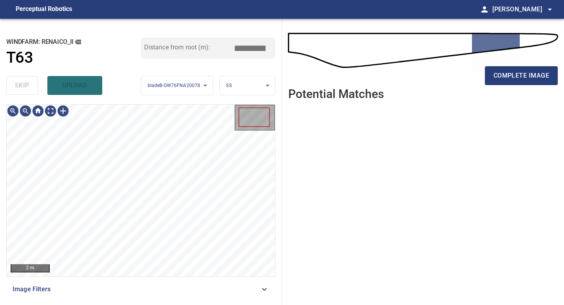
click at [523, 77] on span "complete image" at bounding box center [521, 75] width 56 height 11
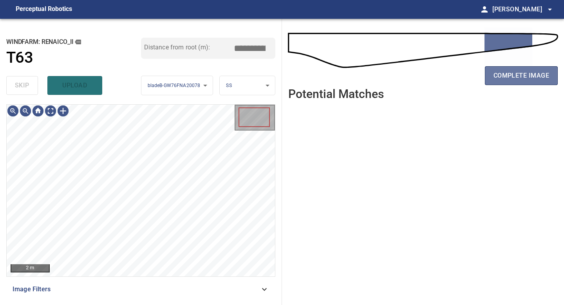
click at [523, 77] on span "complete image" at bounding box center [521, 75] width 56 height 11
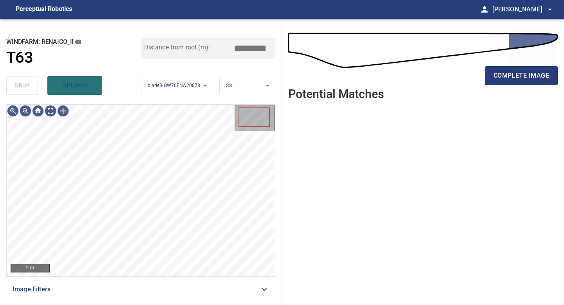
click at [523, 77] on span "complete image" at bounding box center [521, 75] width 56 height 11
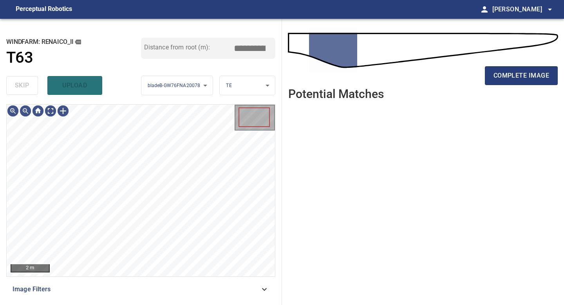
click at [523, 77] on span "complete image" at bounding box center [521, 75] width 56 height 11
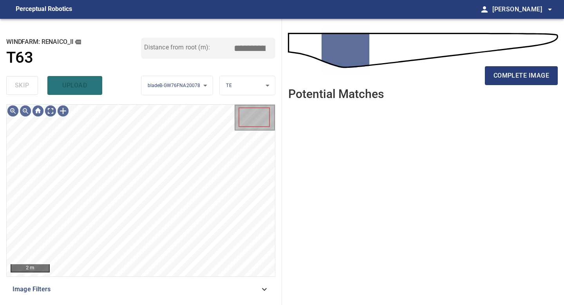
click at [523, 77] on span "complete image" at bounding box center [521, 75] width 56 height 11
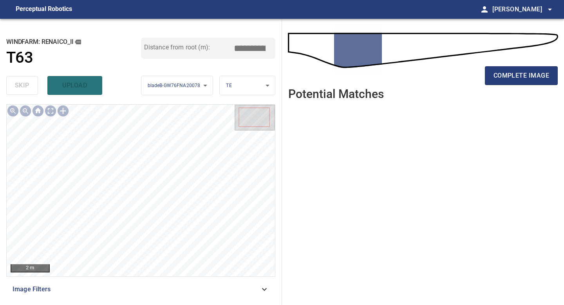
click at [523, 77] on span "complete image" at bounding box center [521, 75] width 56 height 11
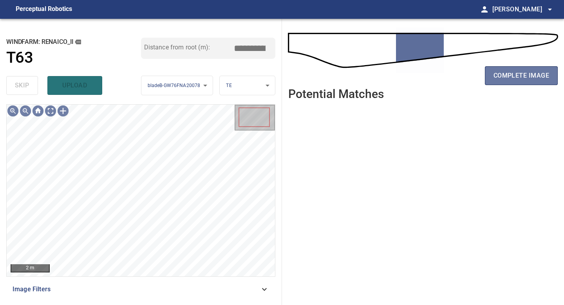
click at [523, 77] on span "complete image" at bounding box center [521, 75] width 56 height 11
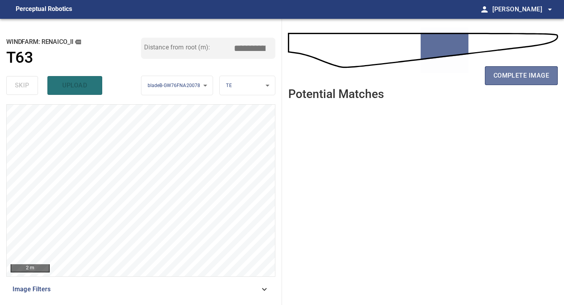
click at [523, 77] on span "complete image" at bounding box center [521, 75] width 56 height 11
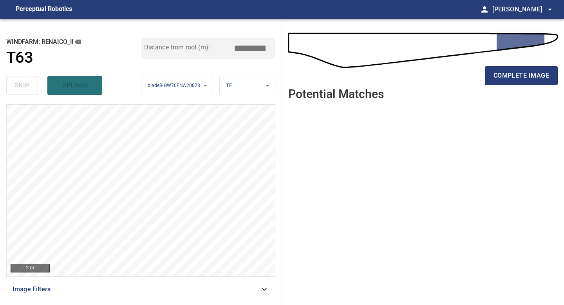
click at [523, 77] on span "complete image" at bounding box center [521, 75] width 56 height 11
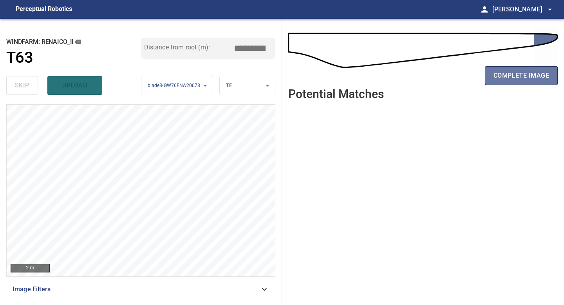
click at [523, 77] on span "complete image" at bounding box center [521, 75] width 56 height 11
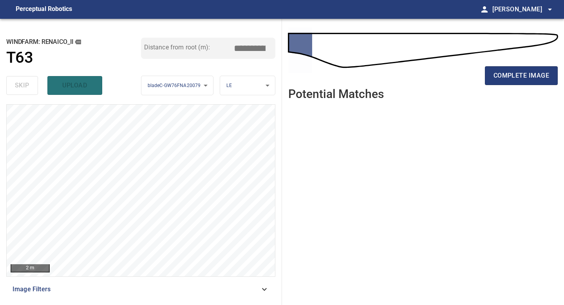
click at [523, 77] on span "complete image" at bounding box center [521, 75] width 56 height 11
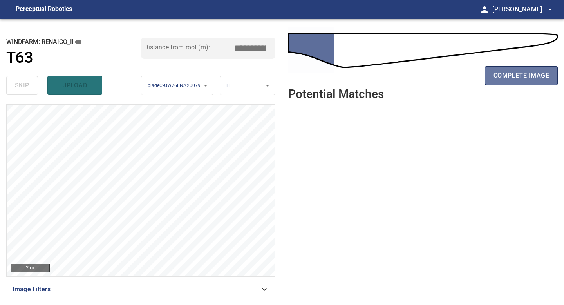
click at [523, 77] on span "complete image" at bounding box center [521, 75] width 56 height 11
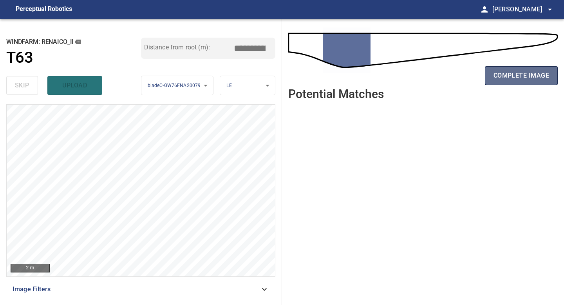
click at [522, 77] on span "complete image" at bounding box center [521, 75] width 56 height 11
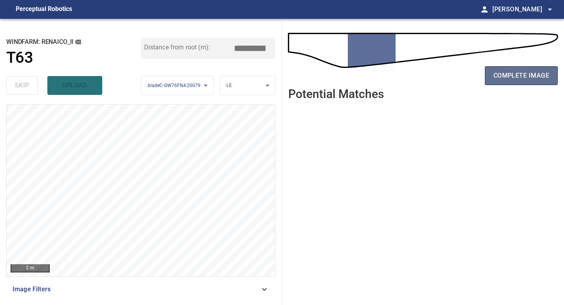
click at [522, 76] on span "complete image" at bounding box center [521, 75] width 56 height 11
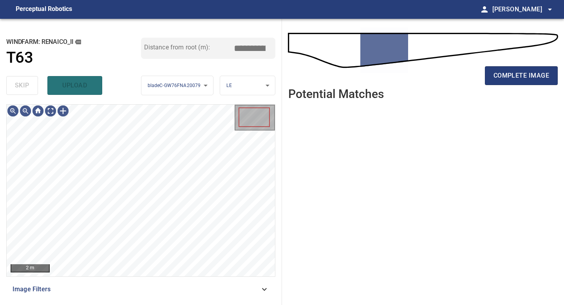
click at [522, 76] on span "complete image" at bounding box center [521, 75] width 56 height 11
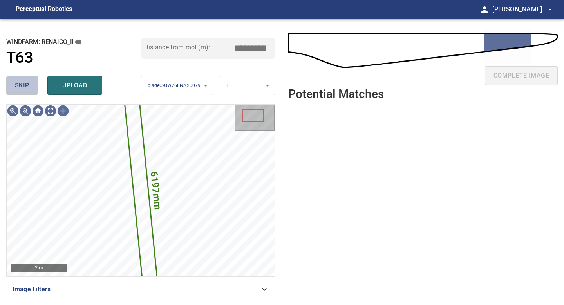
click at [32, 87] on button "skip" at bounding box center [22, 85] width 32 height 19
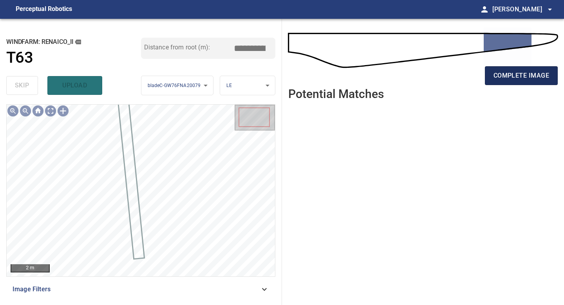
click at [517, 71] on span "complete image" at bounding box center [521, 75] width 56 height 11
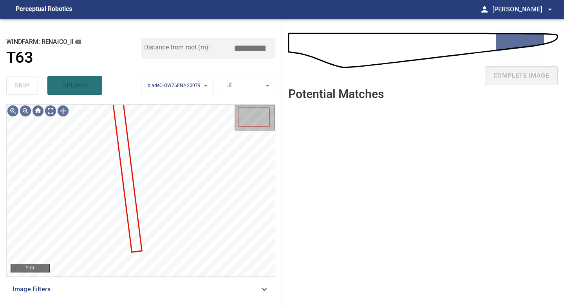
click at [517, 71] on div "complete image" at bounding box center [422, 78] width 269 height 31
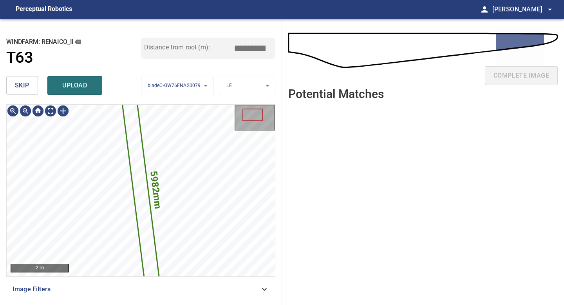
click at [10, 81] on button "skip" at bounding box center [22, 85] width 32 height 19
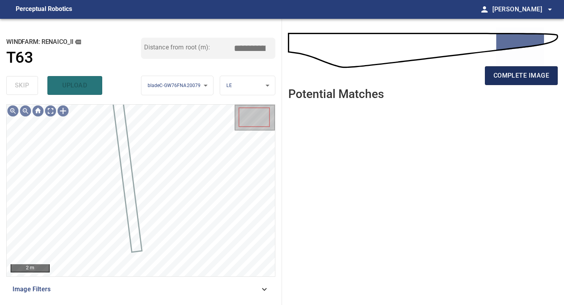
click at [506, 76] on span "complete image" at bounding box center [521, 75] width 56 height 11
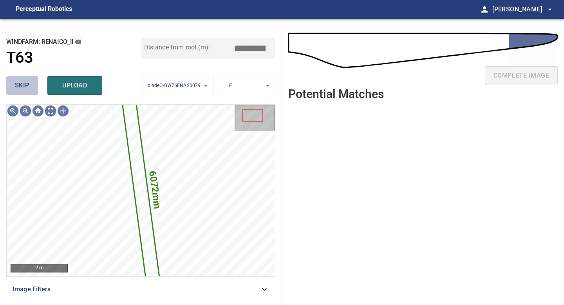
click at [26, 88] on span "skip" at bounding box center [22, 85] width 14 height 11
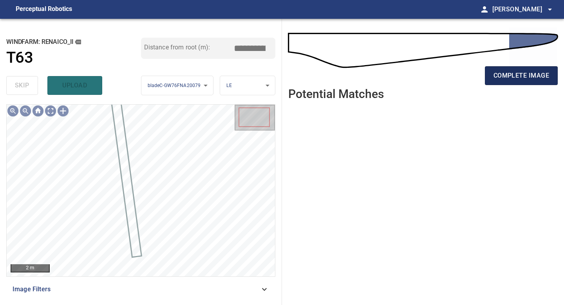
click at [530, 69] on button "complete image" at bounding box center [521, 75] width 73 height 19
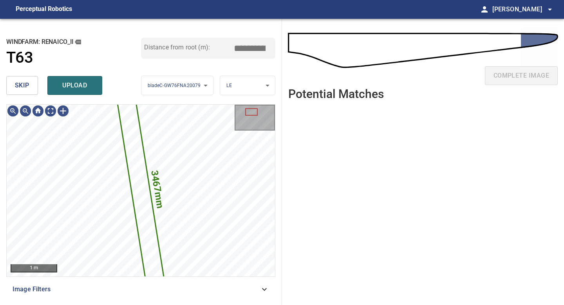
click at [24, 86] on span "skip" at bounding box center [22, 85] width 14 height 11
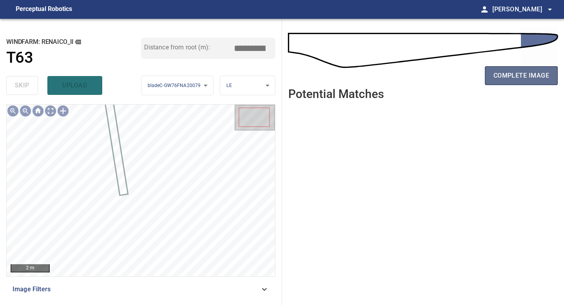
click at [508, 75] on span "complete image" at bounding box center [521, 75] width 56 height 11
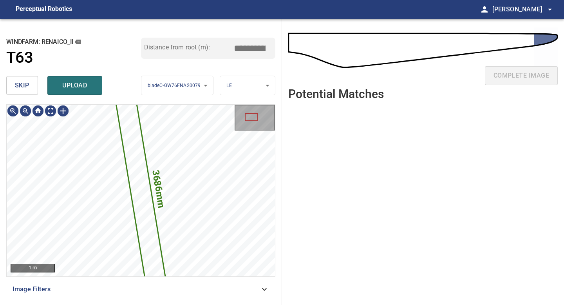
click at [28, 84] on span "skip" at bounding box center [22, 85] width 14 height 11
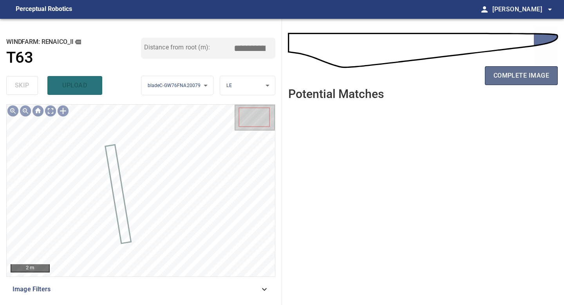
click at [506, 76] on span "complete image" at bounding box center [521, 75] width 56 height 11
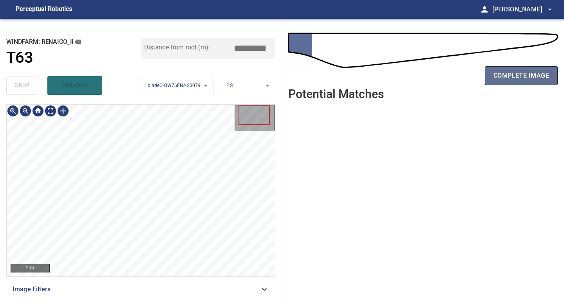
click at [520, 74] on span "complete image" at bounding box center [521, 75] width 56 height 11
click at [133, 277] on div "2 m Image Filters" at bounding box center [140, 201] width 269 height 194
click at [533, 70] on span "complete image" at bounding box center [521, 75] width 56 height 11
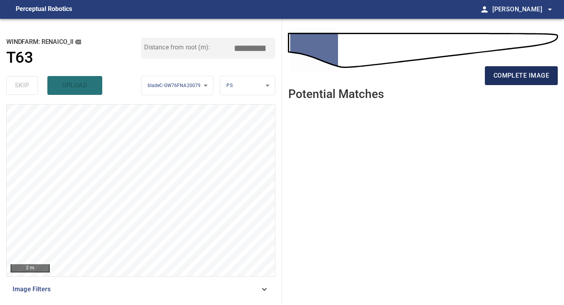
click at [531, 78] on span "complete image" at bounding box center [521, 75] width 56 height 11
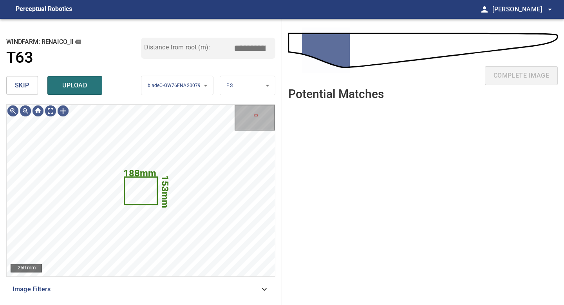
click at [27, 84] on span "skip" at bounding box center [22, 85] width 14 height 11
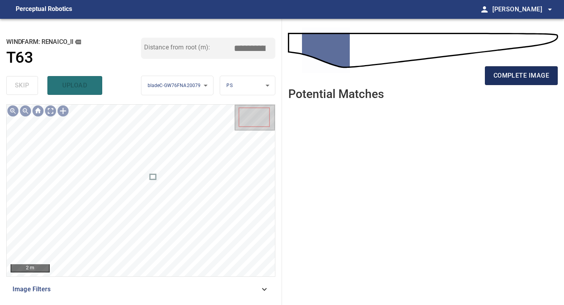
click at [515, 78] on span "complete image" at bounding box center [521, 75] width 56 height 11
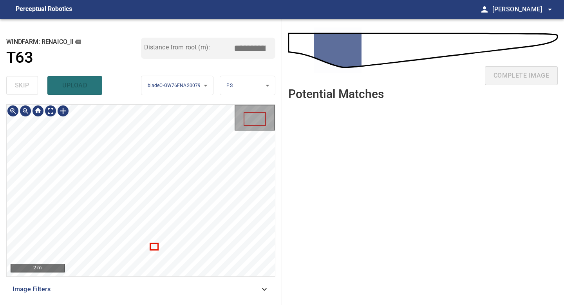
click at [154, 249] on div at bounding box center [141, 190] width 268 height 171
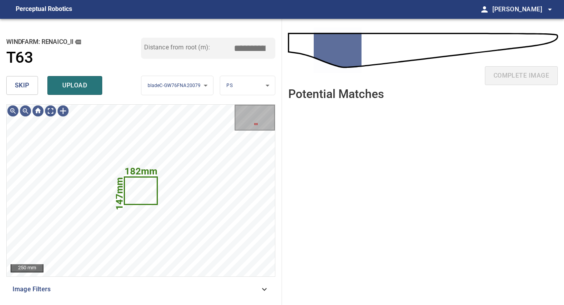
click at [29, 89] on button "skip" at bounding box center [22, 85] width 32 height 19
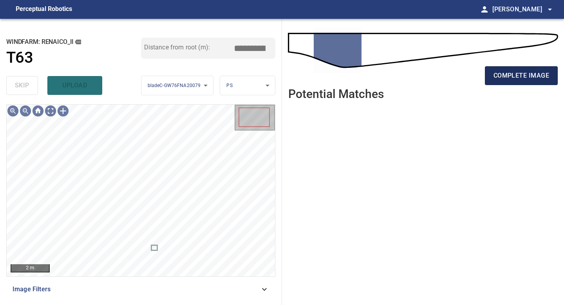
click at [515, 80] on span "complete image" at bounding box center [521, 75] width 56 height 11
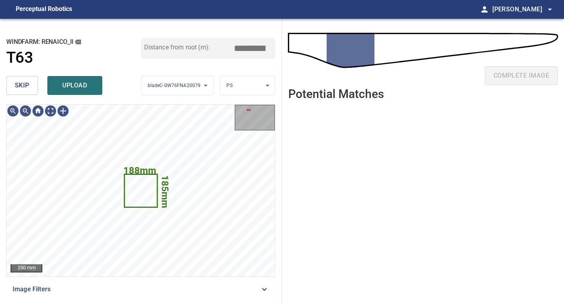
click at [28, 87] on span "skip" at bounding box center [22, 85] width 14 height 11
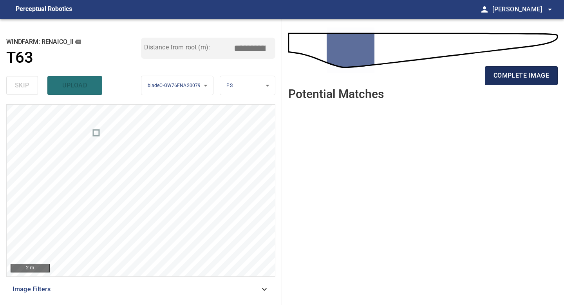
click at [527, 76] on span "complete image" at bounding box center [521, 75] width 56 height 11
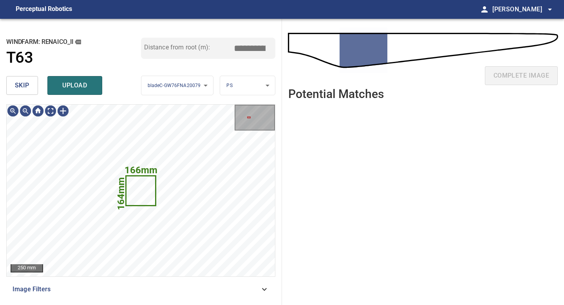
click at [20, 83] on span "skip" at bounding box center [22, 85] width 14 height 11
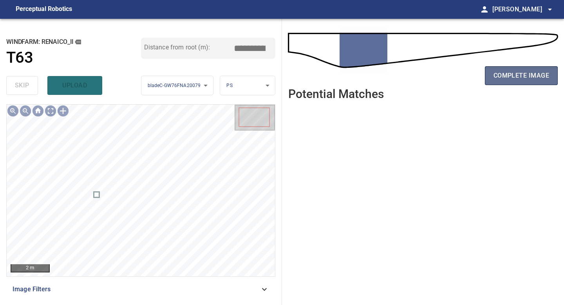
click at [515, 83] on button "complete image" at bounding box center [521, 75] width 73 height 19
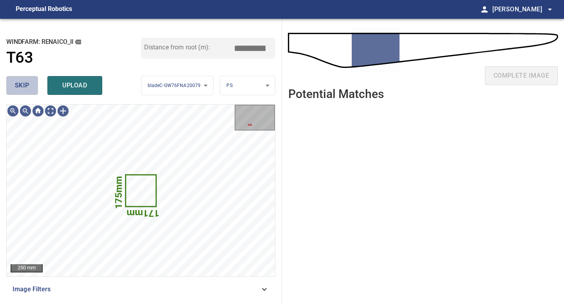
click at [27, 90] on span "skip" at bounding box center [22, 85] width 14 height 11
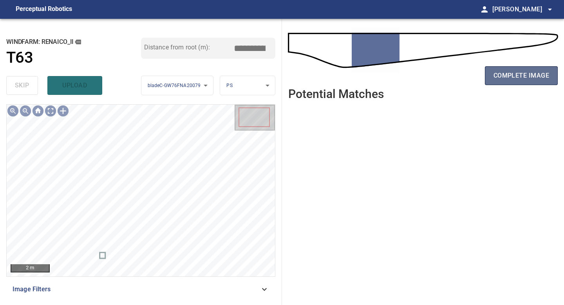
click at [513, 84] on button "complete image" at bounding box center [521, 75] width 73 height 19
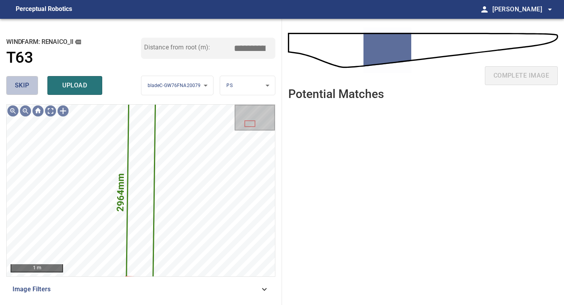
click at [25, 85] on span "skip" at bounding box center [22, 85] width 14 height 11
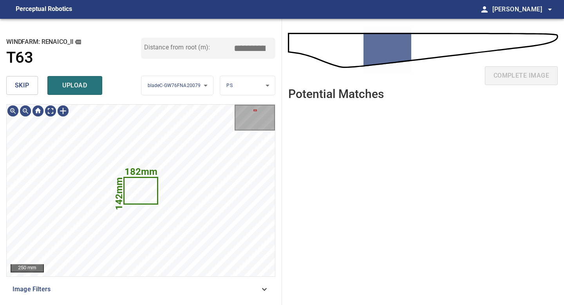
click at [25, 85] on span "skip" at bounding box center [22, 85] width 14 height 11
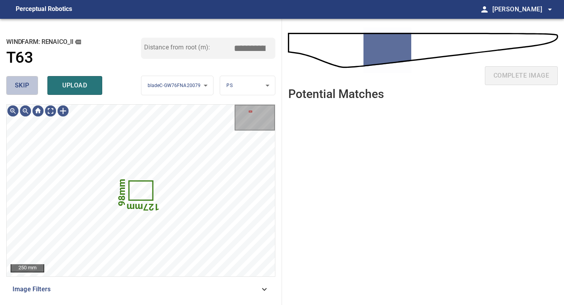
click at [25, 85] on span "skip" at bounding box center [22, 85] width 14 height 11
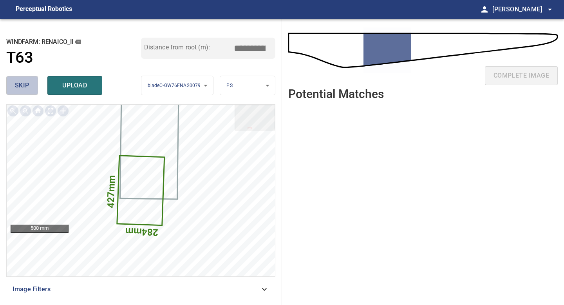
click at [19, 85] on span "skip" at bounding box center [22, 85] width 14 height 11
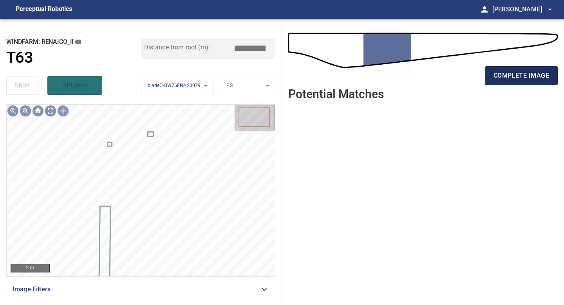
click at [516, 78] on span "complete image" at bounding box center [521, 75] width 56 height 11
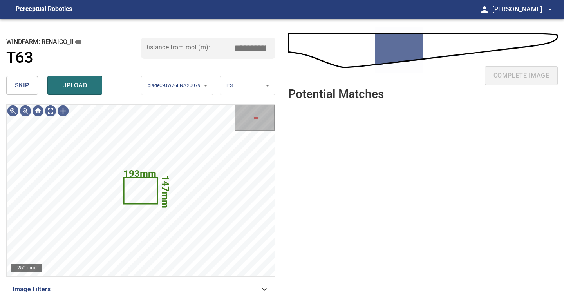
click at [21, 88] on span "skip" at bounding box center [22, 85] width 14 height 11
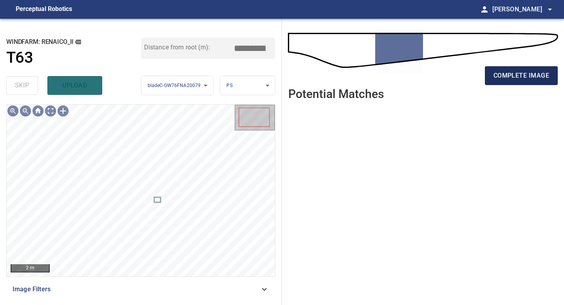
click at [504, 79] on span "complete image" at bounding box center [521, 75] width 56 height 11
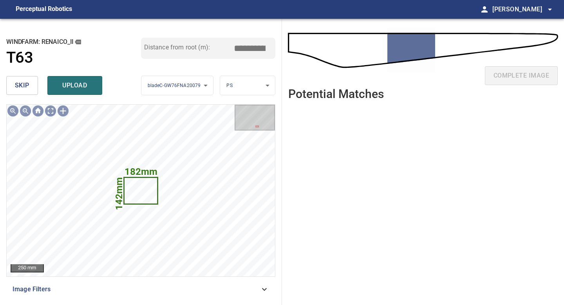
click at [26, 86] on span "skip" at bounding box center [22, 85] width 14 height 11
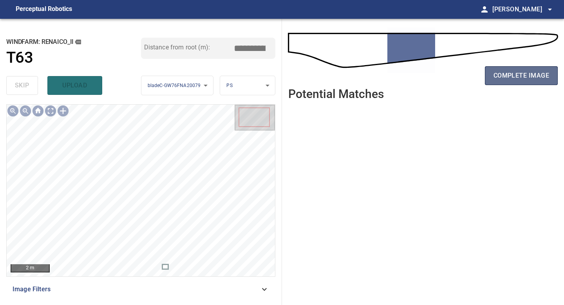
click at [527, 71] on span "complete image" at bounding box center [521, 75] width 56 height 11
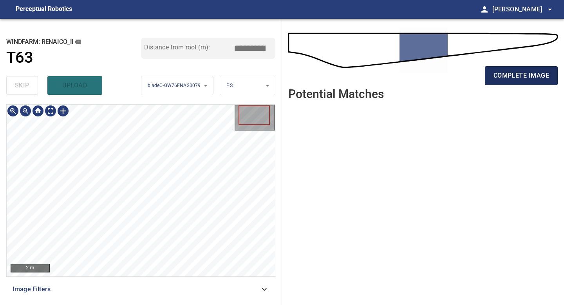
click at [512, 69] on button "complete image" at bounding box center [521, 75] width 73 height 19
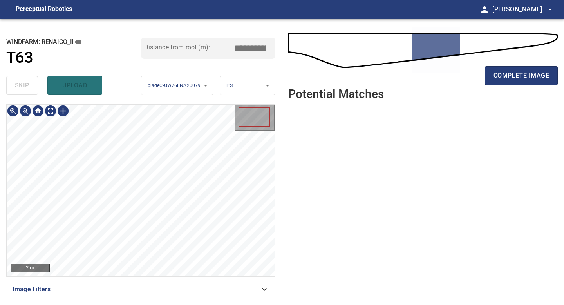
click at [166, 276] on div "2 m Image Filters" at bounding box center [140, 201] width 269 height 194
click at [522, 78] on span "complete image" at bounding box center [521, 75] width 56 height 11
click at [162, 298] on div "2 m Image Filters" at bounding box center [140, 201] width 269 height 194
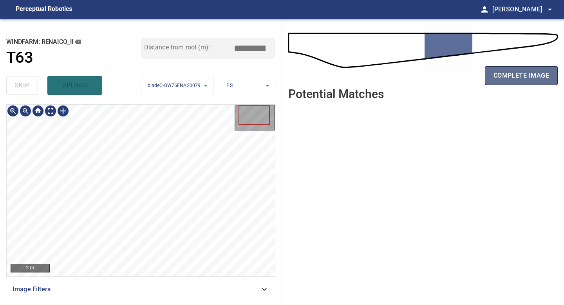
click at [531, 78] on span "complete image" at bounding box center [521, 75] width 56 height 11
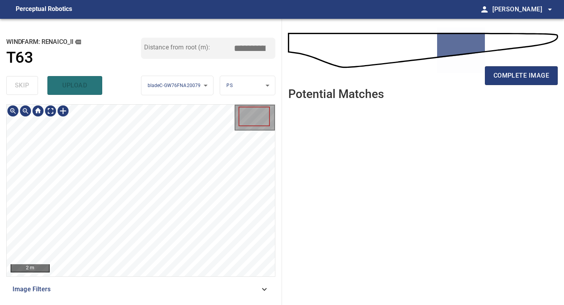
click at [130, 304] on div "**********" at bounding box center [141, 162] width 282 height 286
click at [518, 67] on button "complete image" at bounding box center [521, 75] width 73 height 19
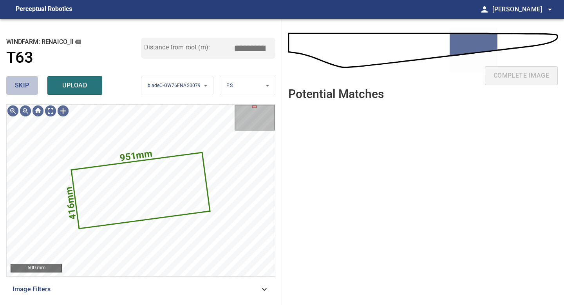
click at [18, 83] on span "skip" at bounding box center [22, 85] width 14 height 11
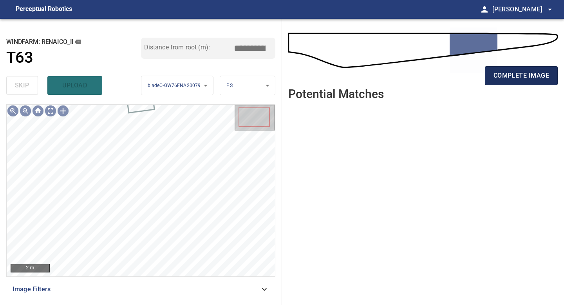
click at [510, 74] on span "complete image" at bounding box center [521, 75] width 56 height 11
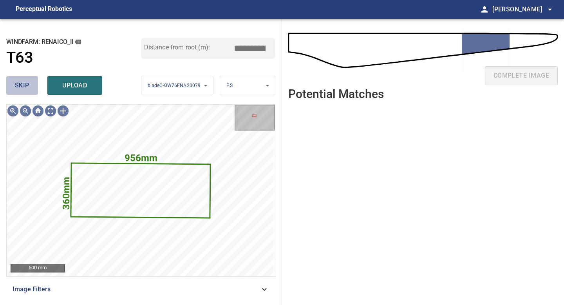
click at [14, 79] on button "skip" at bounding box center [22, 85] width 32 height 19
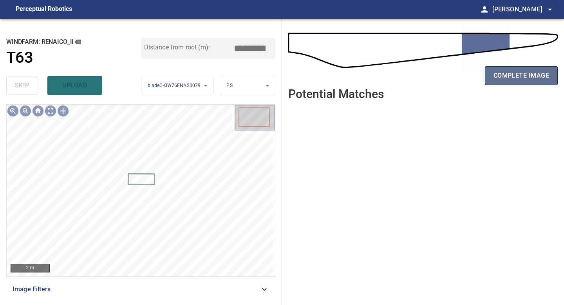
click at [524, 82] on button "complete image" at bounding box center [521, 75] width 73 height 19
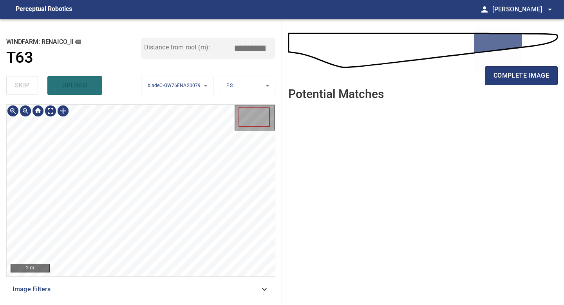
click at [133, 285] on div "2 m Image Filters" at bounding box center [140, 201] width 269 height 194
click at [511, 79] on span "complete image" at bounding box center [521, 75] width 56 height 11
click at [155, 298] on div "**********" at bounding box center [141, 162] width 282 height 286
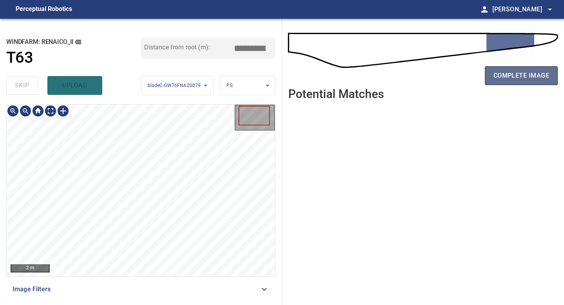
click at [516, 74] on span "complete image" at bounding box center [521, 75] width 56 height 11
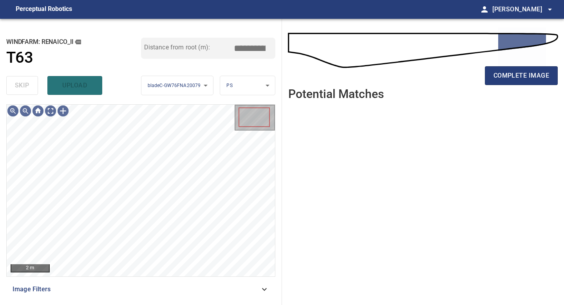
click at [514, 75] on span "complete image" at bounding box center [521, 75] width 56 height 11
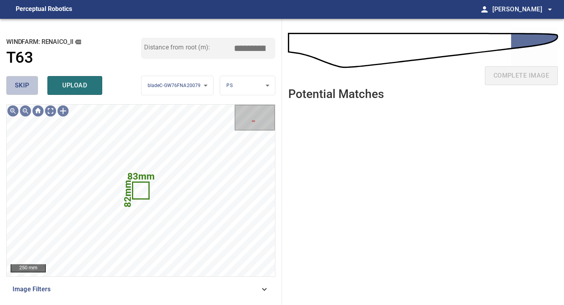
click at [15, 76] on button "skip" at bounding box center [22, 85] width 32 height 19
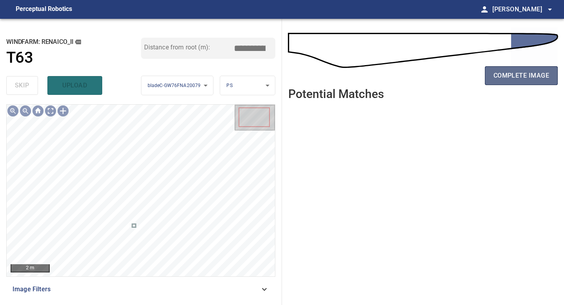
click at [511, 75] on span "complete image" at bounding box center [521, 75] width 56 height 11
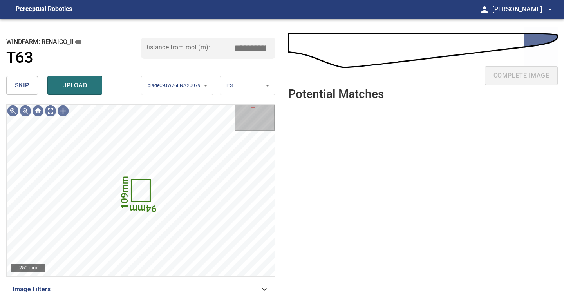
click at [27, 81] on span "skip" at bounding box center [22, 85] width 14 height 11
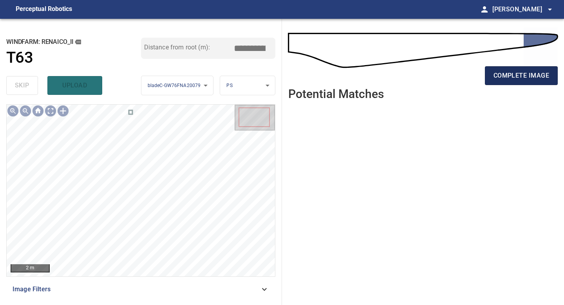
click at [524, 85] on button "complete image" at bounding box center [521, 75] width 73 height 19
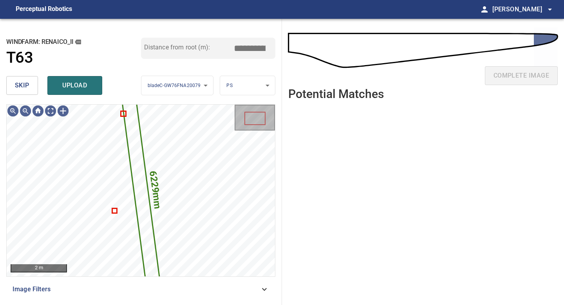
click at [23, 82] on span "skip" at bounding box center [22, 85] width 14 height 11
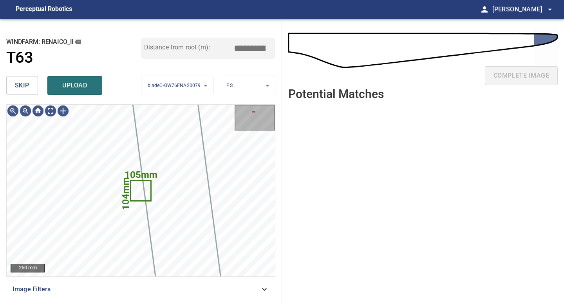
click at [23, 82] on span "skip" at bounding box center [22, 85] width 14 height 11
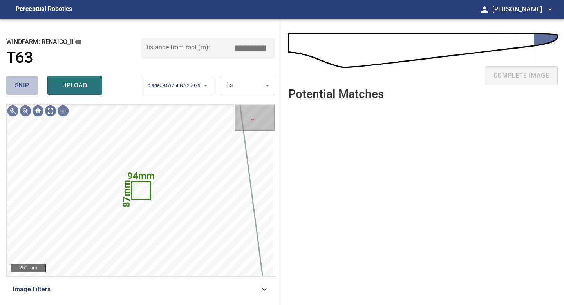
click at [23, 82] on span "skip" at bounding box center [22, 85] width 14 height 11
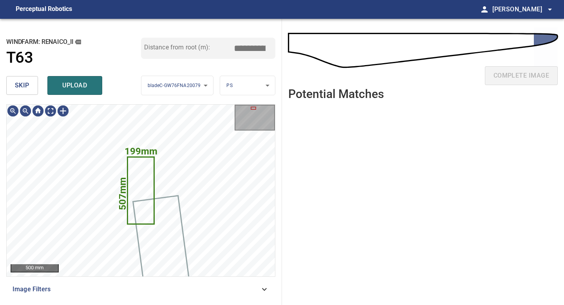
click at [23, 82] on span "skip" at bounding box center [22, 85] width 14 height 11
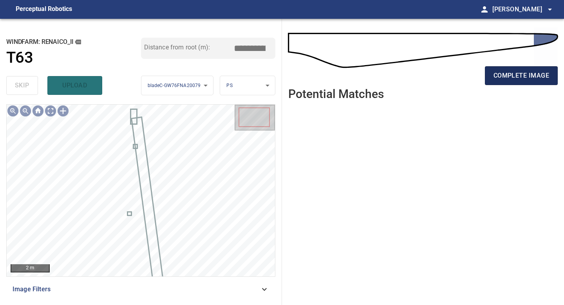
click at [528, 76] on span "complete image" at bounding box center [521, 75] width 56 height 11
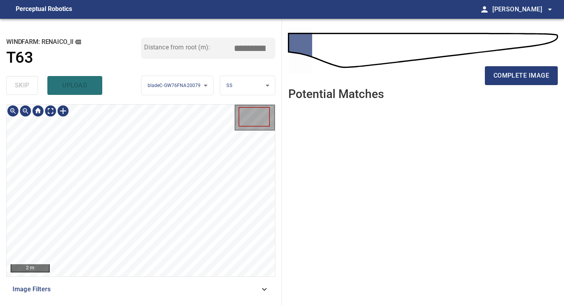
click at [125, 304] on div "**********" at bounding box center [141, 162] width 282 height 286
click at [509, 74] on span "complete image" at bounding box center [521, 75] width 56 height 11
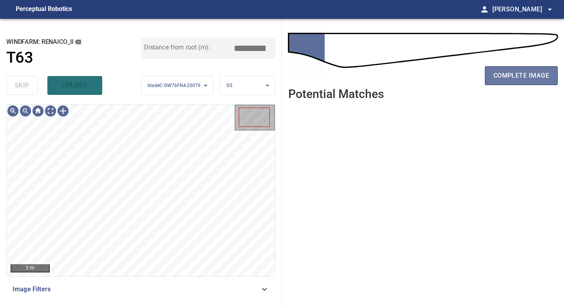
click at [509, 74] on span "complete image" at bounding box center [521, 75] width 56 height 11
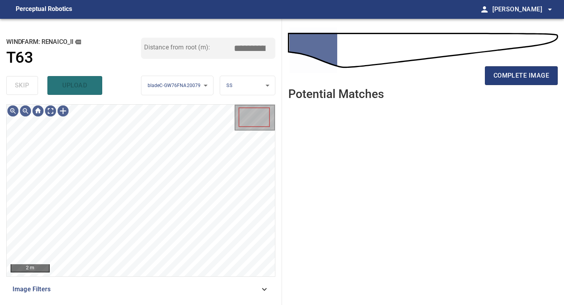
click at [509, 74] on span "complete image" at bounding box center [521, 75] width 56 height 11
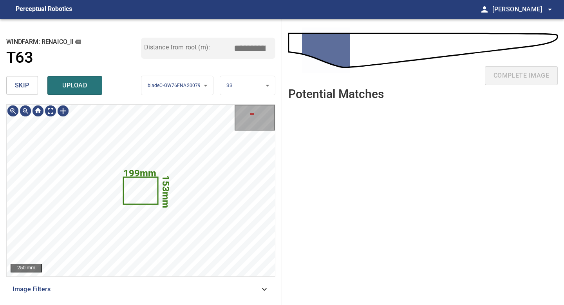
click at [22, 84] on span "skip" at bounding box center [22, 85] width 14 height 11
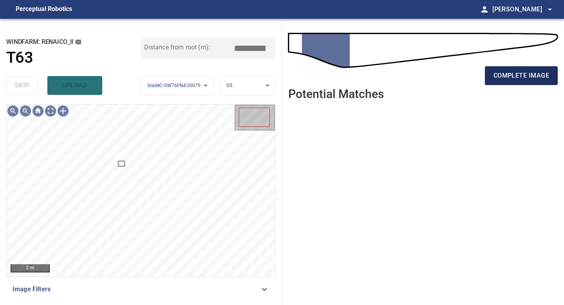
click at [519, 76] on span "complete image" at bounding box center [521, 75] width 56 height 11
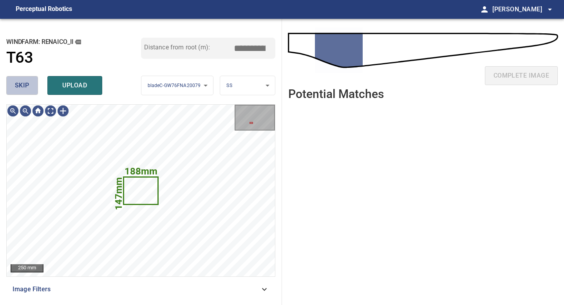
click at [34, 93] on button "skip" at bounding box center [22, 85] width 32 height 19
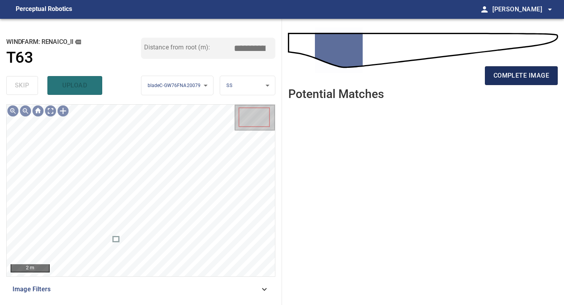
click at [509, 74] on span "complete image" at bounding box center [521, 75] width 56 height 11
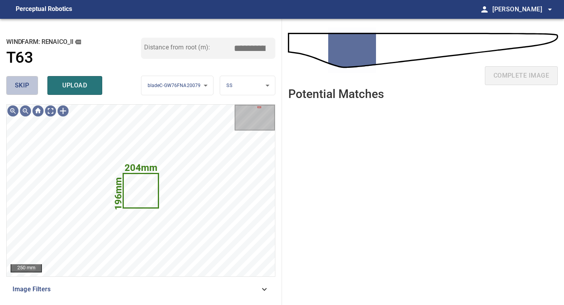
click at [25, 85] on span "skip" at bounding box center [22, 85] width 14 height 11
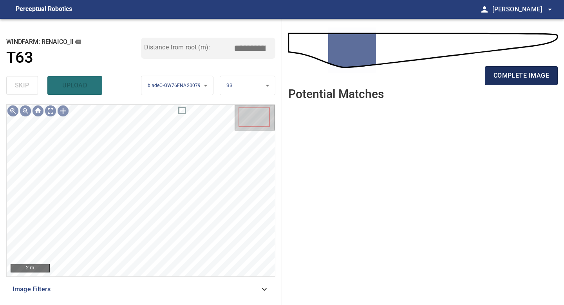
click at [505, 77] on span "complete image" at bounding box center [521, 75] width 56 height 11
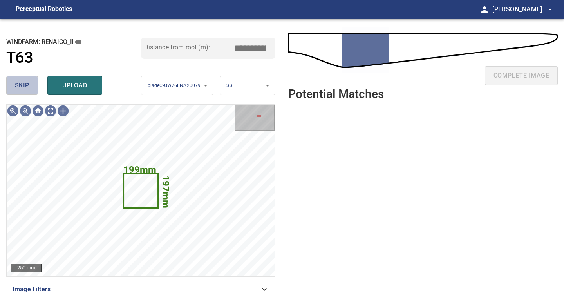
click at [26, 91] on button "skip" at bounding box center [22, 85] width 32 height 19
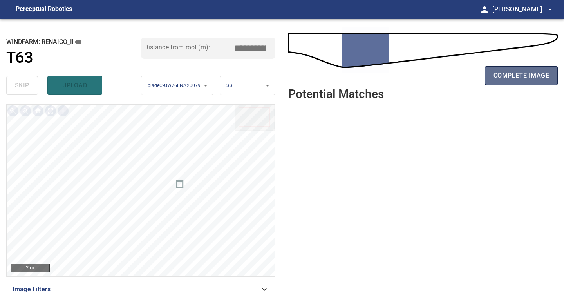
click at [497, 70] on button "complete image" at bounding box center [521, 75] width 73 height 19
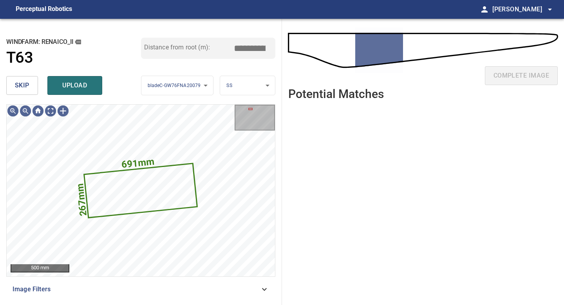
click at [22, 87] on span "skip" at bounding box center [22, 85] width 14 height 11
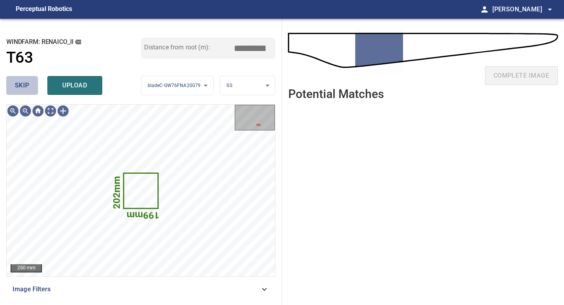
click at [22, 87] on span "skip" at bounding box center [22, 85] width 14 height 11
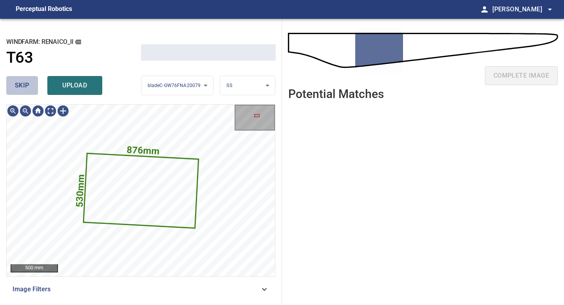
click at [22, 87] on span "skip" at bounding box center [22, 85] width 14 height 11
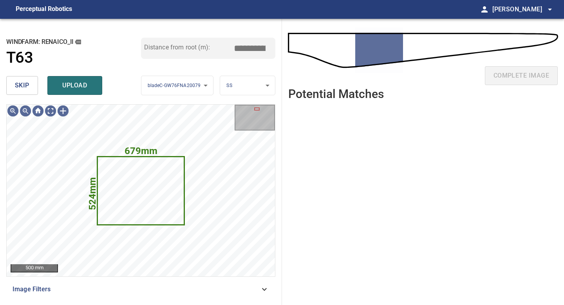
click at [26, 87] on span "skip" at bounding box center [22, 85] width 14 height 11
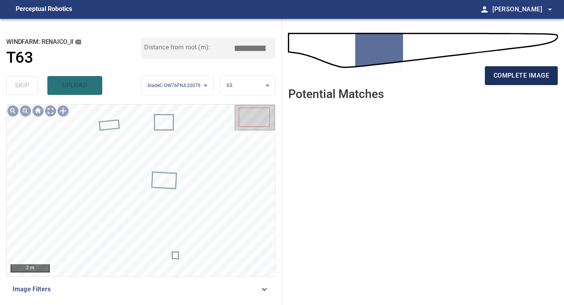
click at [489, 75] on button "complete image" at bounding box center [521, 75] width 73 height 19
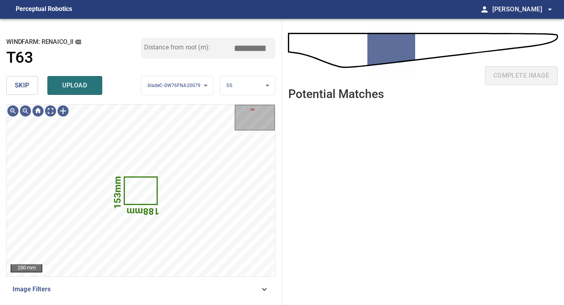
click at [27, 82] on span "skip" at bounding box center [22, 85] width 14 height 11
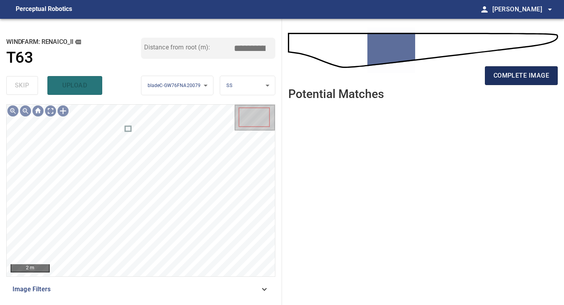
click at [521, 77] on span "complete image" at bounding box center [521, 75] width 56 height 11
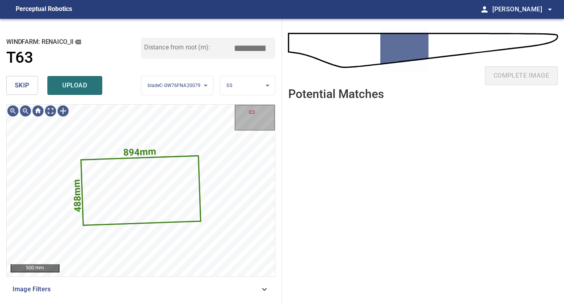
click at [36, 85] on button "skip" at bounding box center [22, 85] width 32 height 19
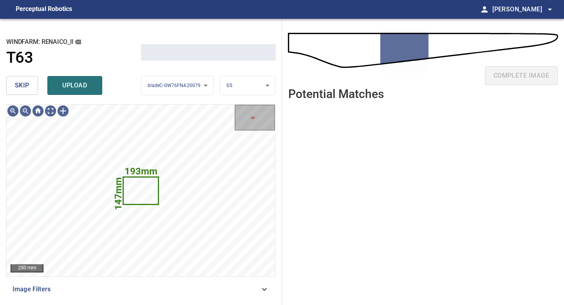
click at [36, 85] on button "skip" at bounding box center [22, 85] width 32 height 19
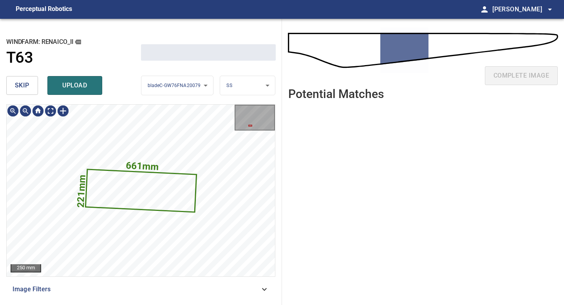
click at [36, 85] on button "skip" at bounding box center [22, 85] width 32 height 19
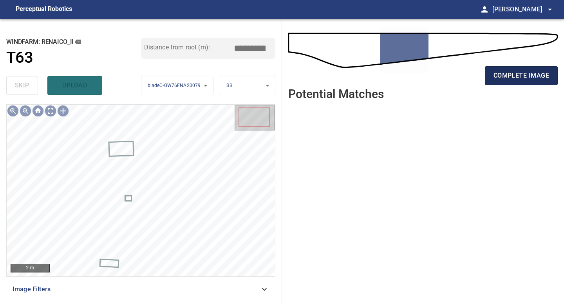
click at [512, 79] on span "complete image" at bounding box center [521, 75] width 56 height 11
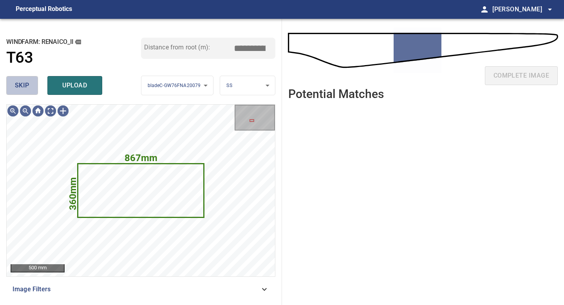
click at [31, 87] on button "skip" at bounding box center [22, 85] width 32 height 19
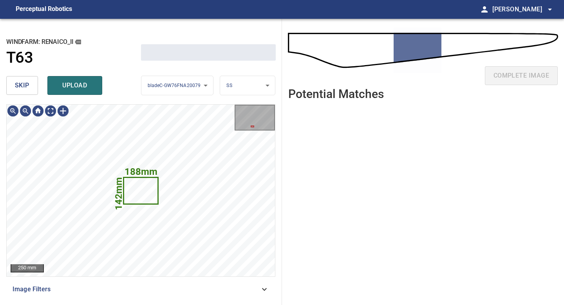
click at [31, 87] on button "skip" at bounding box center [22, 85] width 32 height 19
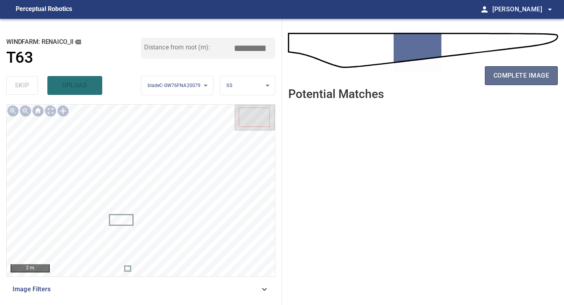
click at [527, 70] on button "complete image" at bounding box center [521, 75] width 73 height 19
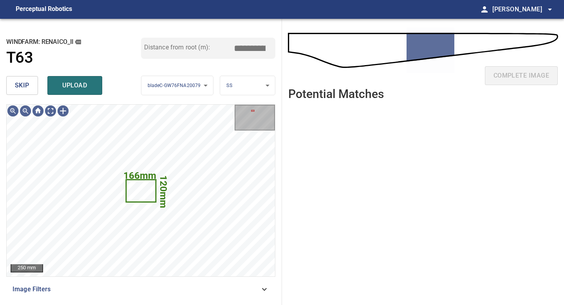
click at [29, 85] on button "skip" at bounding box center [22, 85] width 32 height 19
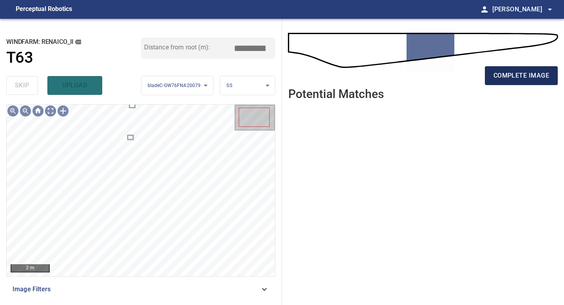
click at [529, 71] on span "complete image" at bounding box center [521, 75] width 56 height 11
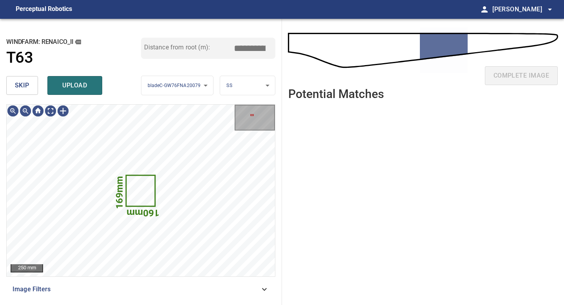
click at [31, 92] on button "skip" at bounding box center [22, 85] width 32 height 19
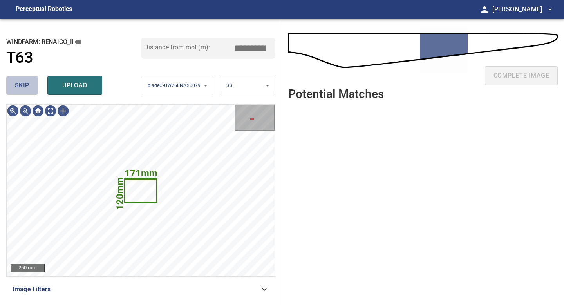
click at [31, 92] on button "skip" at bounding box center [22, 85] width 32 height 19
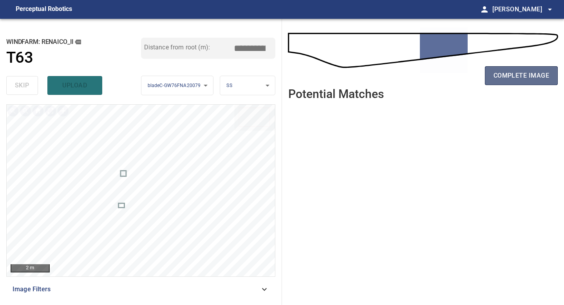
click at [527, 77] on span "complete image" at bounding box center [521, 75] width 56 height 11
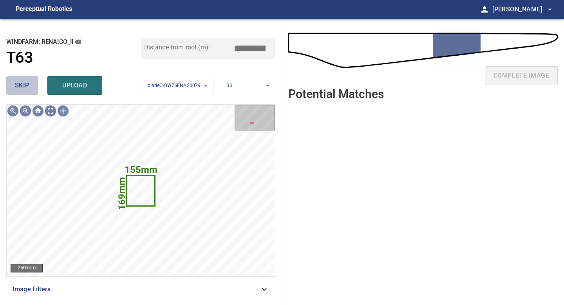
click at [30, 86] on button "skip" at bounding box center [22, 85] width 32 height 19
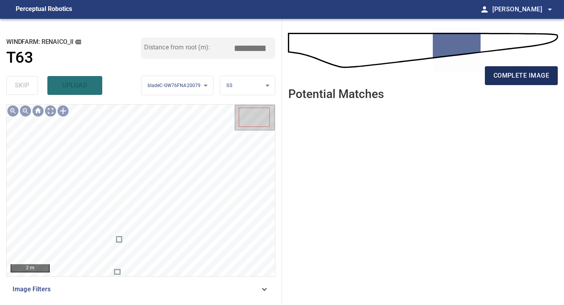
click at [527, 79] on span "complete image" at bounding box center [521, 75] width 56 height 11
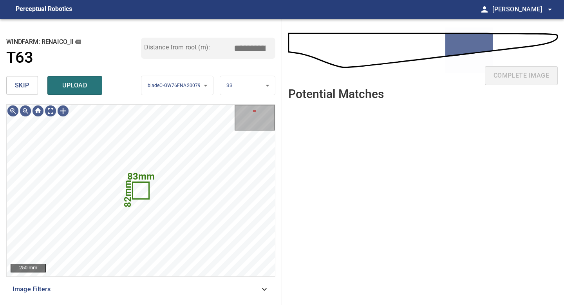
click at [32, 82] on button "skip" at bounding box center [22, 85] width 32 height 19
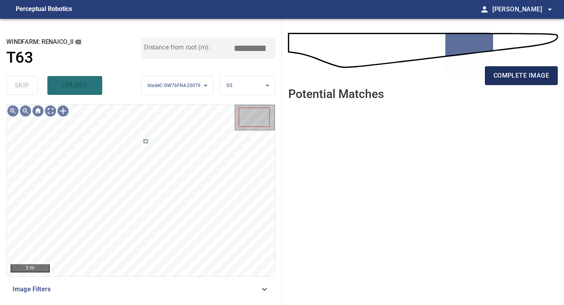
click at [504, 72] on span "complete image" at bounding box center [521, 75] width 56 height 11
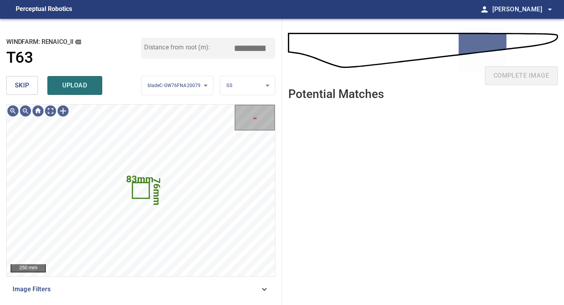
click at [32, 85] on button "skip" at bounding box center [22, 85] width 32 height 19
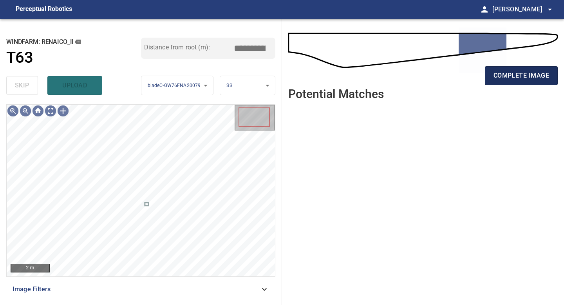
click at [507, 74] on span "complete image" at bounding box center [521, 75] width 56 height 11
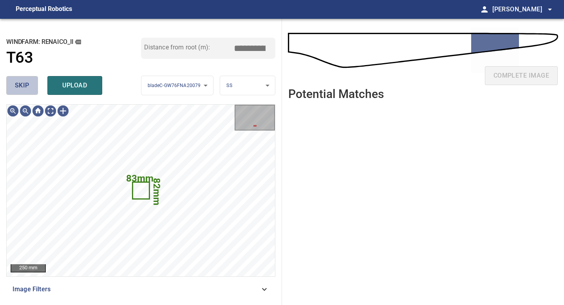
click at [22, 89] on span "skip" at bounding box center [22, 85] width 14 height 11
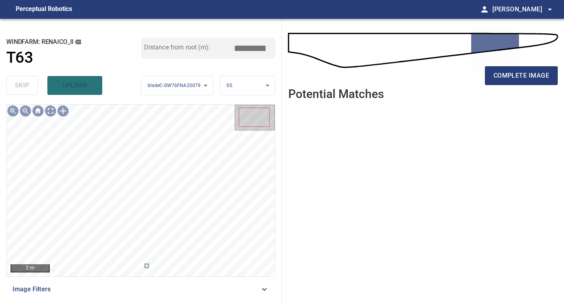
click at [497, 65] on div "complete image" at bounding box center [422, 78] width 269 height 31
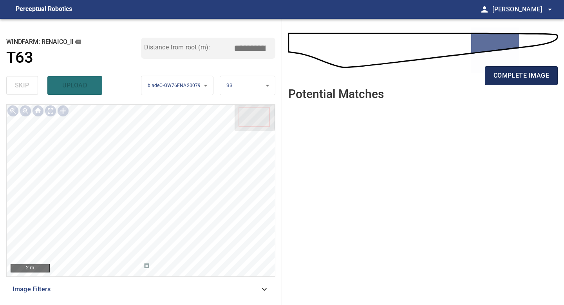
click at [499, 75] on span "complete image" at bounding box center [521, 75] width 56 height 11
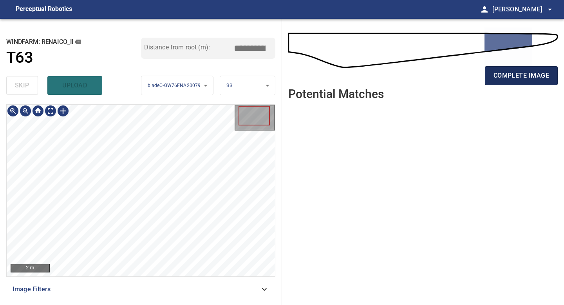
click at [539, 77] on span "complete image" at bounding box center [521, 75] width 56 height 11
click at [164, 279] on div "2 m Image Filters" at bounding box center [140, 201] width 269 height 194
click at [528, 84] on button "complete image" at bounding box center [521, 75] width 73 height 19
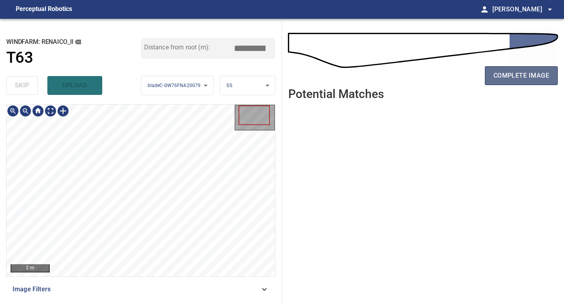
click at [529, 69] on button "complete image" at bounding box center [521, 75] width 73 height 19
click at [514, 67] on button "complete image" at bounding box center [521, 75] width 73 height 19
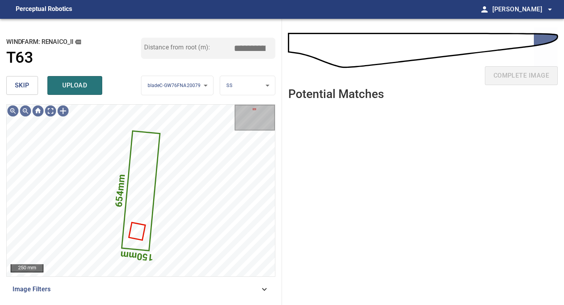
click at [18, 81] on span "skip" at bounding box center [22, 85] width 14 height 11
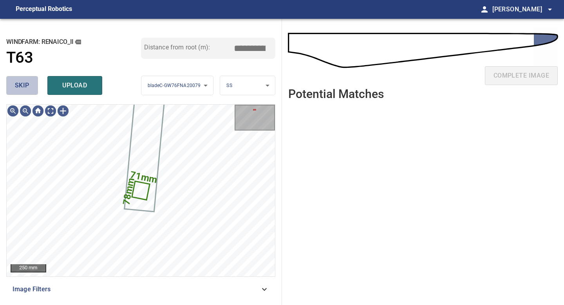
click at [18, 81] on span "skip" at bounding box center [22, 85] width 14 height 11
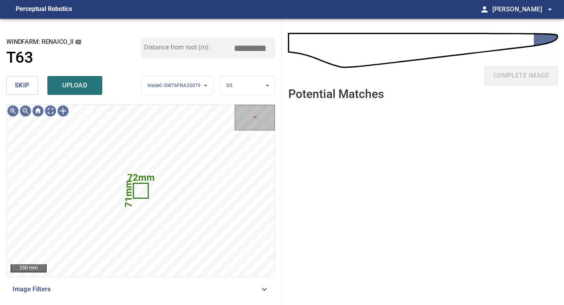
click at [23, 81] on span "skip" at bounding box center [22, 85] width 14 height 11
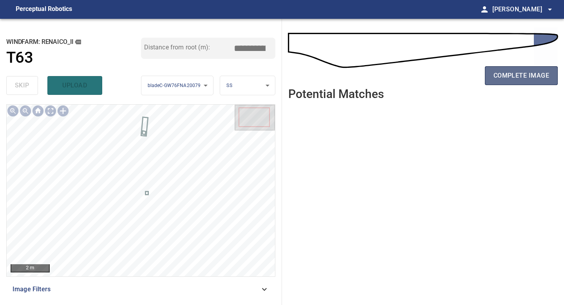
click at [504, 71] on span "complete image" at bounding box center [521, 75] width 56 height 11
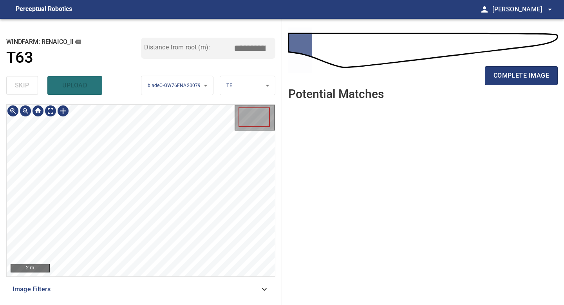
click at [183, 304] on div "**********" at bounding box center [141, 162] width 282 height 286
click at [511, 77] on span "complete image" at bounding box center [521, 75] width 56 height 11
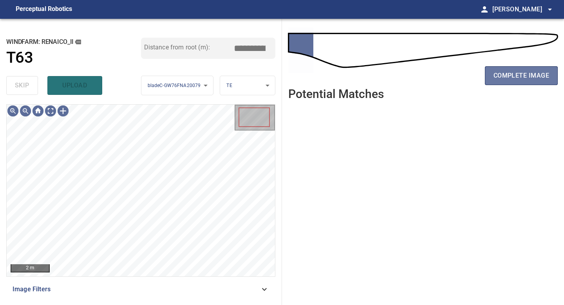
click at [511, 77] on span "complete image" at bounding box center [521, 75] width 56 height 11
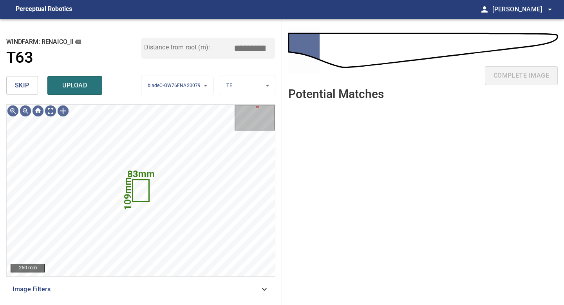
click at [12, 88] on button "skip" at bounding box center [22, 85] width 32 height 19
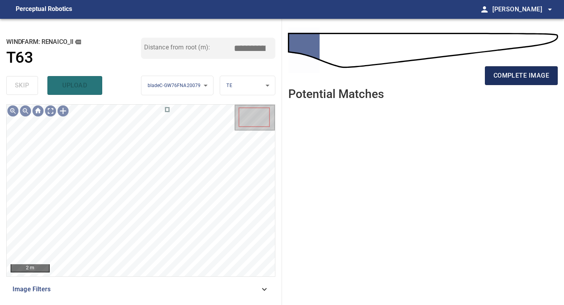
click at [518, 73] on span "complete image" at bounding box center [521, 75] width 56 height 11
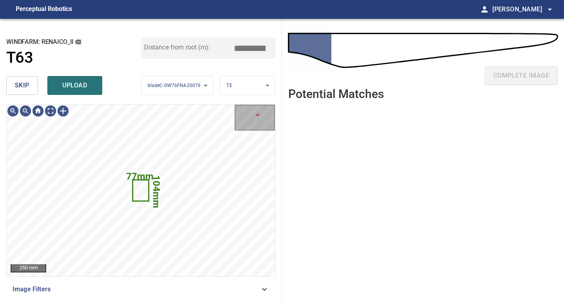
click at [18, 87] on span "skip" at bounding box center [22, 85] width 14 height 11
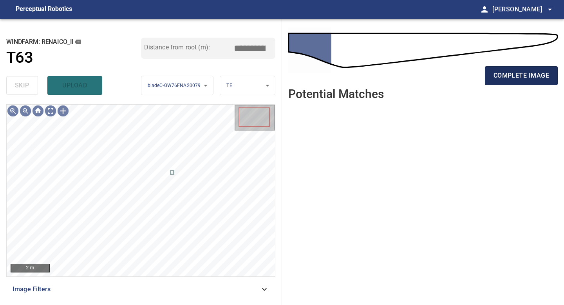
click at [523, 76] on span "complete image" at bounding box center [521, 75] width 56 height 11
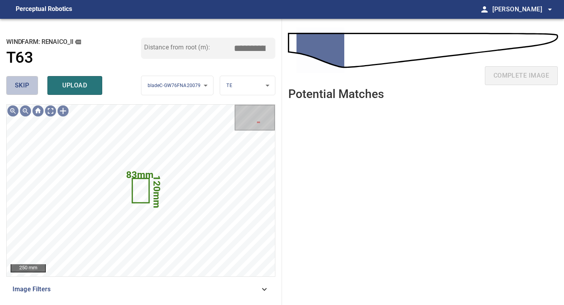
click at [26, 92] on button "skip" at bounding box center [22, 85] width 32 height 19
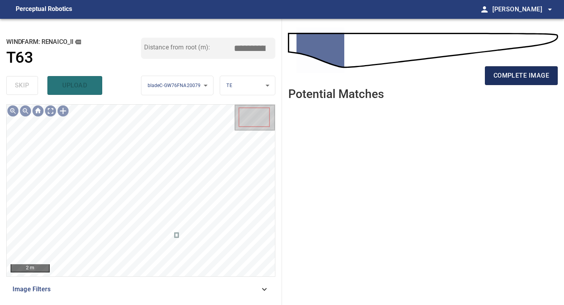
click at [504, 78] on span "complete image" at bounding box center [521, 75] width 56 height 11
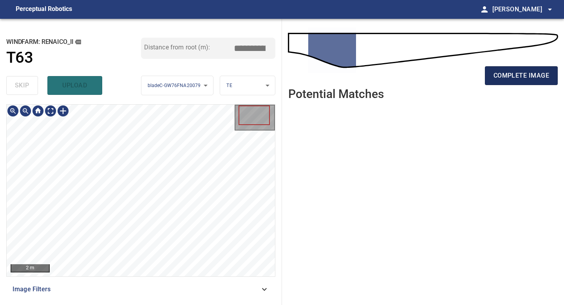
click at [514, 85] on button "complete image" at bounding box center [521, 75] width 73 height 19
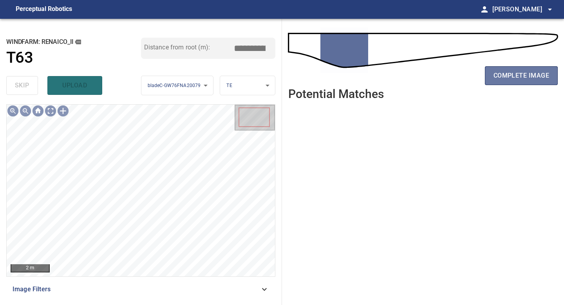
click at [514, 85] on button "complete image" at bounding box center [521, 75] width 73 height 19
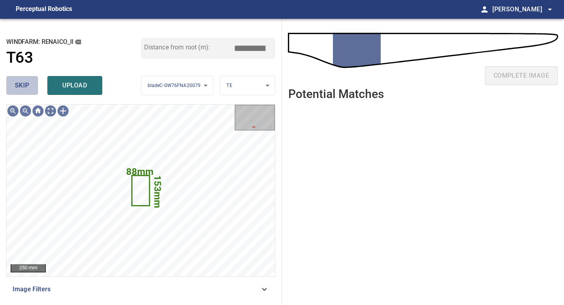
click at [27, 82] on span "skip" at bounding box center [22, 85] width 14 height 11
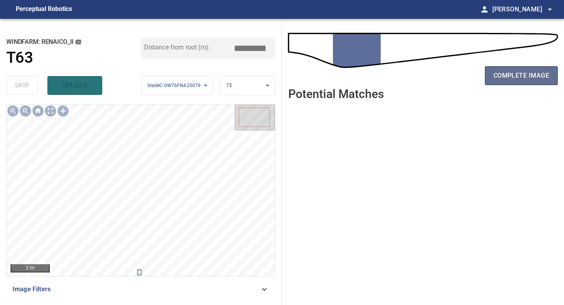
click at [516, 73] on span "complete image" at bounding box center [521, 75] width 56 height 11
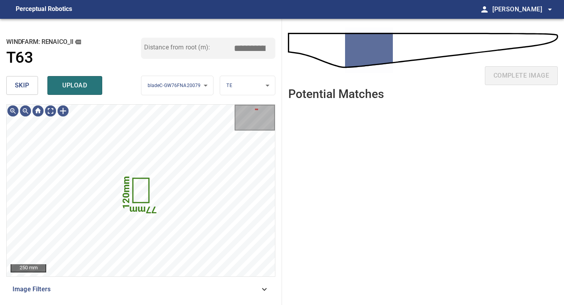
click at [31, 92] on button "skip" at bounding box center [22, 85] width 32 height 19
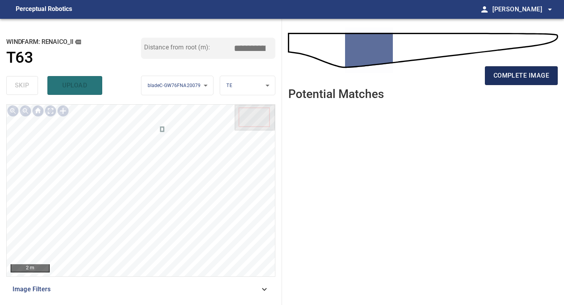
click at [489, 77] on button "complete image" at bounding box center [521, 75] width 73 height 19
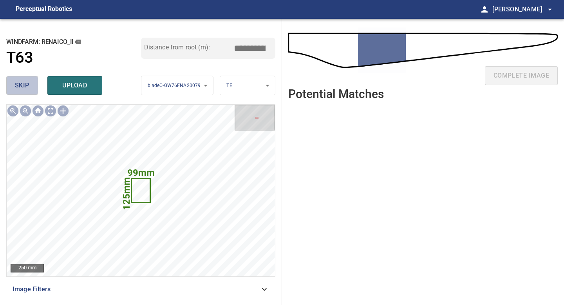
click at [29, 88] on span "skip" at bounding box center [22, 85] width 14 height 11
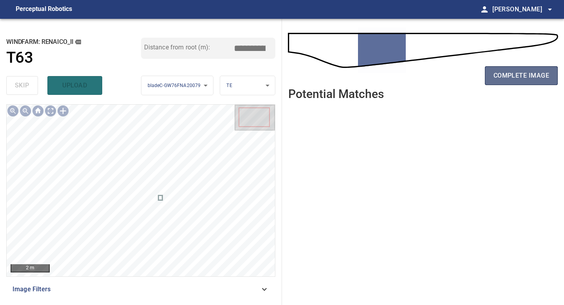
click at [510, 74] on span "complete image" at bounding box center [521, 75] width 56 height 11
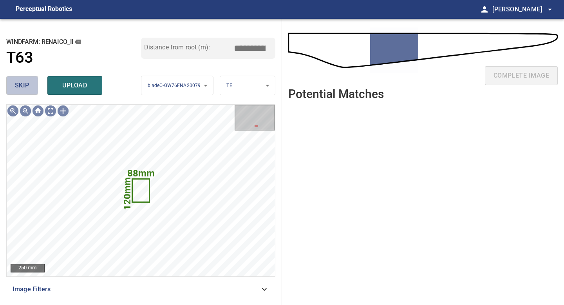
click at [26, 89] on span "skip" at bounding box center [22, 85] width 14 height 11
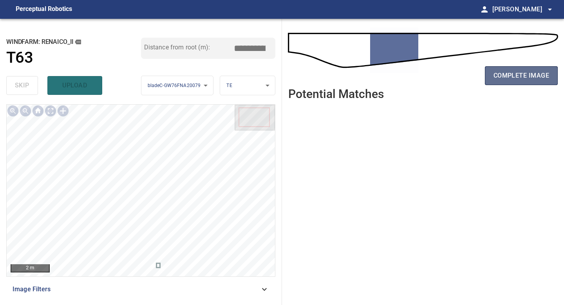
click at [528, 80] on span "complete image" at bounding box center [521, 75] width 56 height 11
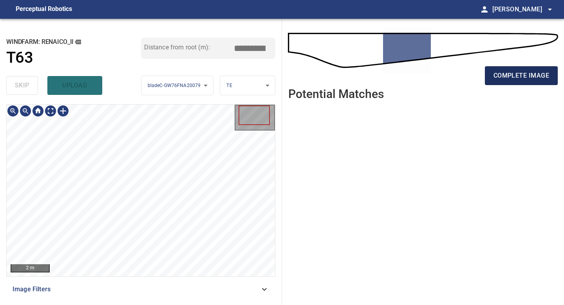
click at [502, 81] on span "complete image" at bounding box center [521, 75] width 56 height 11
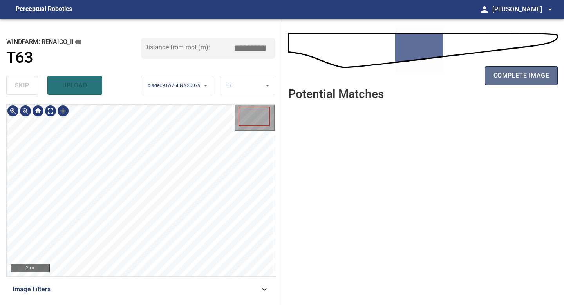
click at [485, 79] on button "complete image" at bounding box center [521, 75] width 73 height 19
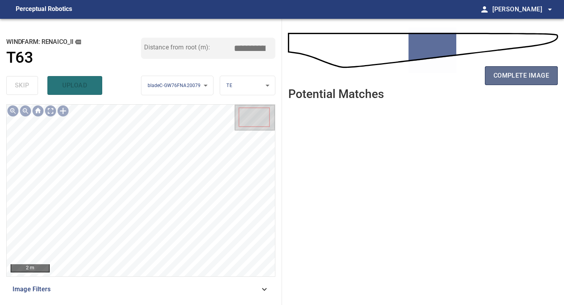
click at [495, 78] on span "complete image" at bounding box center [521, 75] width 56 height 11
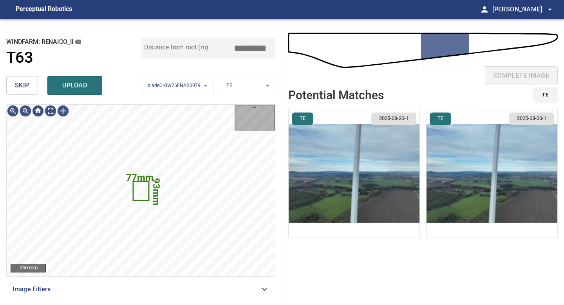
click at [21, 87] on span "skip" at bounding box center [22, 85] width 14 height 11
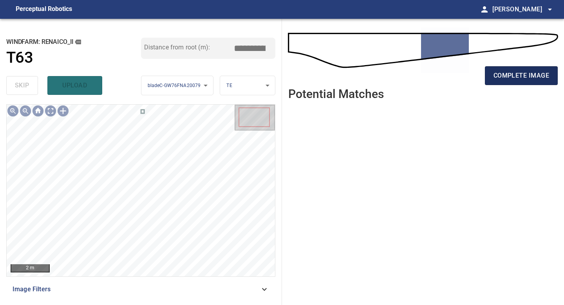
click at [528, 78] on span "complete image" at bounding box center [521, 75] width 56 height 11
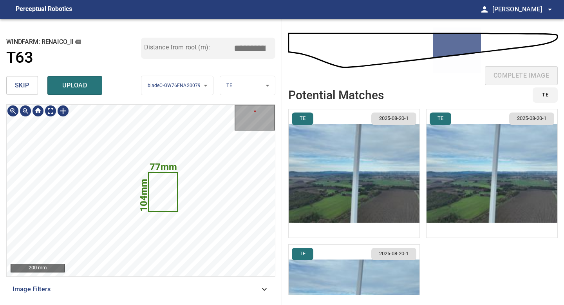
click at [366, 171] on img "button" at bounding box center [354, 173] width 131 height 128
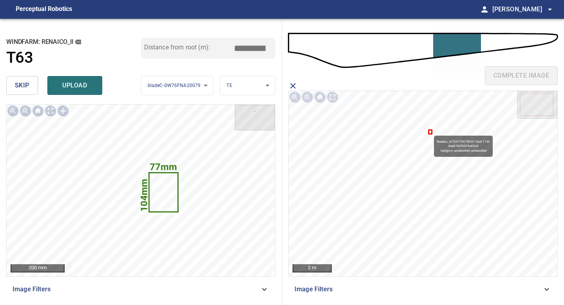
click at [430, 132] on icon at bounding box center [430, 131] width 2 height 3
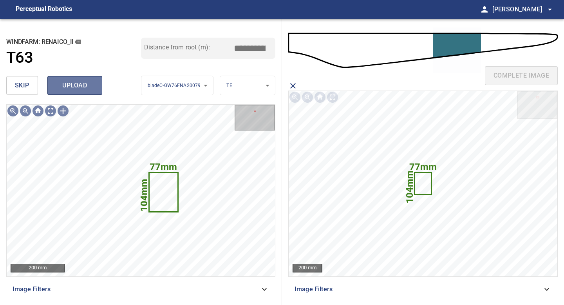
click at [65, 82] on span "upload" at bounding box center [75, 85] width 38 height 11
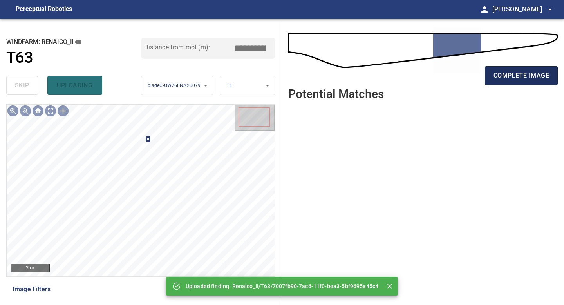
click at [514, 74] on span "complete image" at bounding box center [521, 75] width 56 height 11
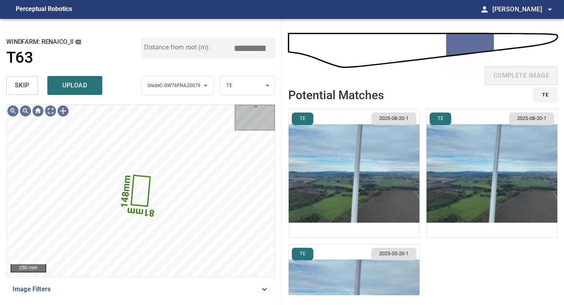
click at [32, 83] on button "skip" at bounding box center [22, 85] width 32 height 19
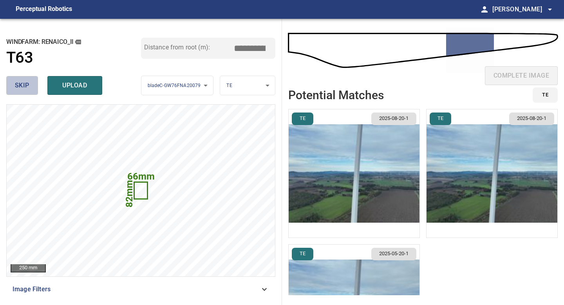
click at [18, 85] on span "skip" at bounding box center [22, 85] width 14 height 11
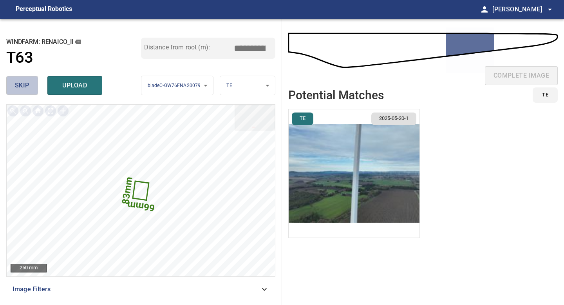
click at [28, 87] on span "skip" at bounding box center [22, 85] width 14 height 11
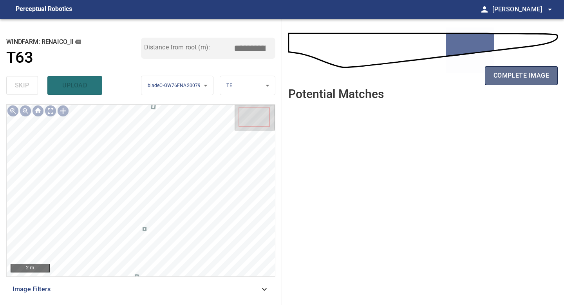
click at [498, 69] on button "complete image" at bounding box center [521, 75] width 73 height 19
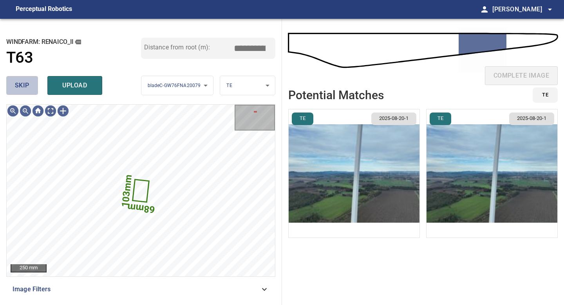
click at [32, 90] on button "skip" at bounding box center [22, 85] width 32 height 19
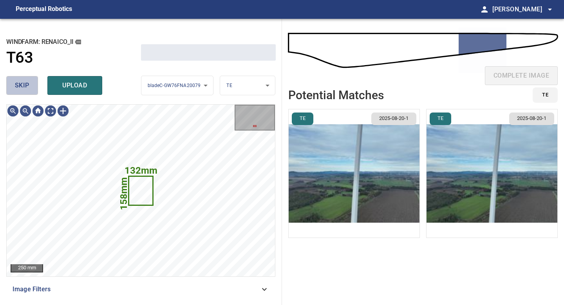
click at [32, 90] on button "skip" at bounding box center [22, 85] width 32 height 19
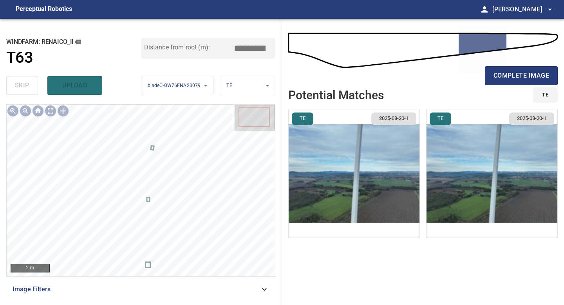
click at [499, 65] on div "complete image" at bounding box center [422, 78] width 269 height 31
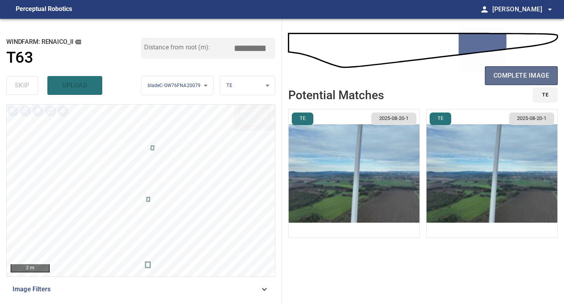
click at [499, 79] on span "complete image" at bounding box center [521, 75] width 56 height 11
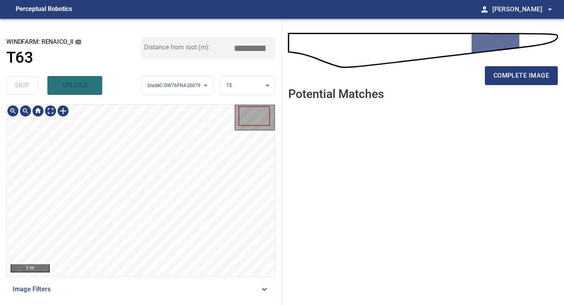
click at [529, 64] on div "complete image" at bounding box center [422, 78] width 269 height 31
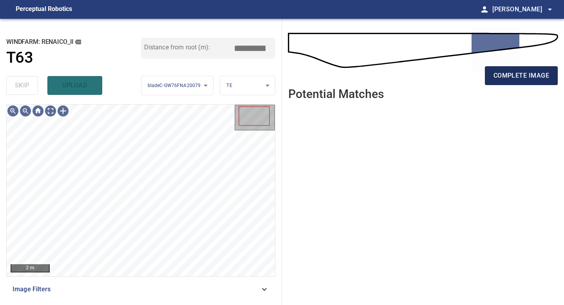
click at [529, 75] on span "complete image" at bounding box center [521, 75] width 56 height 11
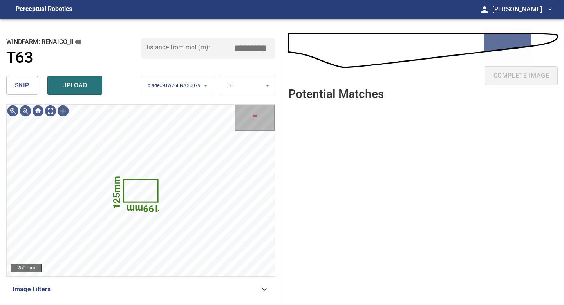
click at [25, 83] on span "skip" at bounding box center [22, 85] width 14 height 11
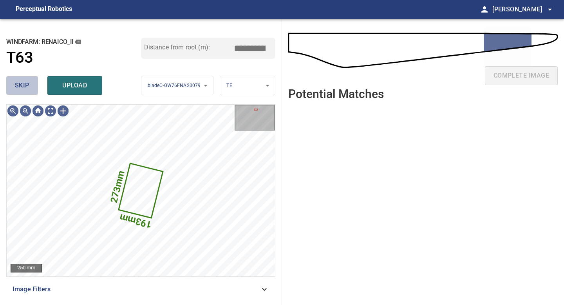
click at [25, 83] on span "skip" at bounding box center [22, 85] width 14 height 11
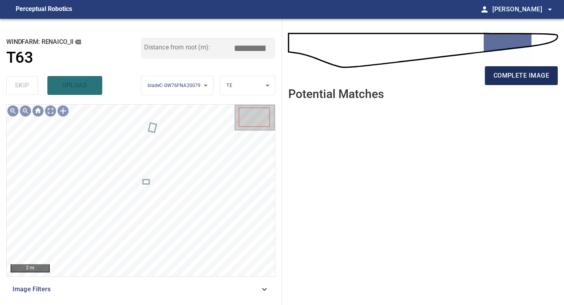
click at [509, 75] on span "complete image" at bounding box center [521, 75] width 56 height 11
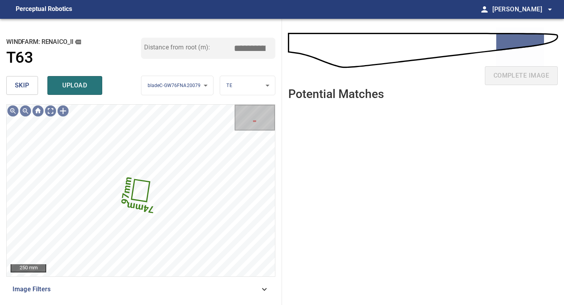
click at [22, 89] on span "skip" at bounding box center [22, 85] width 14 height 11
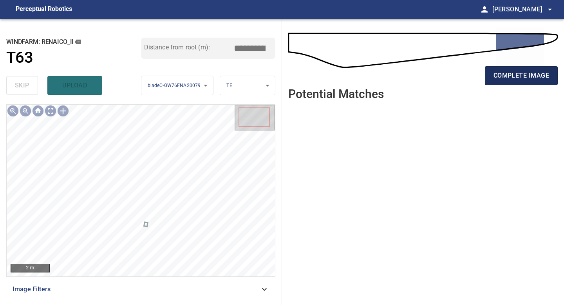
click at [503, 77] on span "complete image" at bounding box center [521, 75] width 56 height 11
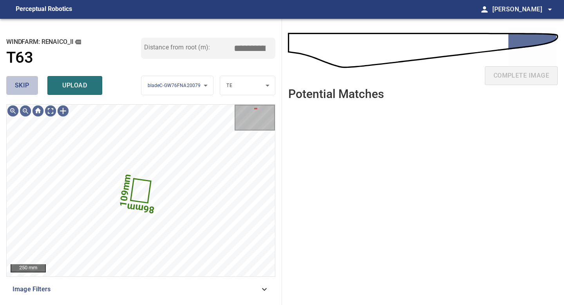
click at [26, 82] on span "skip" at bounding box center [22, 85] width 14 height 11
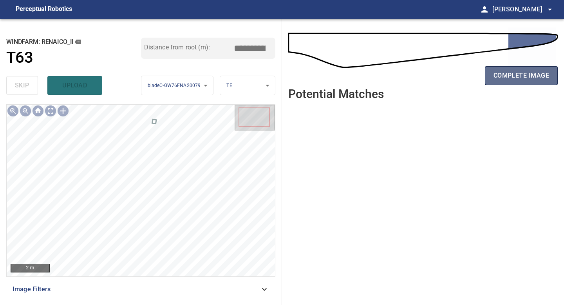
click at [520, 76] on span "complete image" at bounding box center [521, 75] width 56 height 11
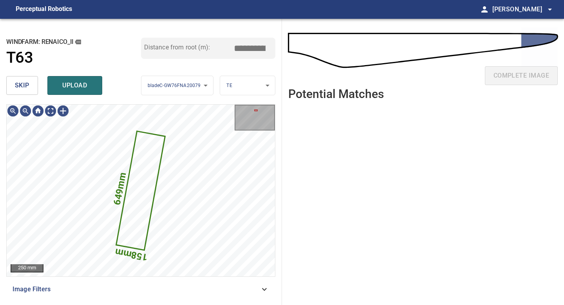
click at [15, 80] on span "skip" at bounding box center [22, 85] width 14 height 11
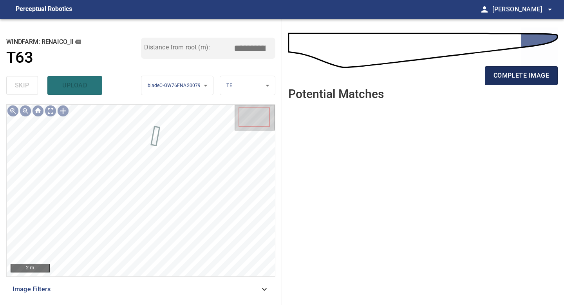
click at [500, 76] on span "complete image" at bounding box center [521, 75] width 56 height 11
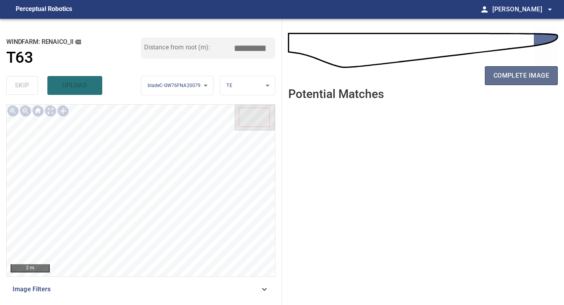
click at [505, 73] on span "complete image" at bounding box center [521, 75] width 56 height 11
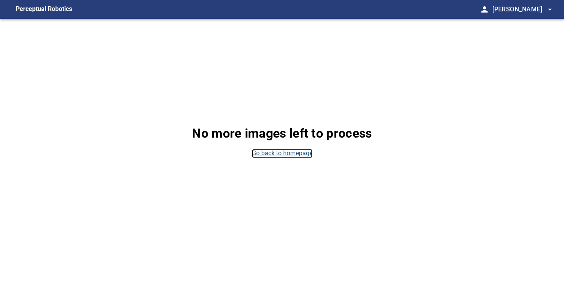
click at [289, 157] on link "Go back to homepage" at bounding box center [282, 153] width 61 height 9
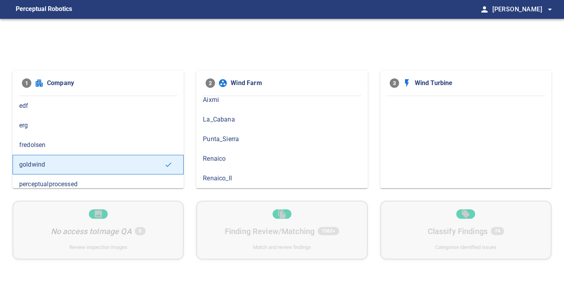
scroll to position [5, 0]
click at [236, 173] on div "Renaico_II" at bounding box center [281, 179] width 171 height 20
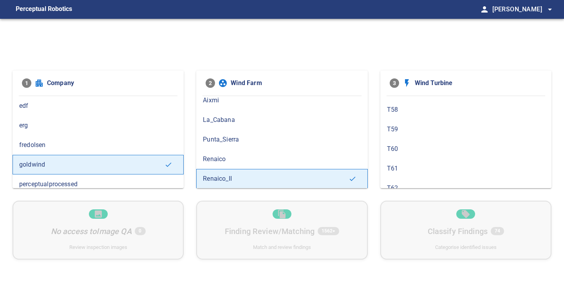
scroll to position [300, 0]
click at [393, 163] on div "T63" at bounding box center [465, 158] width 171 height 20
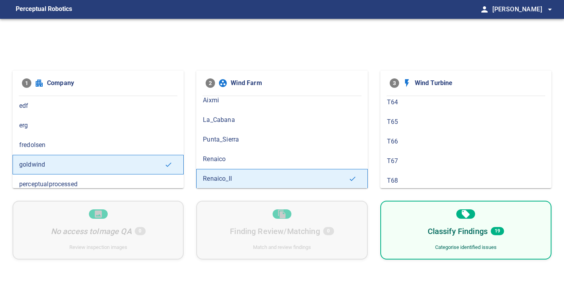
scroll to position [377, 0]
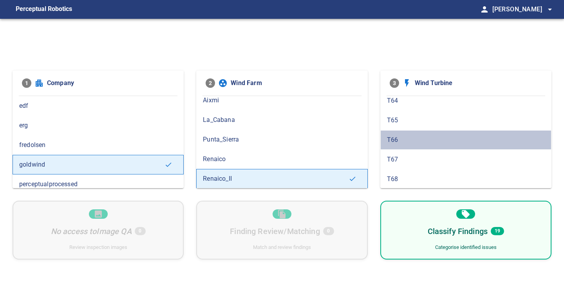
click at [414, 144] on span "T66" at bounding box center [466, 139] width 158 height 9
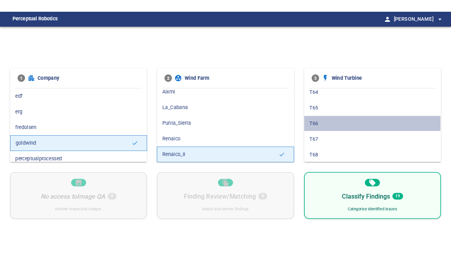
scroll to position [0, 0]
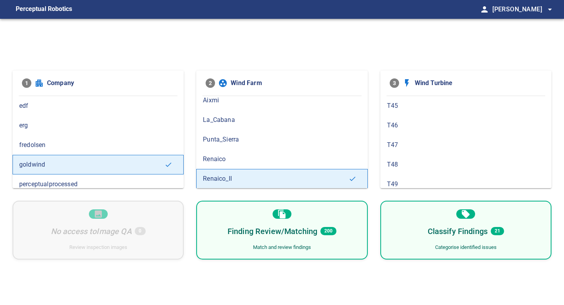
click at [310, 238] on div "Finding Review/Matching 200 Match and review findings" at bounding box center [281, 229] width 171 height 59
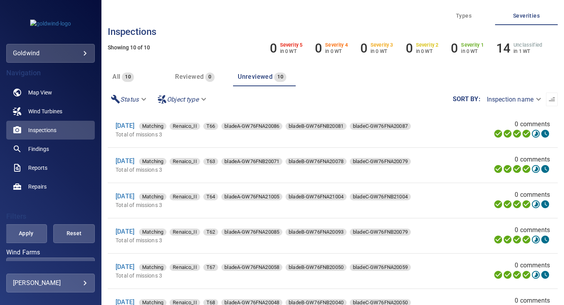
click at [200, 77] on span "Reviewed" at bounding box center [189, 76] width 29 height 7
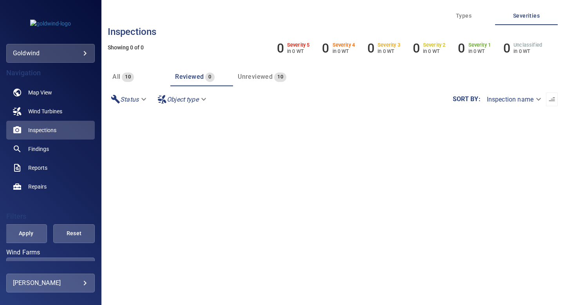
click at [258, 80] on span "Unreviewed" at bounding box center [255, 76] width 35 height 7
